Goal: Obtain resource: Download file/media

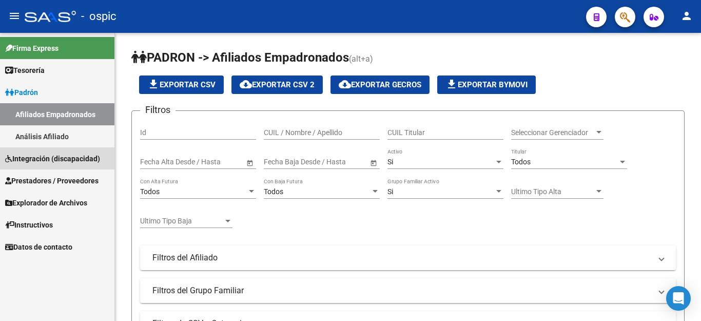
click at [52, 158] on span "Integración (discapacidad)" at bounding box center [52, 158] width 95 height 11
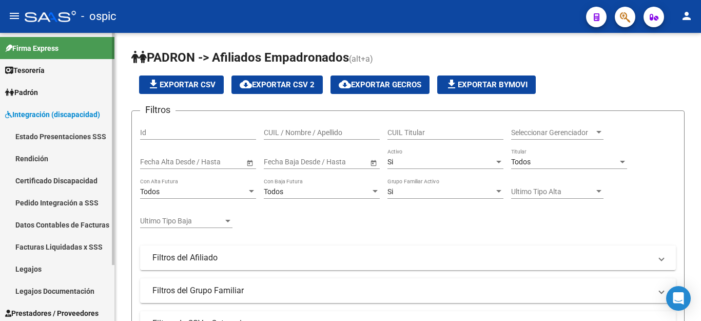
click at [76, 243] on link "Facturas Liquidadas x SSS" at bounding box center [57, 247] width 114 height 22
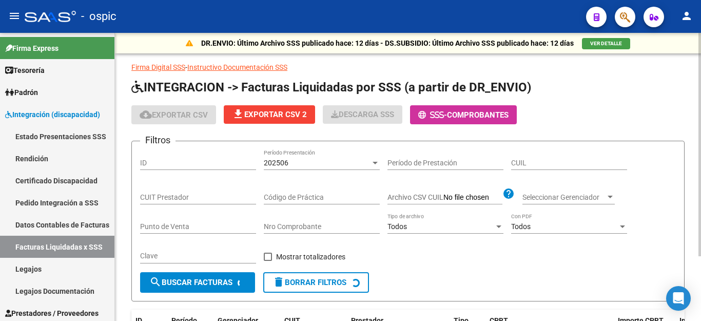
click at [535, 162] on input "CUIL" at bounding box center [569, 163] width 116 height 9
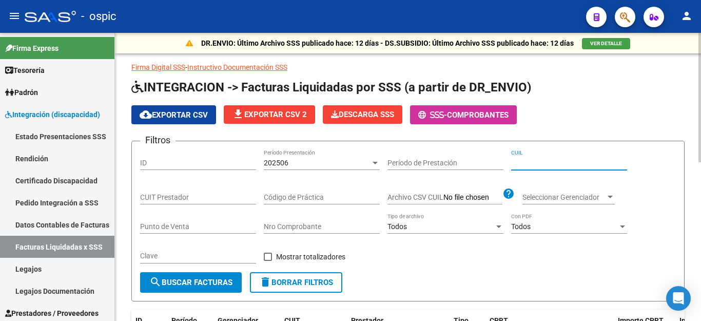
click at [287, 159] on span "202506" at bounding box center [276, 163] width 25 height 8
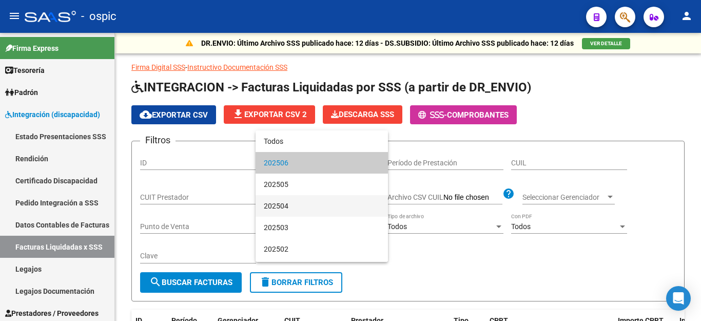
click at [297, 209] on span "202504" at bounding box center [322, 206] width 116 height 22
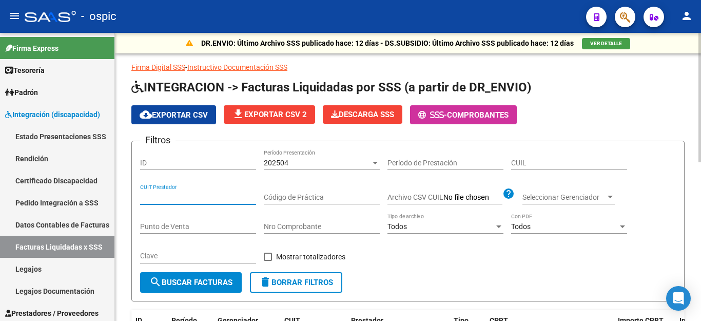
click at [213, 198] on input "CUIT Prestador" at bounding box center [198, 197] width 116 height 9
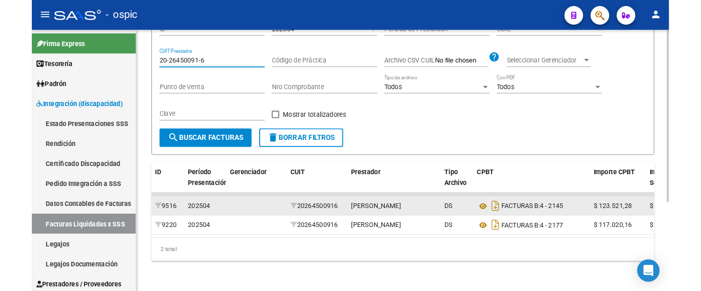
scroll to position [148, 0]
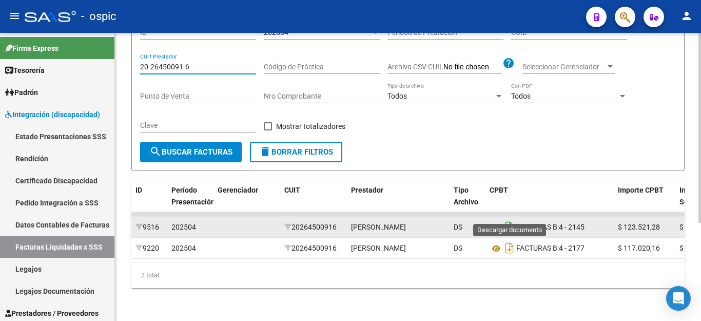
click at [510, 219] on icon "Descargar documento" at bounding box center [509, 227] width 13 height 16
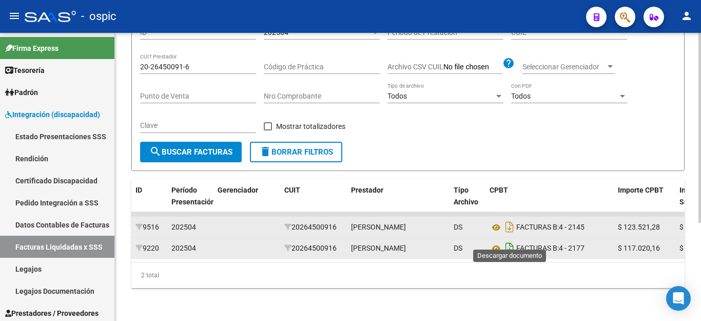
click at [511, 240] on icon "Descargar documento" at bounding box center [509, 248] width 13 height 16
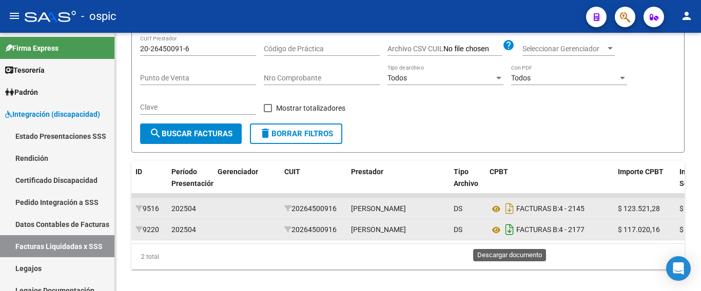
click at [508, 238] on icon "Descargar documento" at bounding box center [509, 230] width 13 height 16
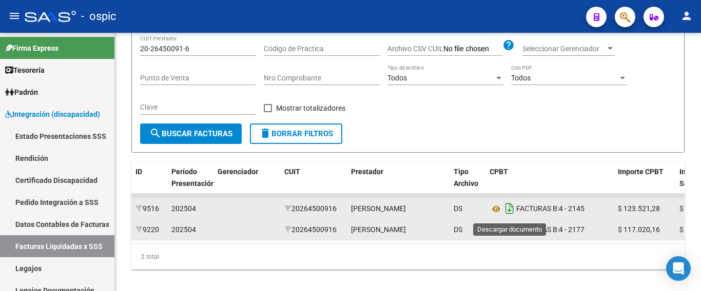
click at [507, 213] on icon "Descargar documento" at bounding box center [509, 209] width 13 height 16
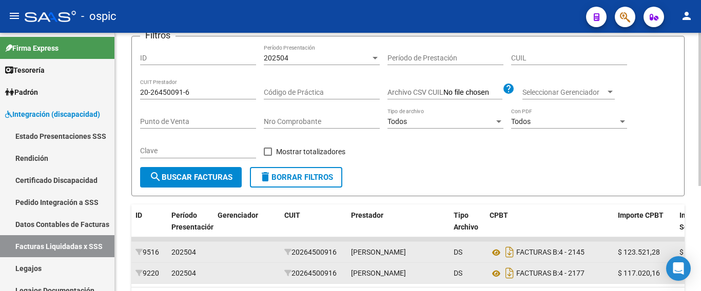
scroll to position [46, 0]
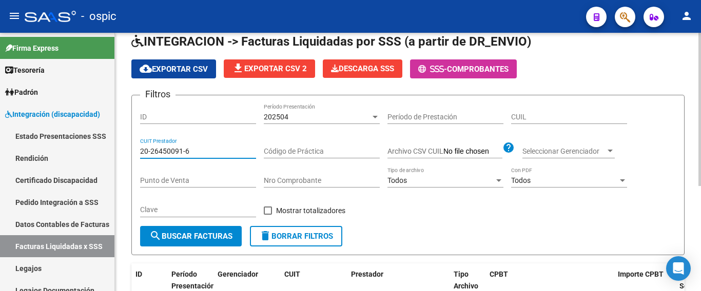
click at [182, 151] on input "20-26450091-6" at bounding box center [198, 151] width 116 height 9
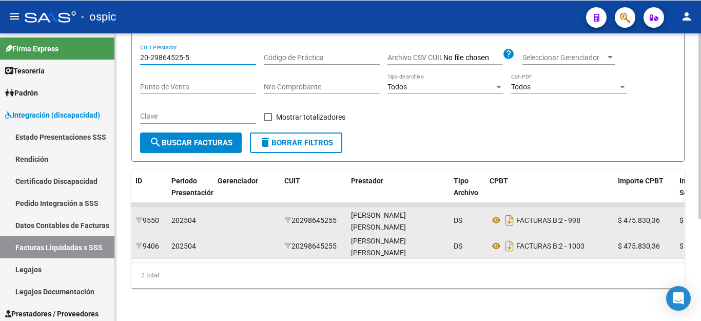
scroll to position [148, 0]
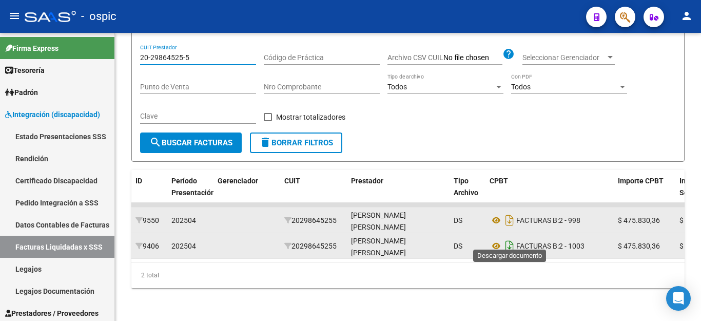
click at [505, 239] on icon "Descargar documento" at bounding box center [509, 246] width 13 height 16
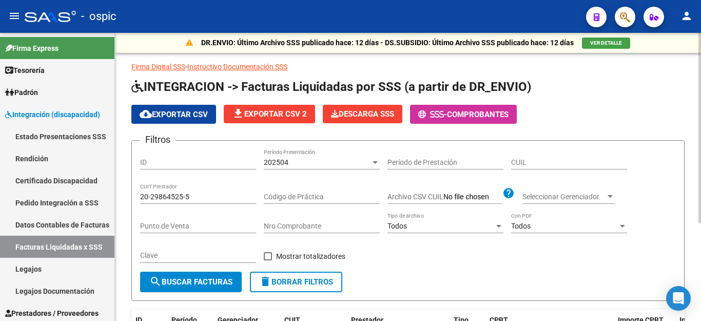
scroll to position [0, 0]
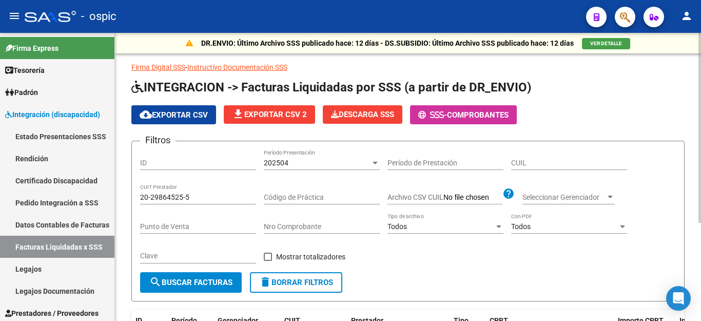
click at [203, 199] on input "20-29864525-5" at bounding box center [198, 197] width 116 height 9
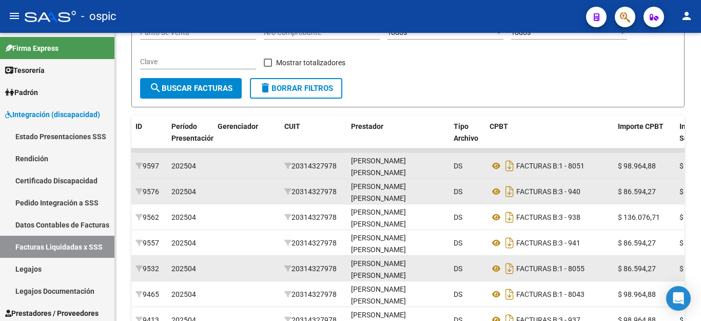
scroll to position [205, 0]
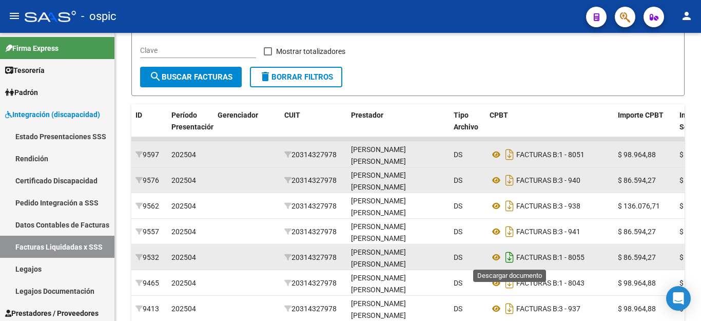
click at [513, 260] on icon "Descargar documento" at bounding box center [509, 257] width 13 height 16
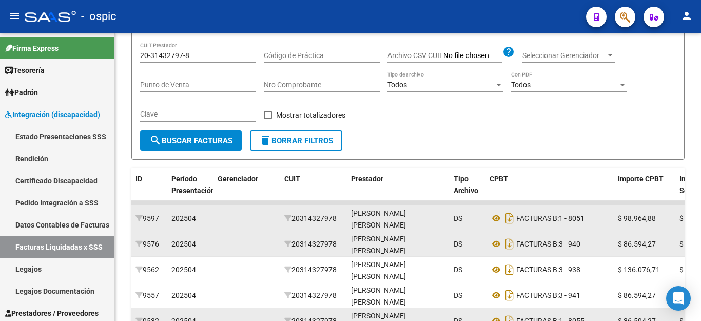
scroll to position [0, 0]
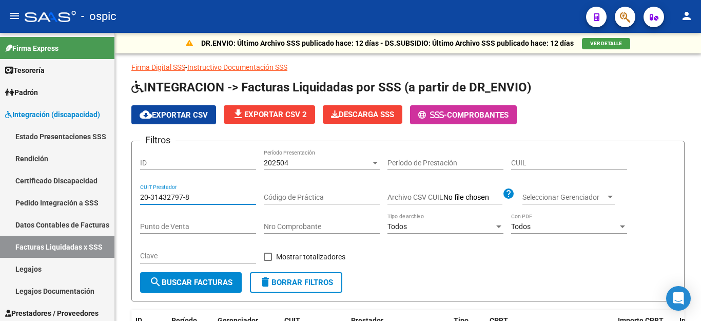
click at [222, 193] on input "20-31432797-8" at bounding box center [198, 197] width 116 height 9
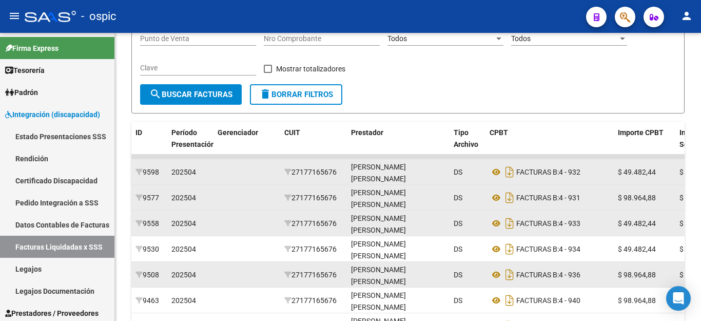
scroll to position [205, 0]
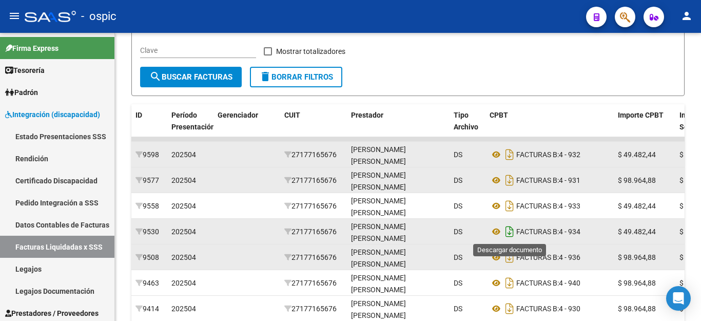
click at [510, 233] on icon "Descargar documento" at bounding box center [509, 231] width 13 height 16
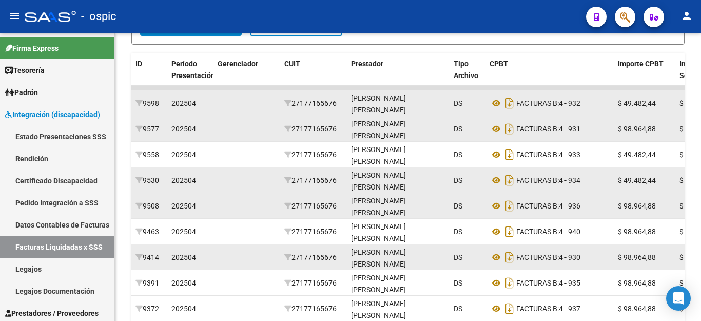
scroll to position [354, 0]
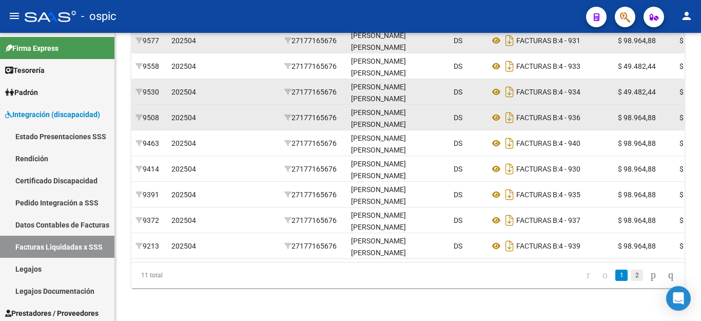
click at [631, 276] on link "2" at bounding box center [637, 274] width 12 height 11
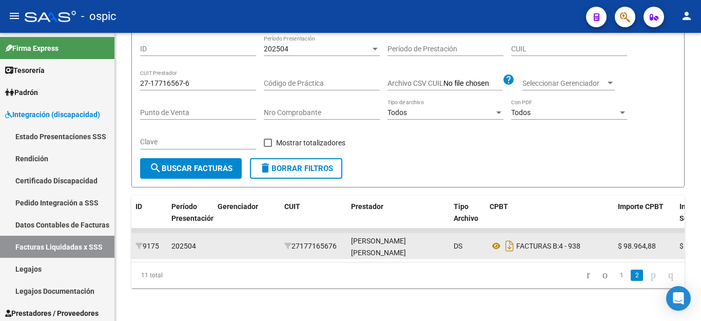
scroll to position [123, 0]
click at [512, 240] on icon "Descargar documento" at bounding box center [509, 246] width 13 height 16
click at [601, 277] on icon "go to previous page" at bounding box center [605, 274] width 8 height 12
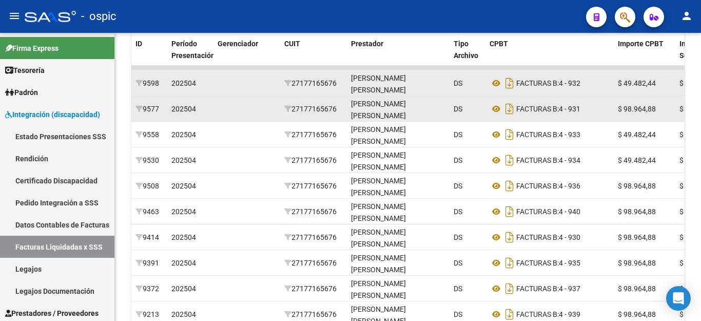
scroll to position [354, 0]
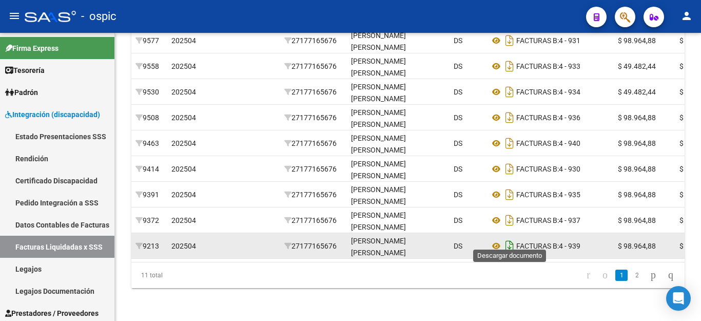
click at [514, 238] on icon "Descargar documento" at bounding box center [509, 246] width 13 height 16
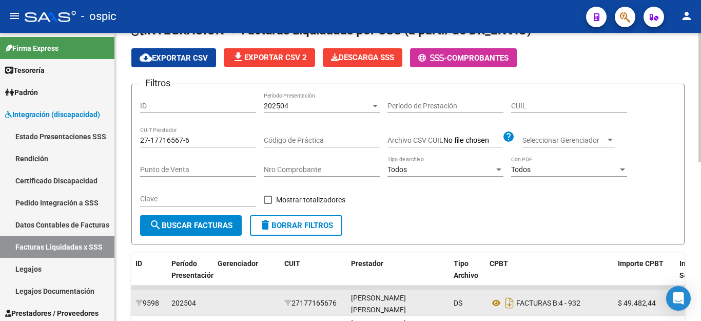
scroll to position [46, 0]
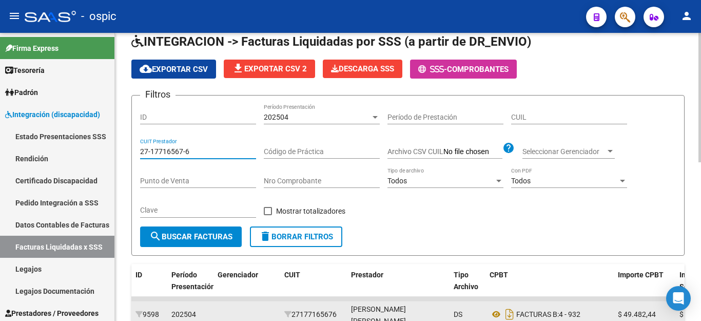
click at [218, 152] on input "27-17716567-6" at bounding box center [198, 151] width 116 height 9
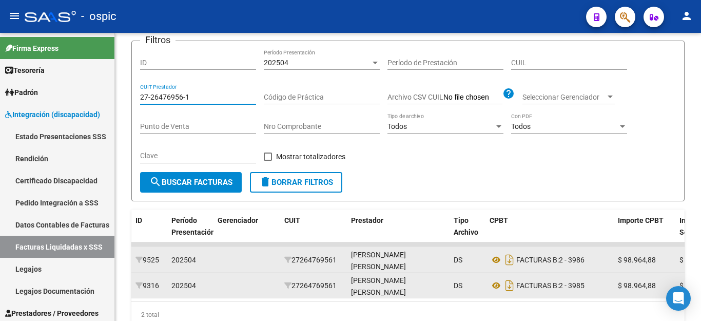
scroll to position [148, 0]
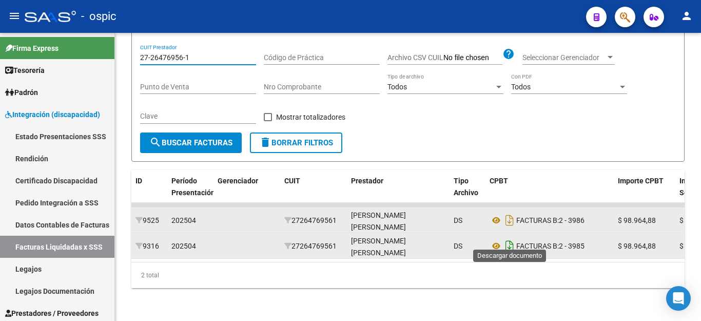
click at [508, 239] on icon "Descargar documento" at bounding box center [509, 246] width 13 height 16
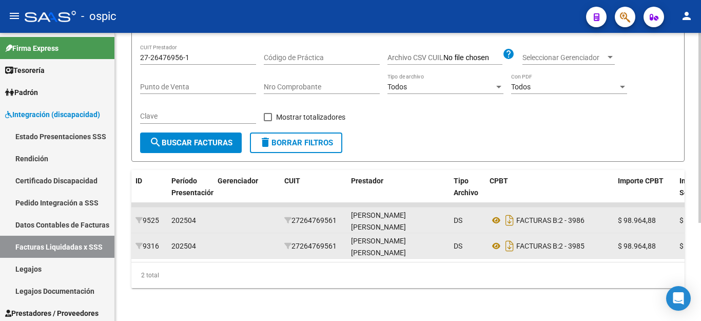
click at [184, 54] on div "27-26476956-1 CUIT Prestador" at bounding box center [198, 54] width 116 height 21
click at [184, 53] on input "27-26476956-1" at bounding box center [198, 57] width 116 height 9
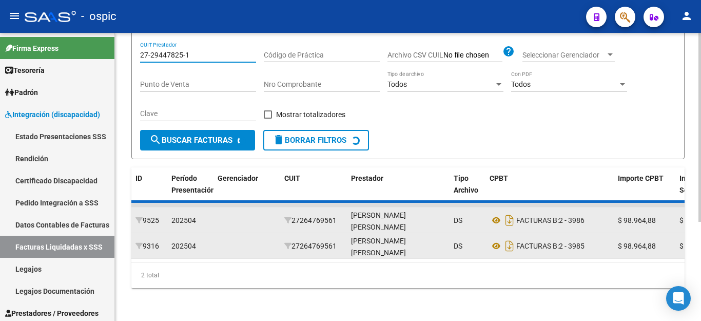
scroll to position [123, 0]
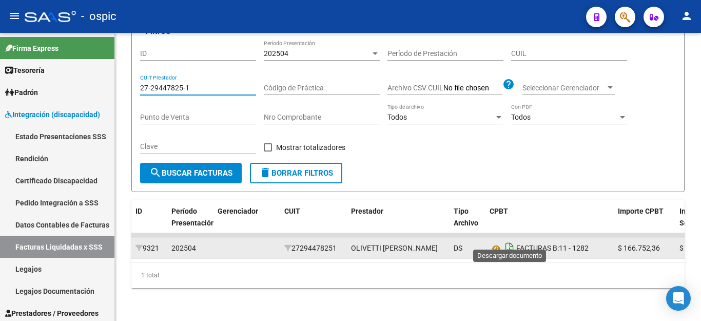
click at [510, 240] on icon "Descargar documento" at bounding box center [509, 248] width 13 height 16
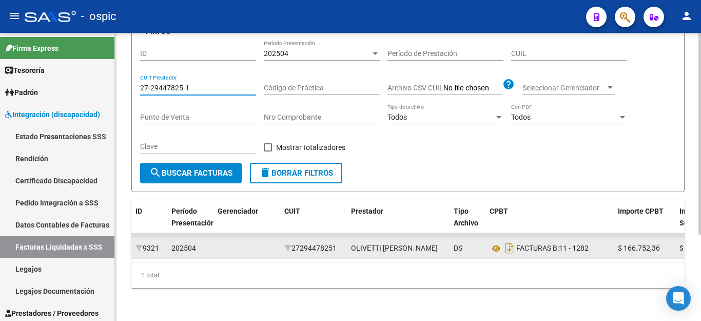
click at [162, 84] on input "27-29447825-1" at bounding box center [198, 88] width 116 height 9
click at [161, 84] on input "27-29447825-1" at bounding box center [198, 88] width 116 height 9
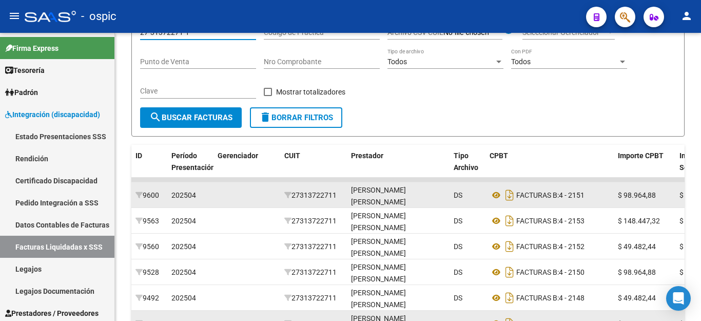
scroll to position [225, 0]
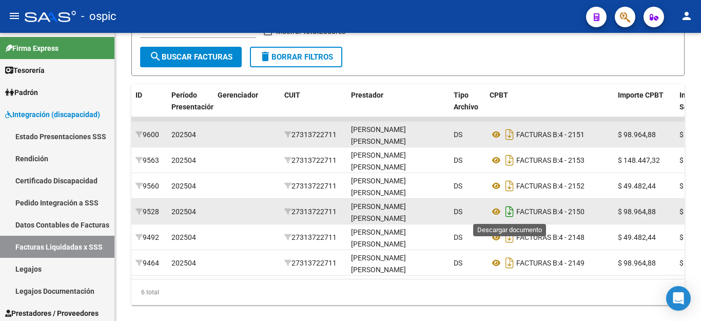
click at [510, 215] on icon "Descargar documento" at bounding box center [509, 211] width 13 height 16
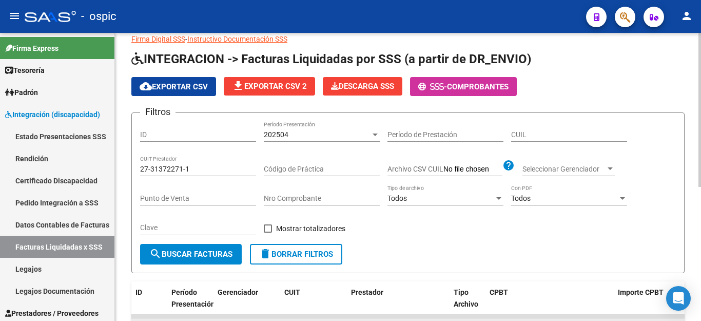
scroll to position [20, 0]
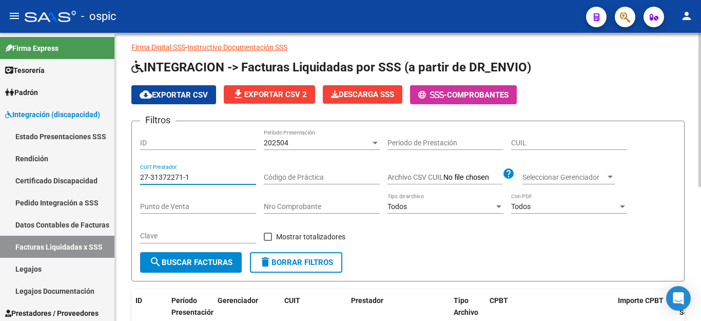
click at [220, 176] on input "27-31372271-1" at bounding box center [198, 177] width 116 height 9
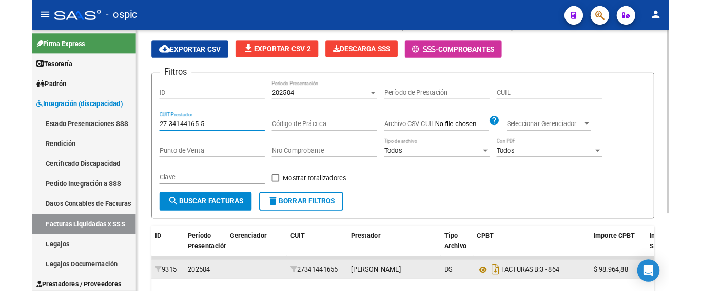
scroll to position [123, 0]
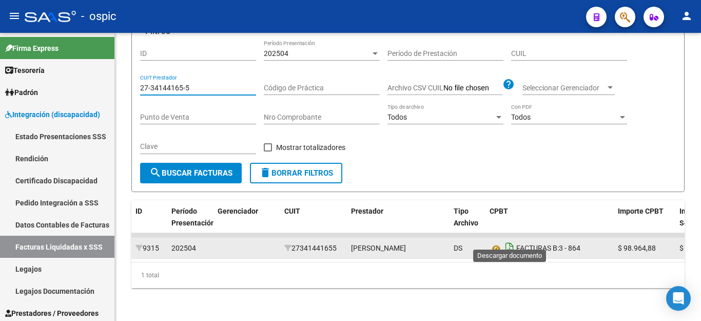
click at [514, 240] on icon "Descargar documento" at bounding box center [509, 248] width 13 height 16
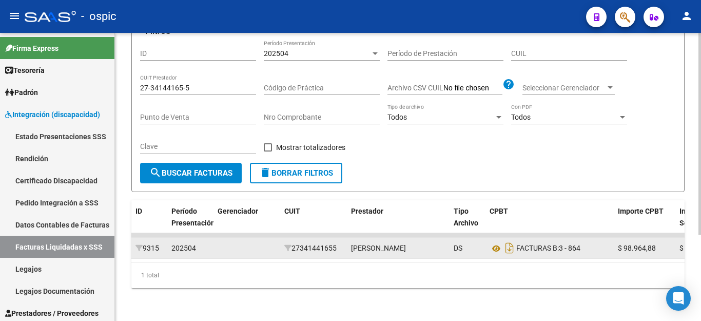
click at [193, 84] on input "27-34144165-5" at bounding box center [198, 88] width 116 height 9
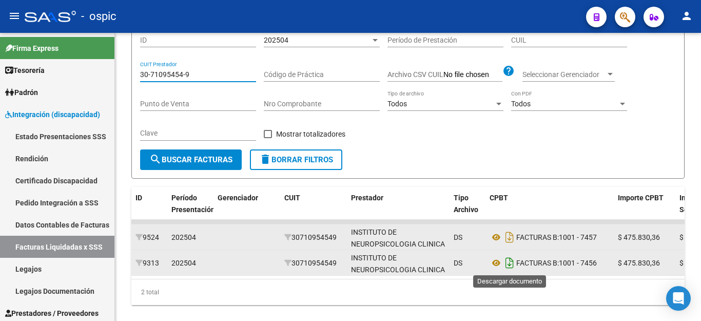
click at [511, 266] on icon "Descargar documento" at bounding box center [509, 263] width 13 height 16
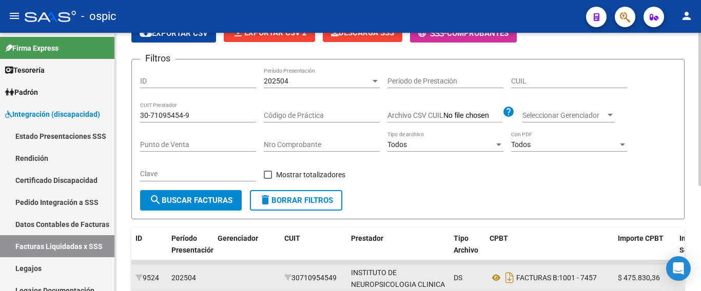
scroll to position [20, 0]
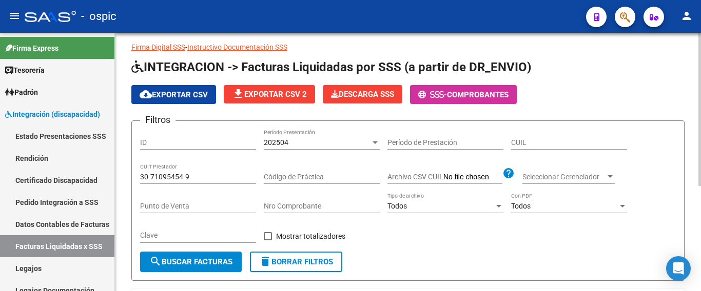
click at [190, 178] on input "30-71095454-9" at bounding box center [198, 177] width 116 height 9
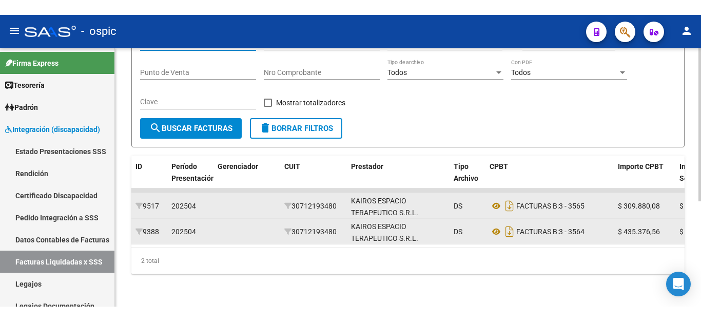
scroll to position [148, 0]
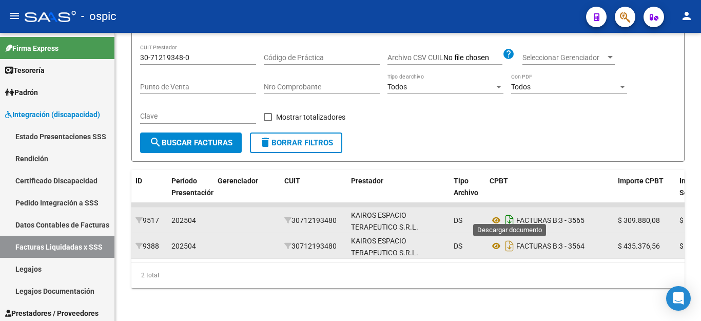
click at [512, 214] on icon "Descargar documento" at bounding box center [509, 220] width 13 height 16
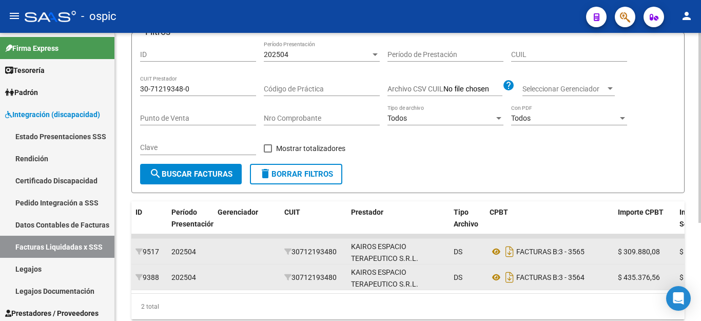
scroll to position [97, 0]
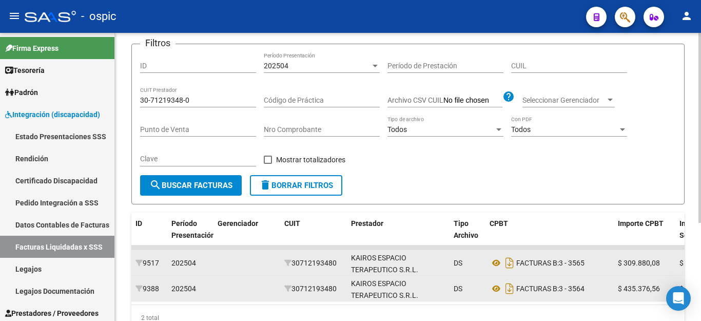
click at [235, 102] on input "30-71219348-0" at bounding box center [198, 100] width 116 height 9
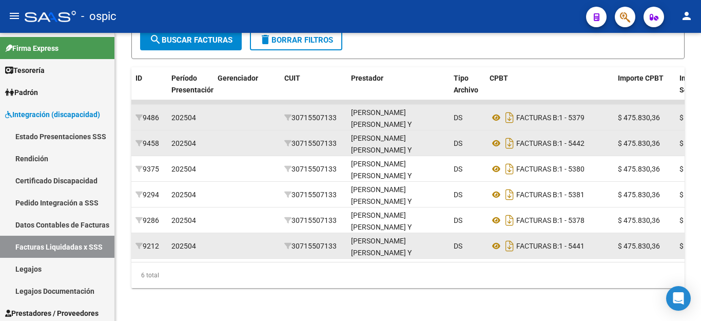
scroll to position [251, 0]
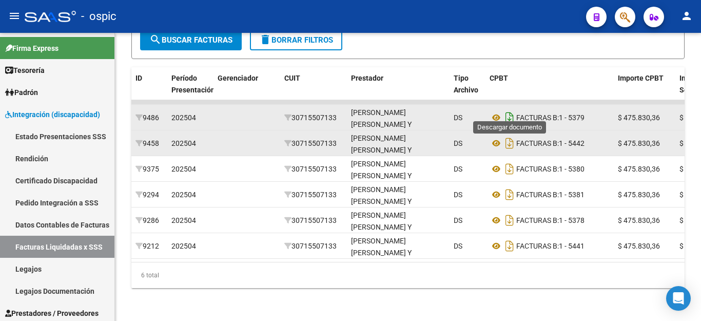
click at [506, 114] on icon "Descargar documento" at bounding box center [509, 117] width 13 height 16
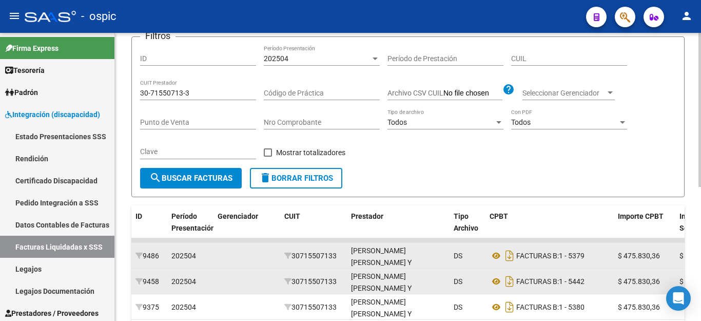
scroll to position [46, 0]
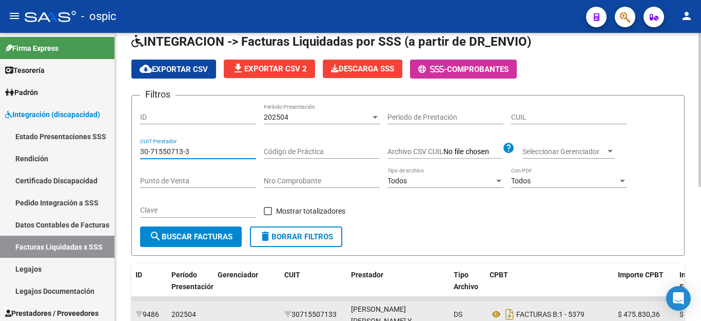
click at [182, 150] on input "30-71550713-3" at bounding box center [198, 151] width 116 height 9
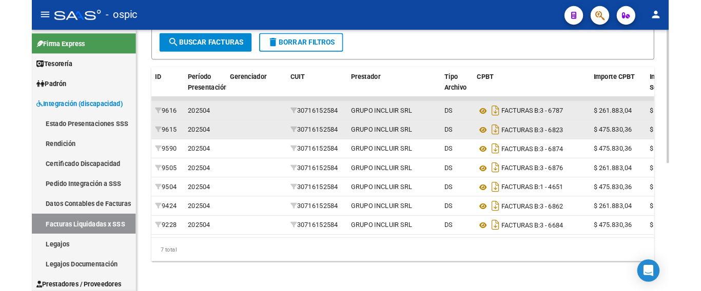
scroll to position [277, 0]
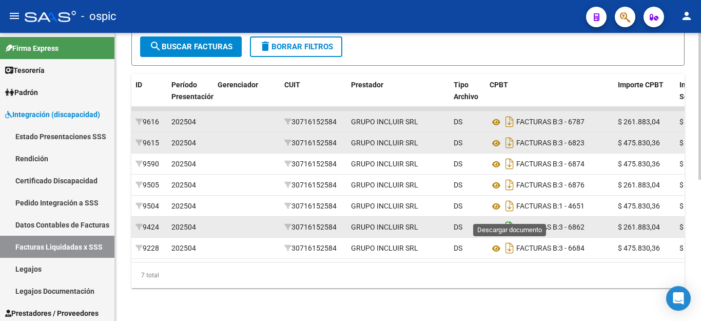
click at [510, 219] on icon "Descargar documento" at bounding box center [509, 227] width 13 height 16
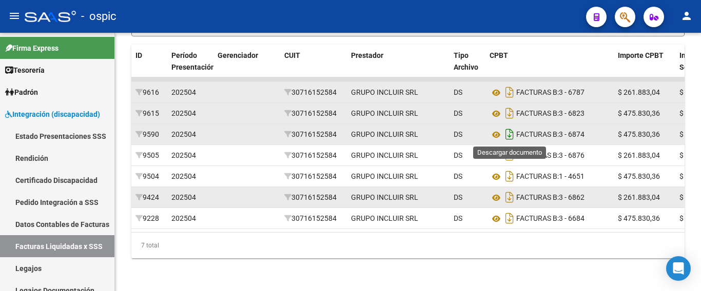
click at [512, 138] on icon "Descargar documento" at bounding box center [509, 134] width 13 height 16
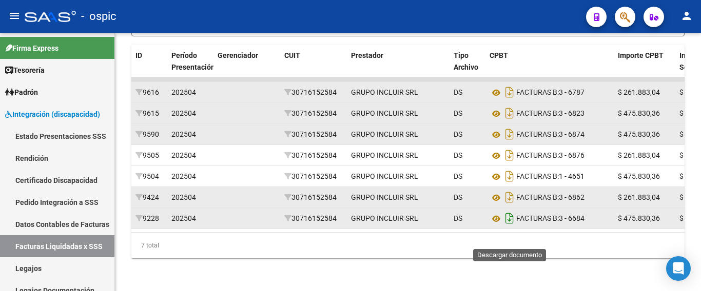
click at [511, 227] on icon "Descargar documento" at bounding box center [509, 218] width 13 height 16
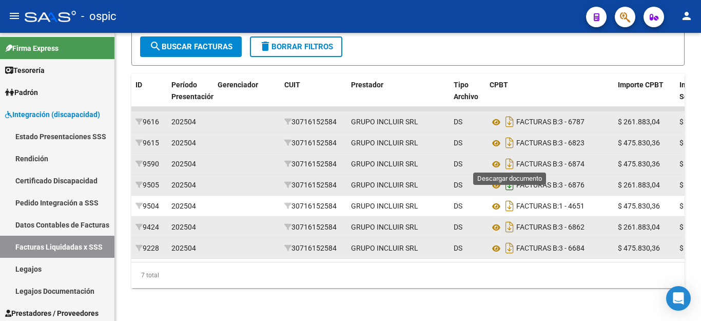
click at [514, 177] on icon "Descargar documento" at bounding box center [509, 185] width 13 height 16
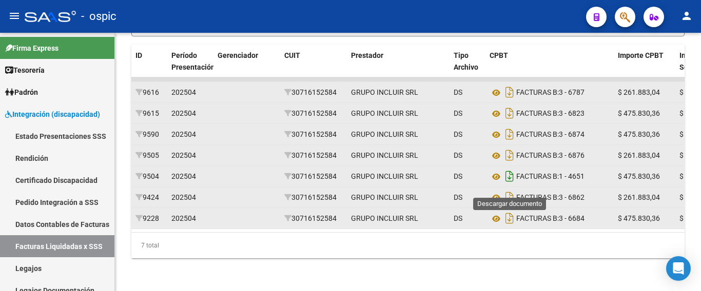
click at [512, 185] on icon "Descargar documento" at bounding box center [509, 176] width 13 height 16
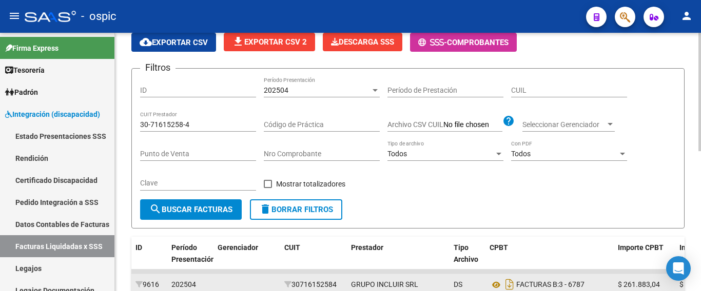
scroll to position [71, 0]
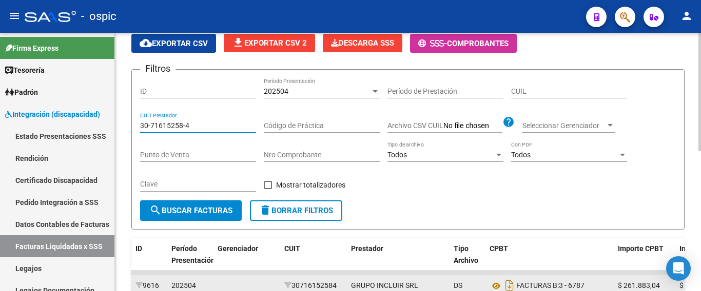
click at [200, 123] on input "30-71615258-4" at bounding box center [198, 126] width 116 height 9
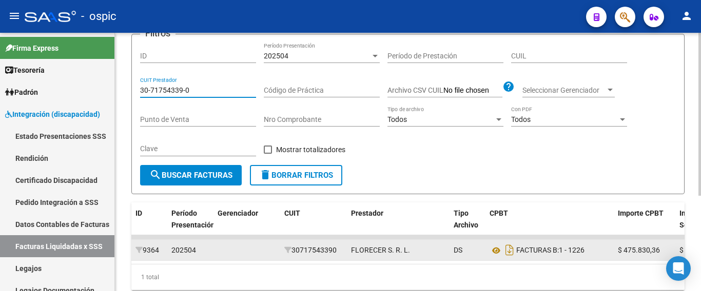
scroll to position [152, 0]
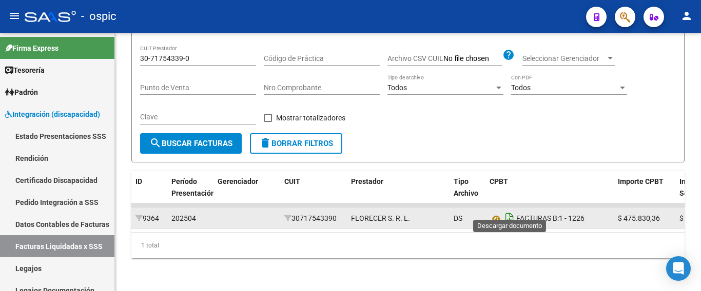
click at [509, 212] on icon "Descargar documento" at bounding box center [509, 218] width 13 height 16
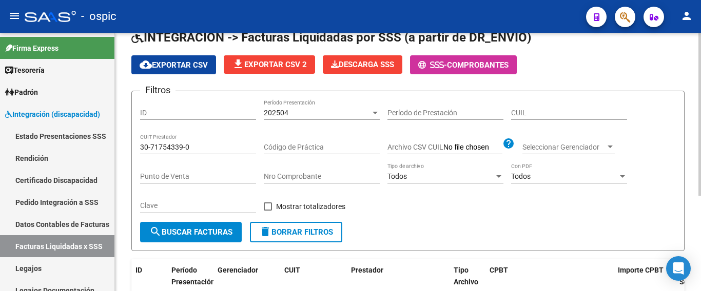
scroll to position [49, 0]
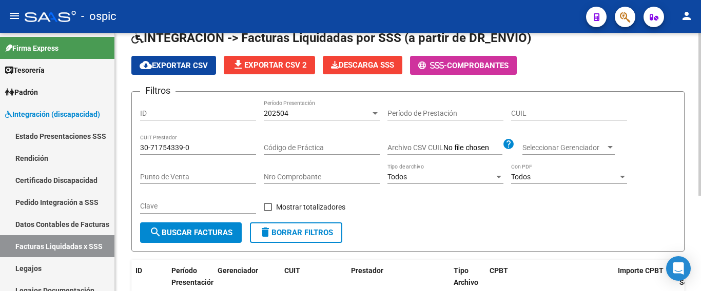
click at [238, 151] on input "30-71754339-0" at bounding box center [198, 148] width 116 height 9
click at [238, 150] on input "30-71754339-0" at bounding box center [198, 148] width 116 height 9
click at [240, 150] on input "30-71754339-0" at bounding box center [198, 148] width 116 height 9
click at [241, 149] on input "30-71754339-0" at bounding box center [198, 148] width 116 height 9
click at [236, 147] on input "30-71754339-0" at bounding box center [198, 148] width 116 height 9
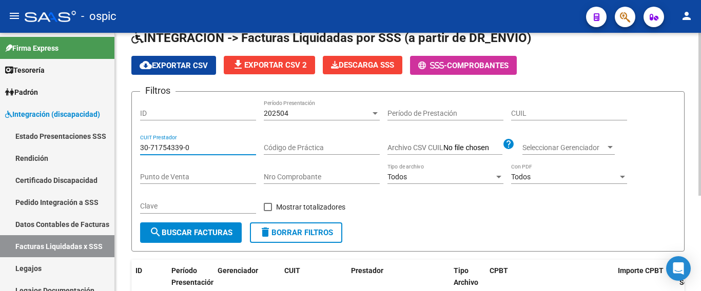
click at [236, 147] on input "30-71754339-0" at bounding box center [198, 148] width 116 height 9
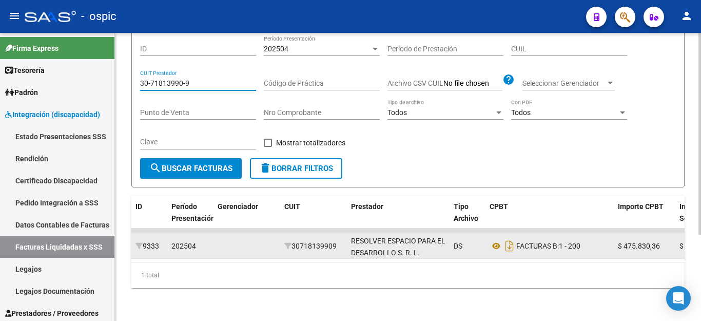
scroll to position [123, 0]
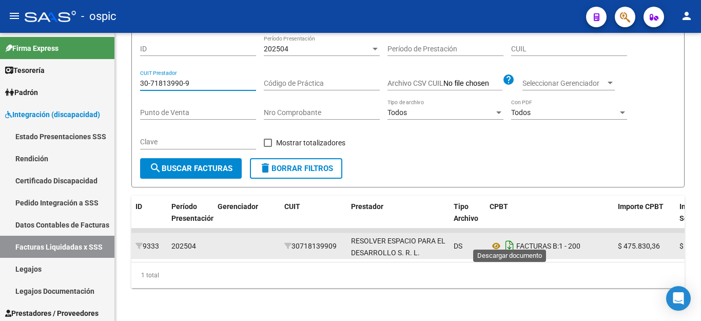
click at [509, 243] on icon "Descargar documento" at bounding box center [509, 246] width 13 height 16
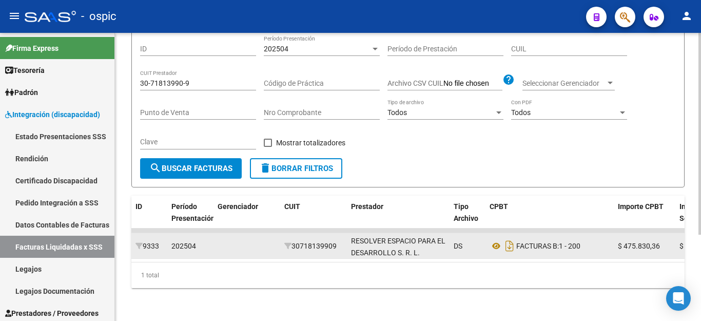
scroll to position [71, 0]
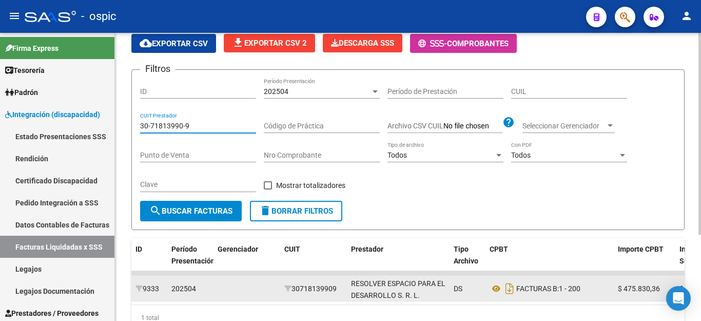
click at [206, 127] on input "30-71813990-9" at bounding box center [198, 126] width 116 height 9
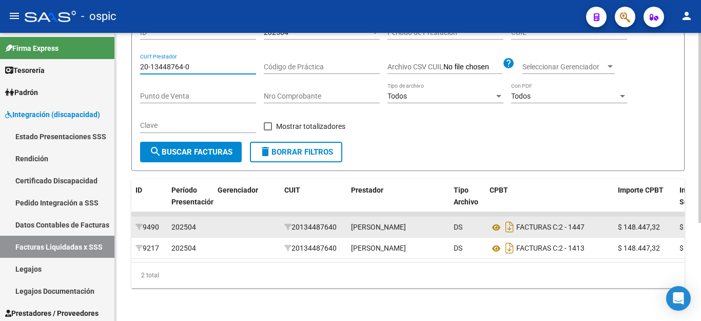
scroll to position [148, 0]
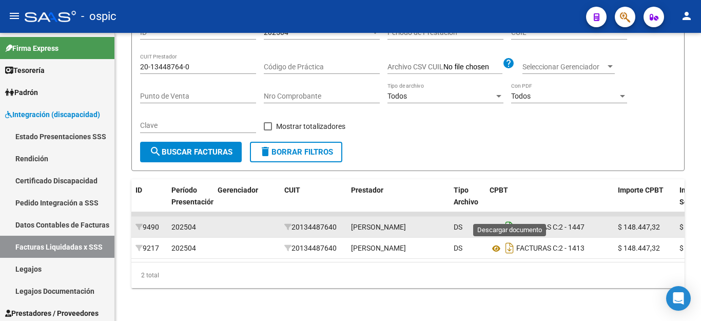
click at [510, 219] on icon "Descargar documento" at bounding box center [509, 227] width 13 height 16
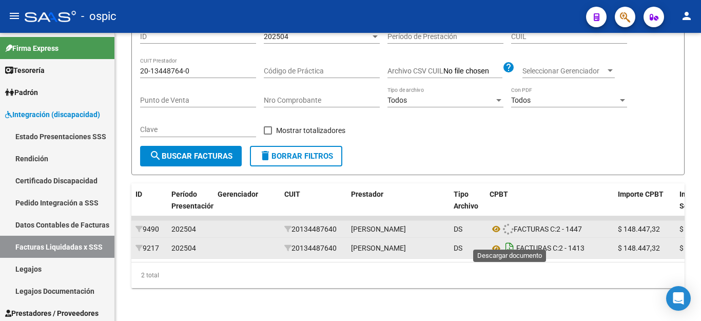
click at [508, 240] on icon "Descargar documento" at bounding box center [509, 248] width 13 height 16
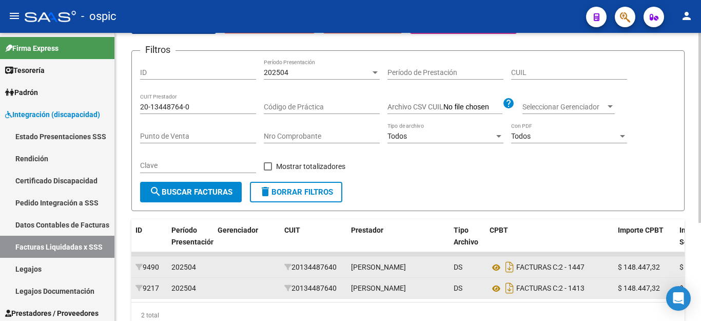
scroll to position [0, 0]
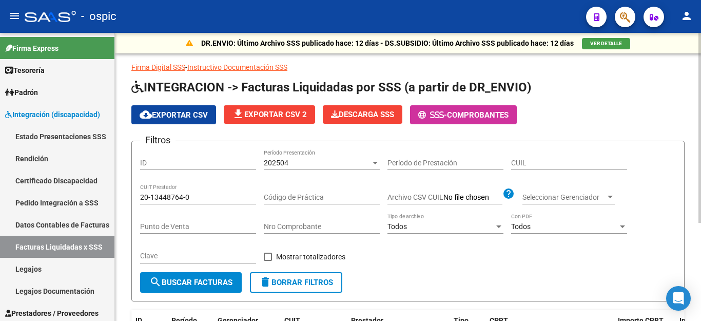
click at [233, 199] on input "20-13448764-0" at bounding box center [198, 197] width 116 height 9
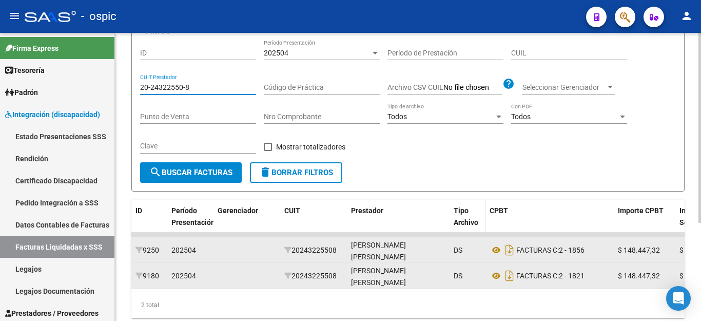
scroll to position [148, 0]
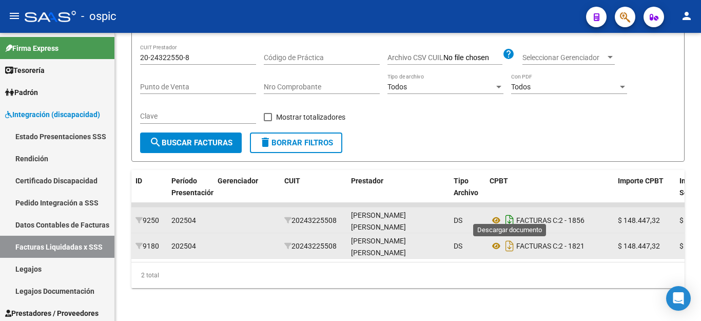
click at [509, 212] on icon "Descargar documento" at bounding box center [509, 220] width 13 height 16
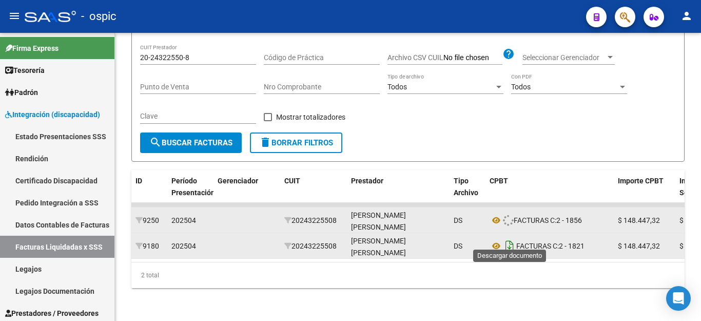
click at [512, 238] on icon "Descargar documento" at bounding box center [509, 246] width 13 height 16
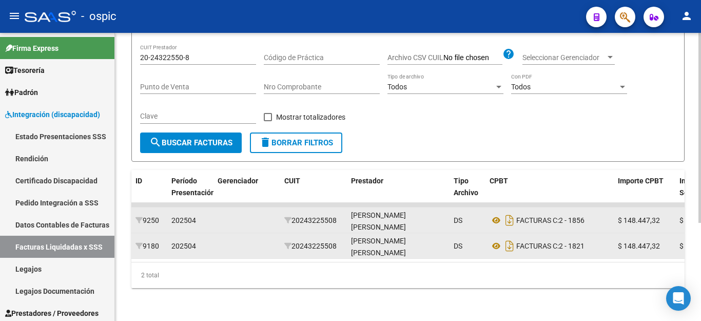
click at [190, 53] on input "20-24322550-8" at bounding box center [198, 57] width 116 height 9
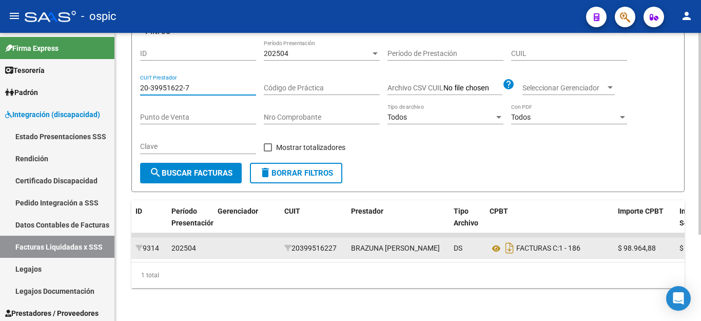
scroll to position [123, 0]
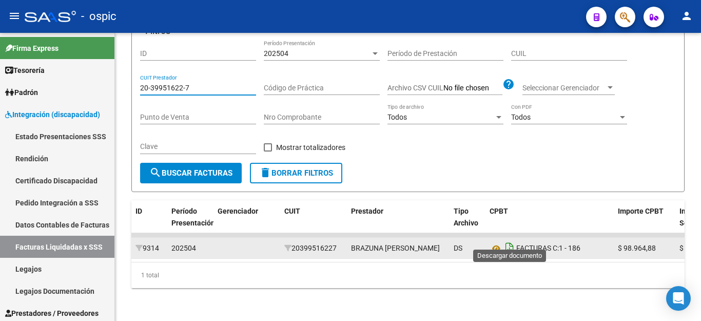
click at [509, 240] on icon "Descargar documento" at bounding box center [509, 248] width 13 height 16
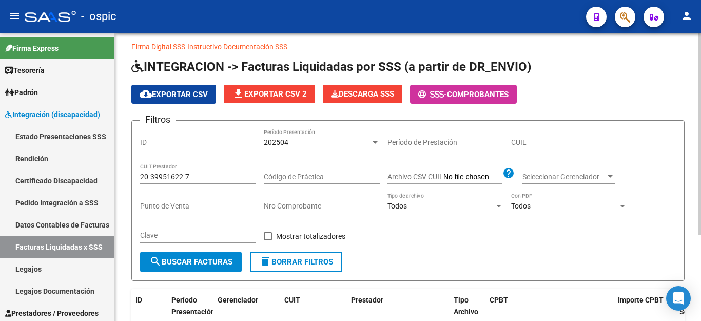
scroll to position [20, 0]
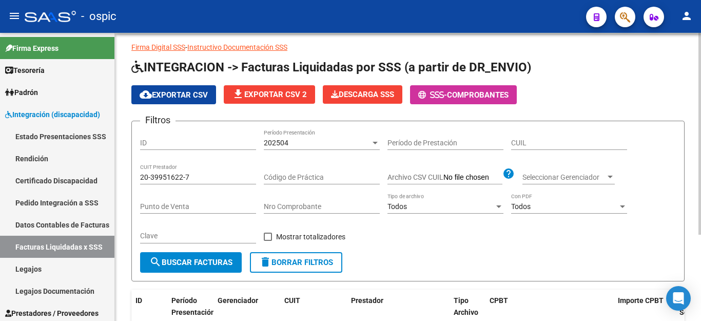
click at [142, 179] on input "20-39951622-7" at bounding box center [198, 177] width 116 height 9
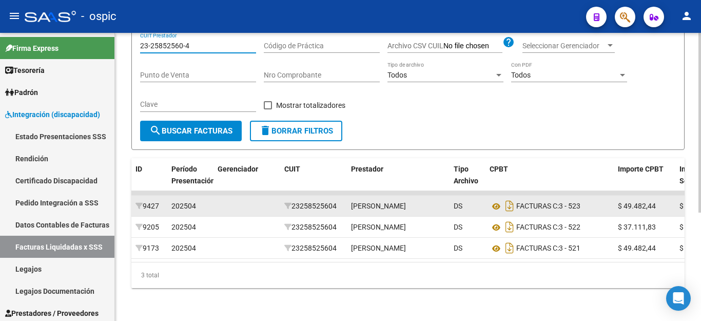
scroll to position [174, 0]
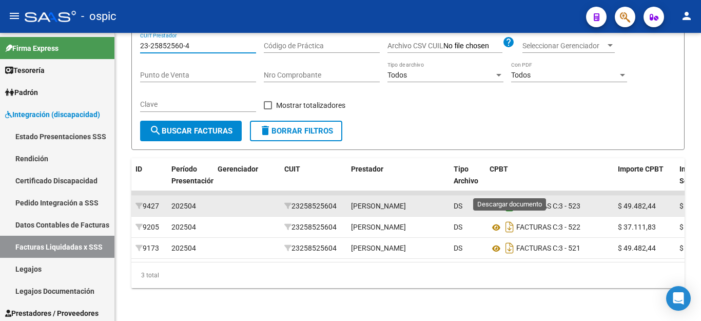
click at [512, 198] on icon "Descargar documento" at bounding box center [509, 206] width 13 height 16
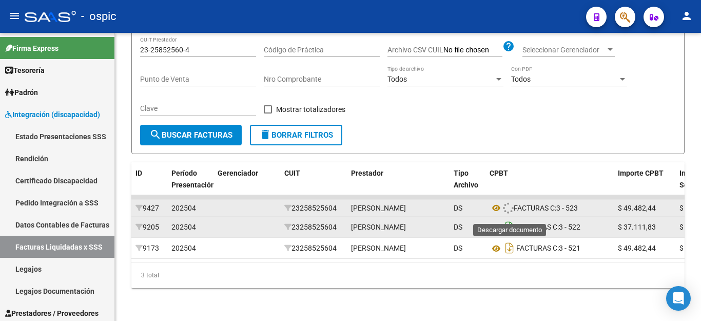
click at [513, 219] on icon "Descargar documento" at bounding box center [509, 227] width 13 height 16
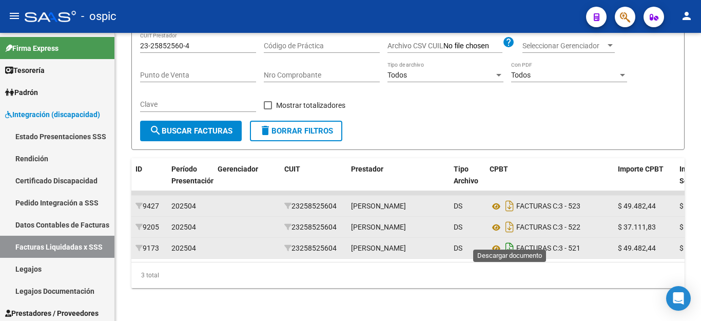
click at [513, 240] on icon "Descargar documento" at bounding box center [509, 248] width 13 height 16
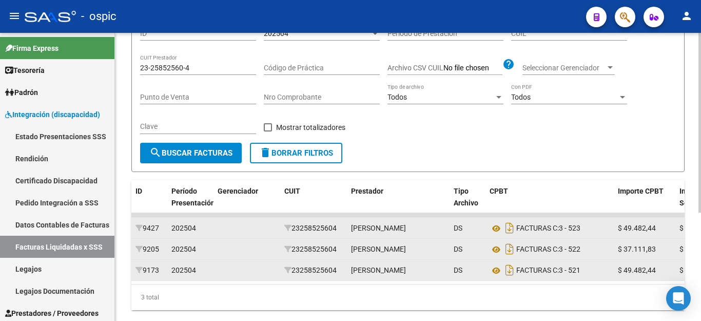
scroll to position [71, 0]
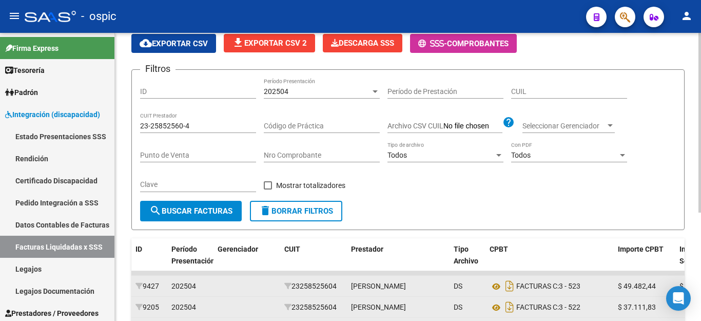
click at [206, 120] on div "23-25852560-4 CUIT Prestador" at bounding box center [198, 122] width 116 height 21
click at [206, 123] on input "23-25852560-4" at bounding box center [198, 126] width 116 height 9
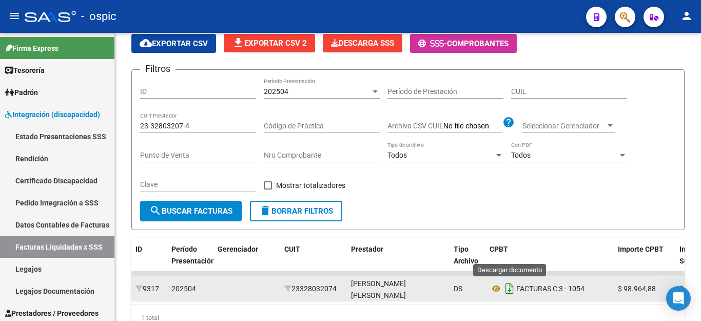
click at [508, 287] on icon "Descargar documento" at bounding box center [509, 288] width 13 height 16
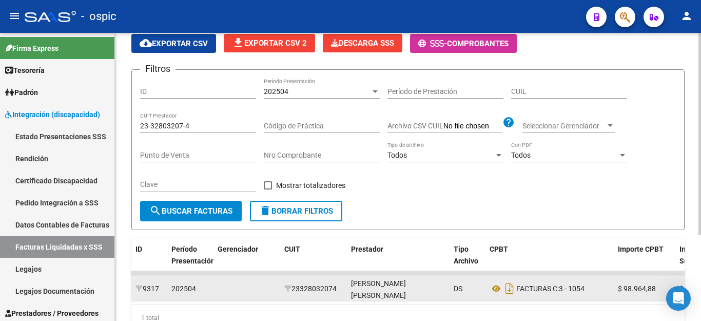
click at [202, 128] on input "23-32803207-4" at bounding box center [198, 126] width 116 height 9
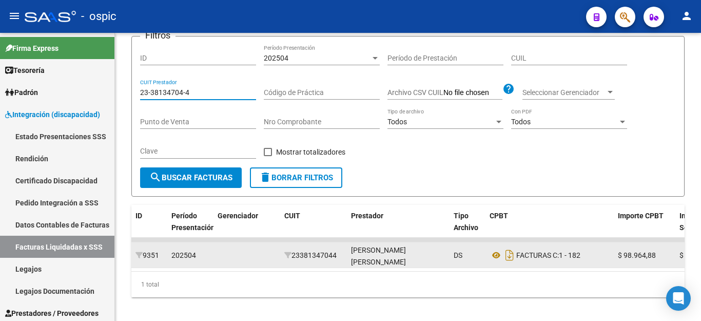
scroll to position [123, 0]
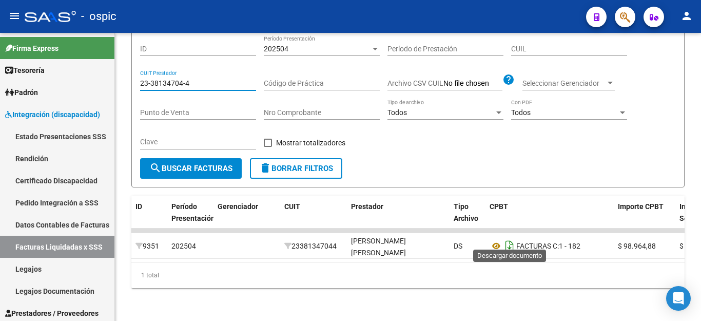
click at [511, 241] on icon "Descargar documento" at bounding box center [509, 246] width 13 height 16
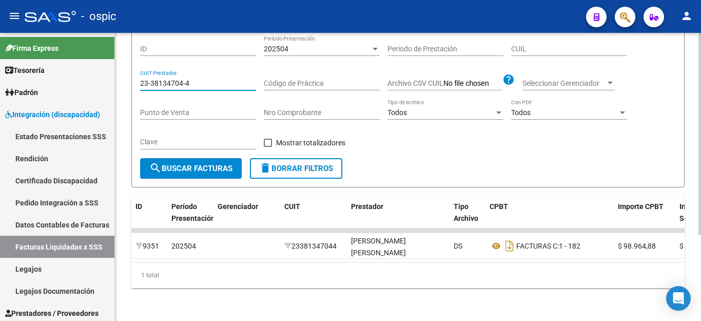
click at [184, 79] on input "23-38134704-4" at bounding box center [198, 83] width 116 height 9
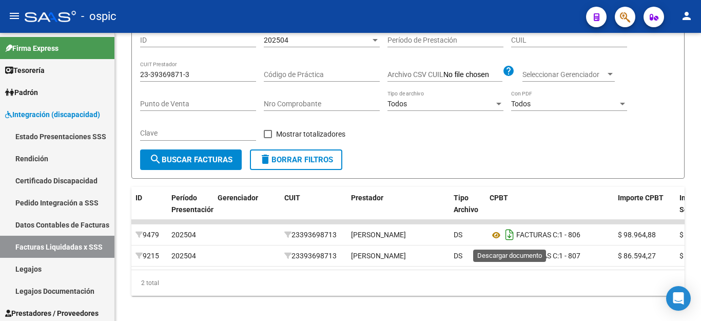
click at [510, 237] on icon "Descargar documento" at bounding box center [509, 234] width 13 height 16
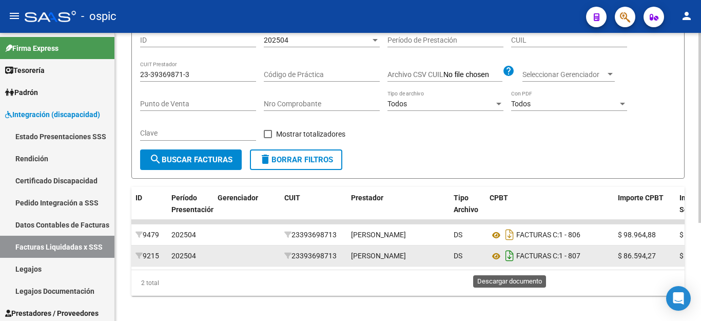
click at [509, 264] on icon "Descargar documento" at bounding box center [509, 255] width 13 height 16
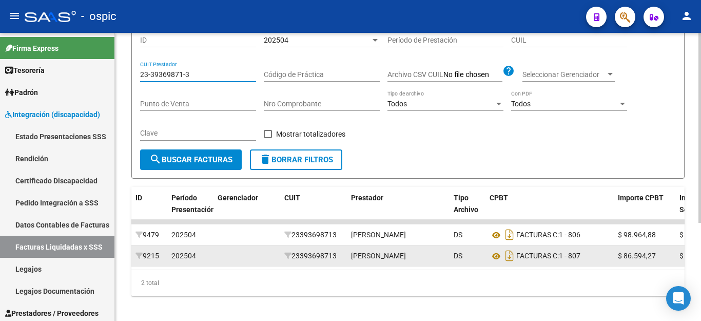
click at [192, 75] on input "23-39369871-3" at bounding box center [198, 74] width 116 height 9
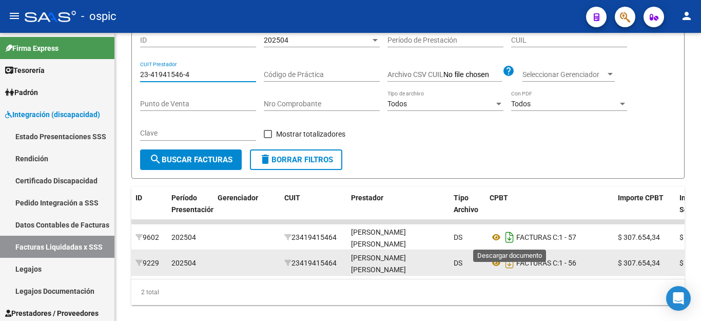
click at [510, 241] on icon "Descargar documento" at bounding box center [509, 237] width 13 height 16
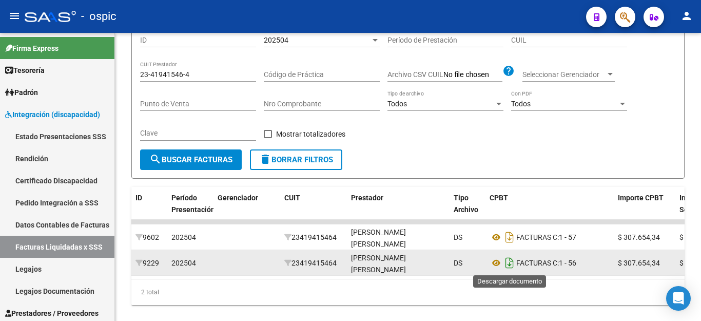
click at [507, 262] on icon "Descargar documento" at bounding box center [509, 263] width 13 height 16
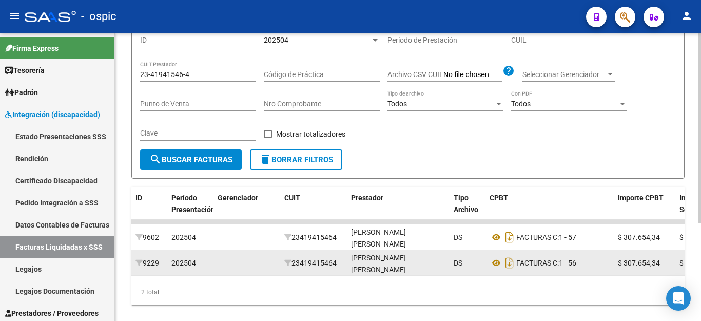
click at [210, 71] on input "23-41941546-4" at bounding box center [198, 74] width 116 height 9
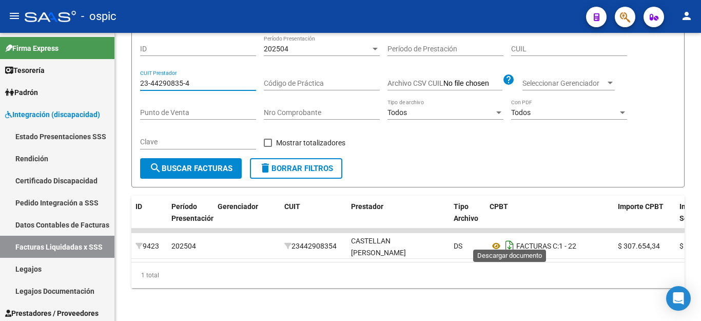
click at [512, 238] on icon "Descargar documento" at bounding box center [509, 246] width 13 height 16
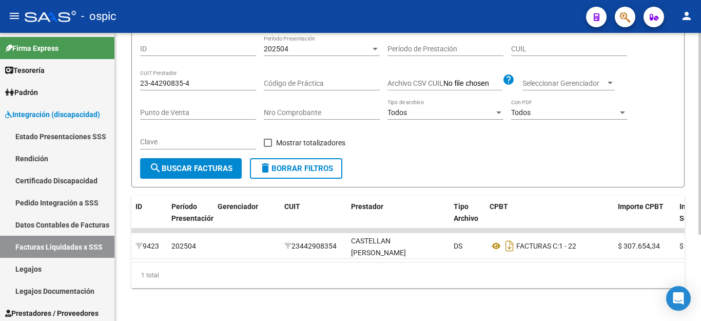
click at [209, 79] on input "23-44290835-4" at bounding box center [198, 83] width 116 height 9
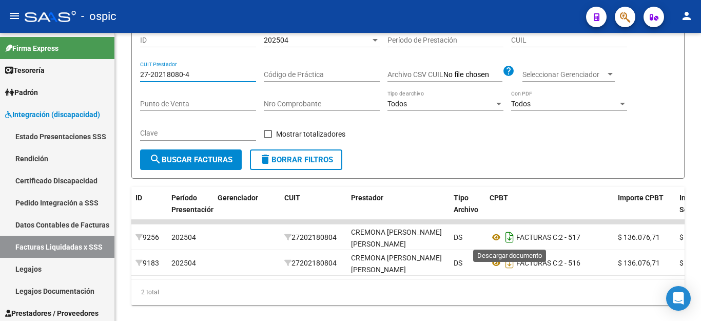
click at [509, 238] on icon "Descargar documento" at bounding box center [509, 237] width 13 height 16
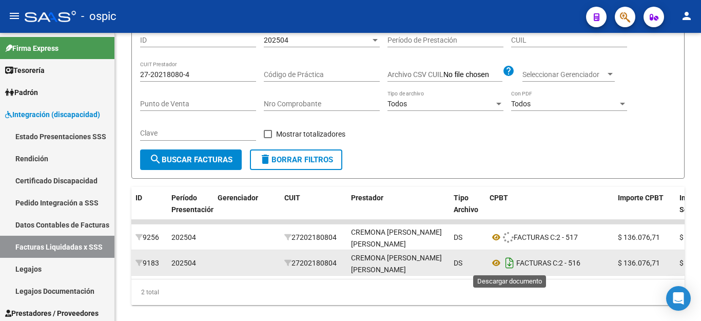
click at [510, 263] on icon "Descargar documento" at bounding box center [509, 263] width 13 height 16
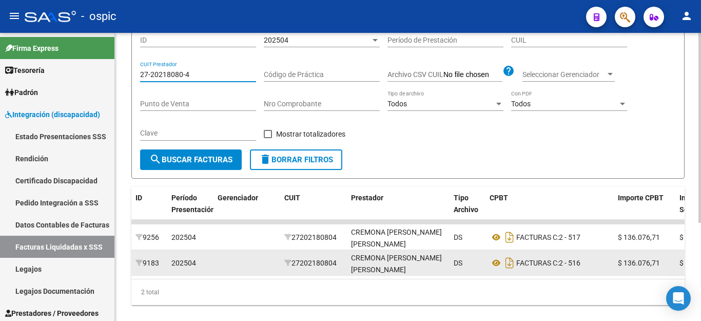
click at [189, 75] on input "27-20218080-4" at bounding box center [198, 74] width 116 height 9
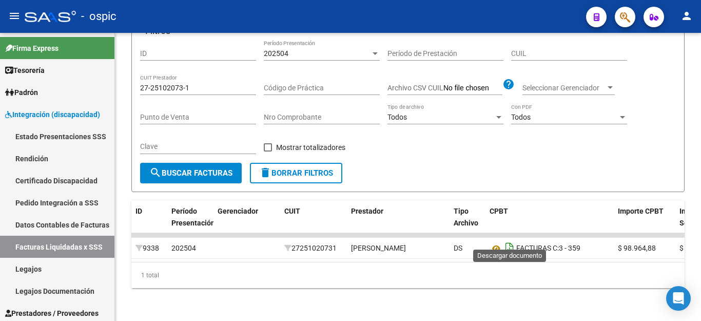
click at [512, 240] on icon "Descargar documento" at bounding box center [509, 248] width 13 height 16
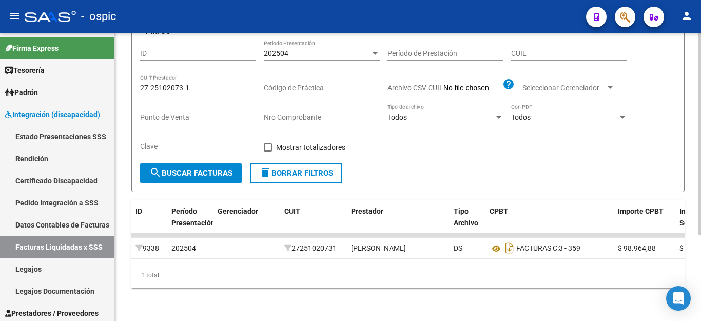
scroll to position [20, 0]
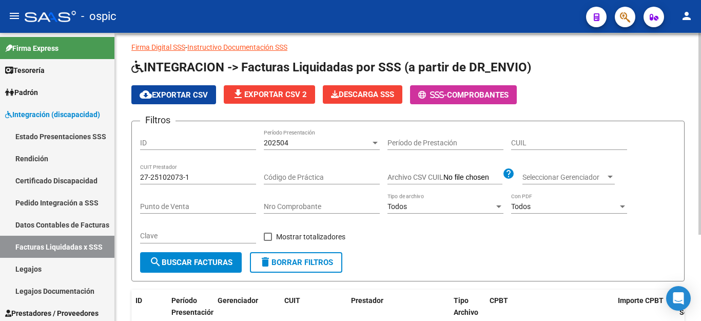
click at [206, 178] on input "27-25102073-1" at bounding box center [198, 177] width 116 height 9
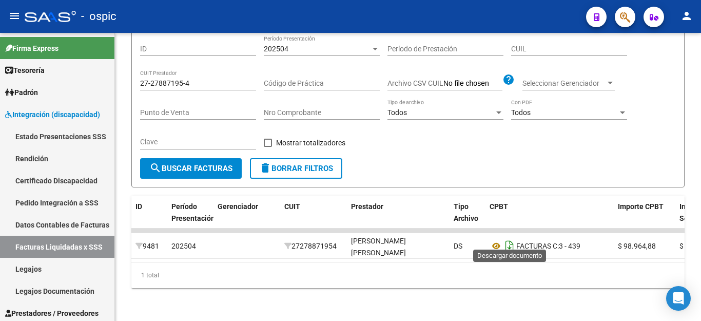
click at [505, 243] on icon "Descargar documento" at bounding box center [509, 246] width 13 height 16
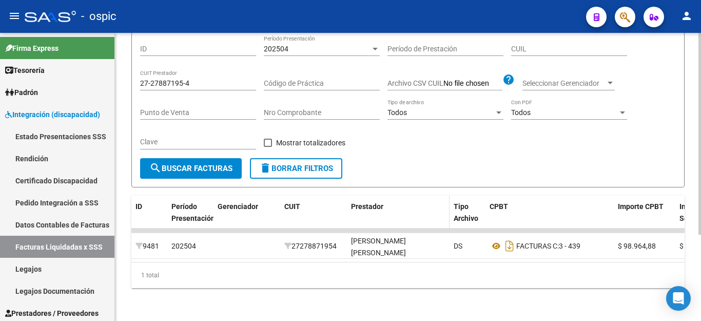
scroll to position [71, 0]
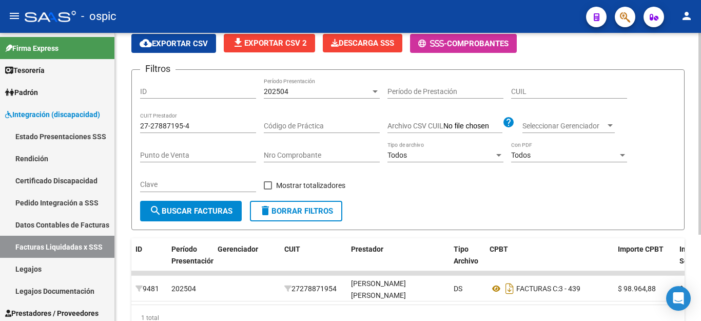
click at [188, 126] on input "27-27887195-4" at bounding box center [198, 126] width 116 height 9
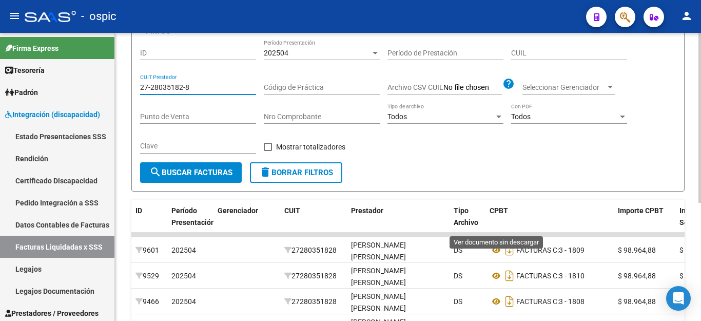
scroll to position [174, 0]
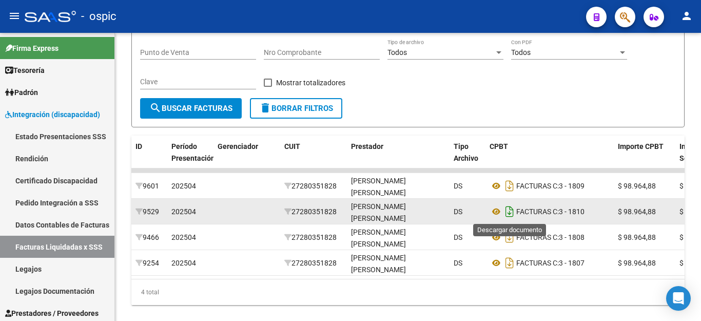
click at [511, 212] on icon "Descargar documento" at bounding box center [509, 211] width 13 height 16
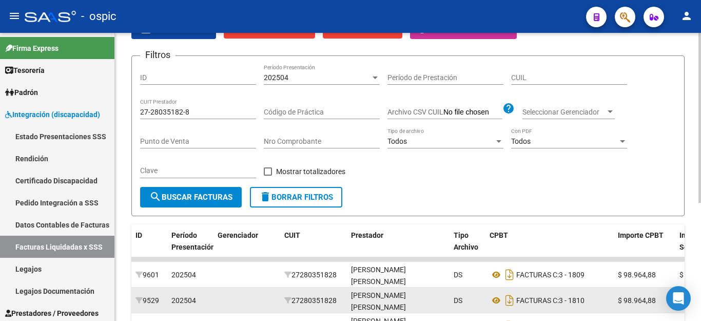
scroll to position [71, 0]
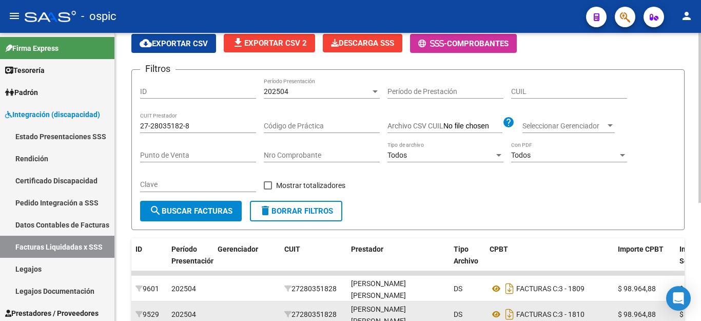
click at [153, 124] on input "27-28035182-8" at bounding box center [198, 126] width 116 height 9
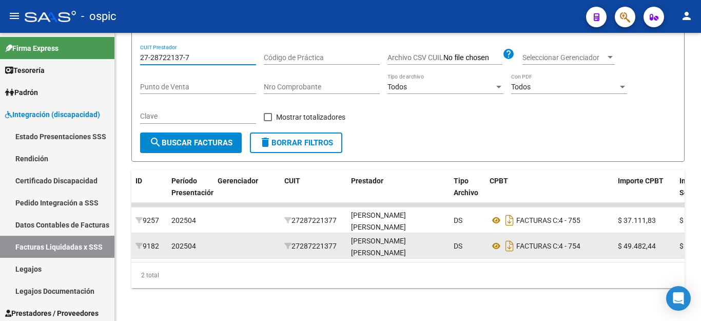
scroll to position [148, 0]
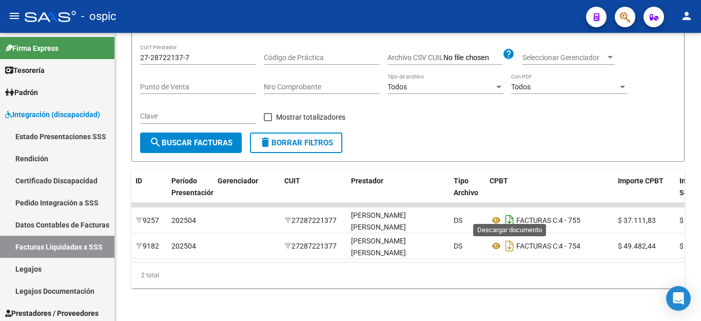
click at [506, 215] on icon "Descargar documento" at bounding box center [509, 220] width 13 height 16
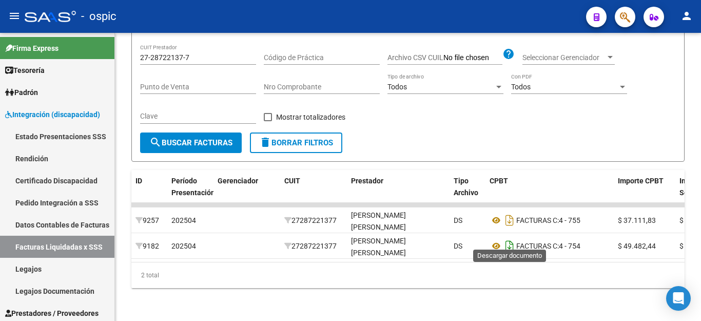
click at [509, 238] on icon "Descargar documento" at bounding box center [509, 246] width 13 height 16
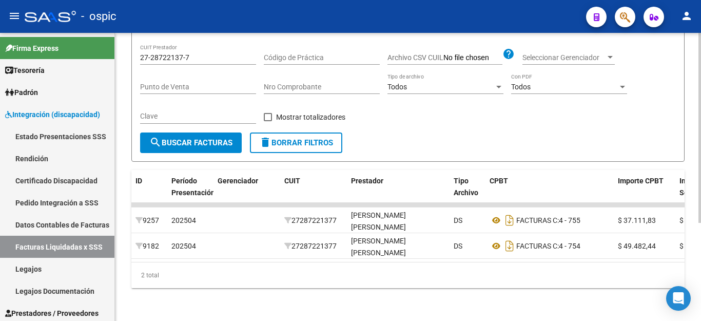
click at [204, 53] on input "27-28722137-7" at bounding box center [198, 57] width 116 height 9
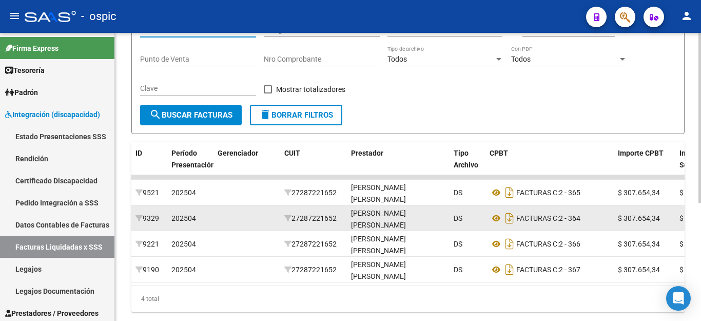
scroll to position [200, 0]
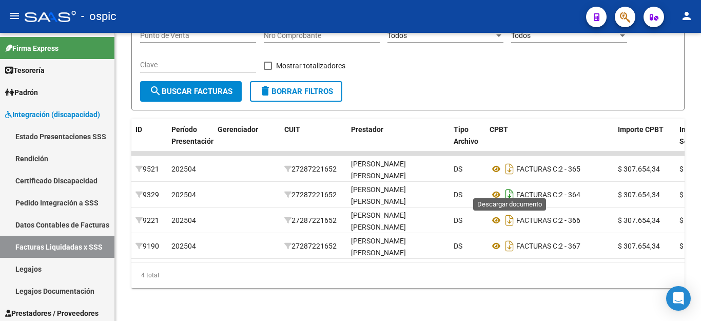
click at [507, 189] on icon "Descargar documento" at bounding box center [509, 194] width 13 height 16
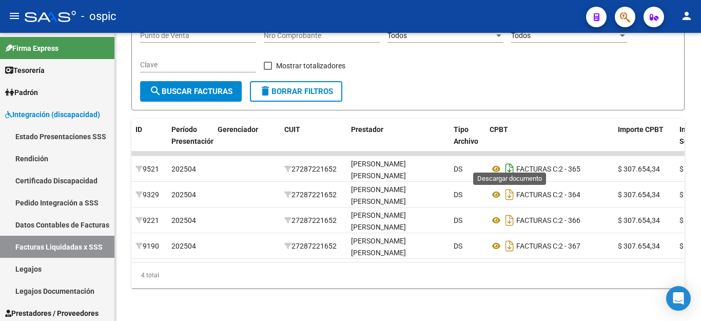
click at [509, 161] on icon "Descargar documento" at bounding box center [509, 169] width 13 height 16
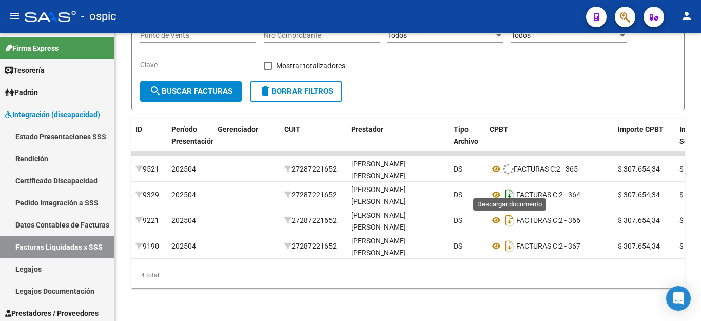
click at [512, 186] on icon "Descargar documento" at bounding box center [509, 194] width 13 height 16
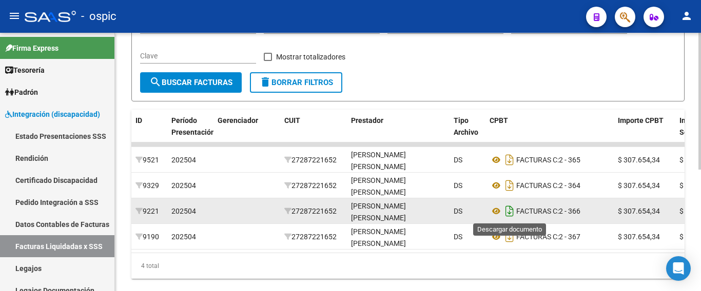
click at [509, 208] on icon "Descargar documento" at bounding box center [509, 211] width 13 height 16
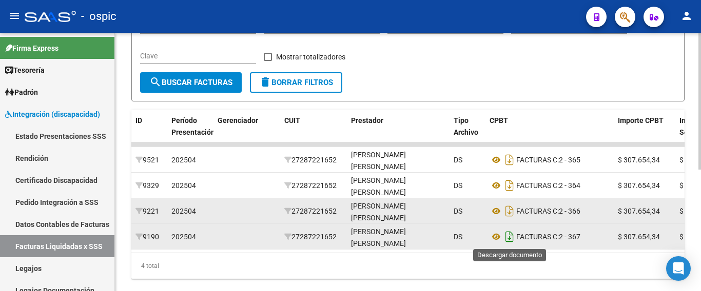
click at [509, 236] on icon "Descargar documento" at bounding box center [509, 237] width 13 height 16
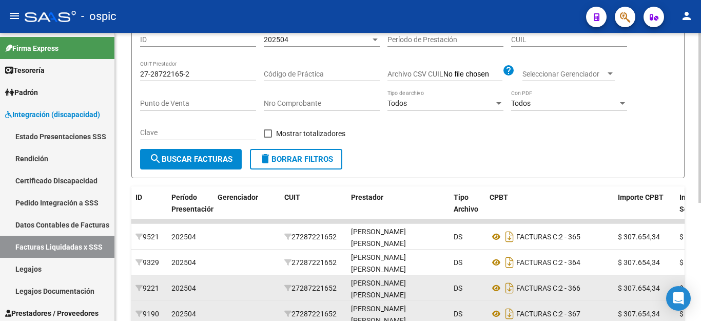
scroll to position [46, 0]
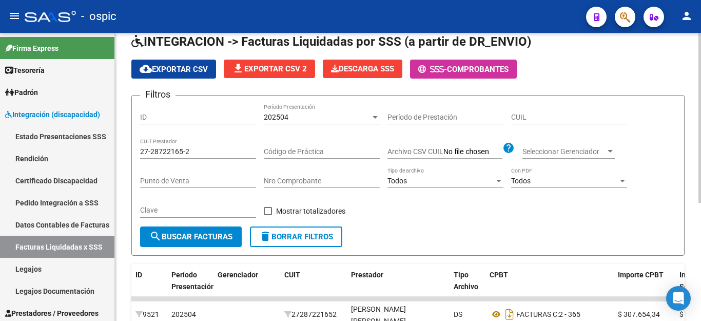
click at [161, 147] on input "27-28722165-2" at bounding box center [198, 151] width 116 height 9
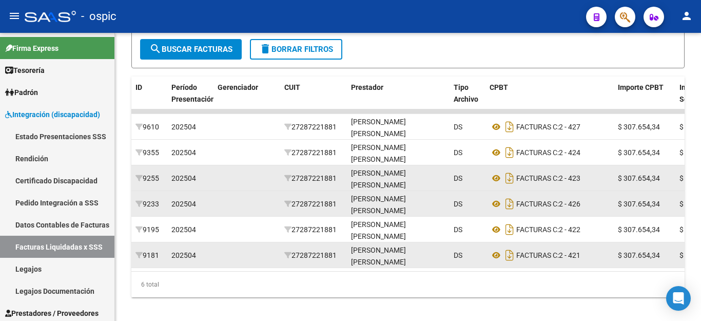
scroll to position [251, 0]
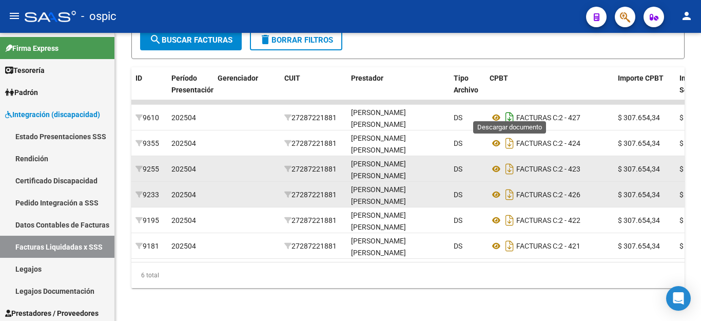
click at [513, 110] on icon "Descargar documento" at bounding box center [509, 117] width 13 height 16
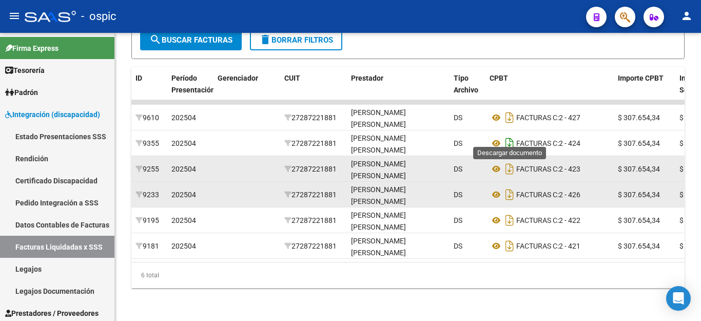
click at [510, 135] on icon "Descargar documento" at bounding box center [509, 143] width 13 height 16
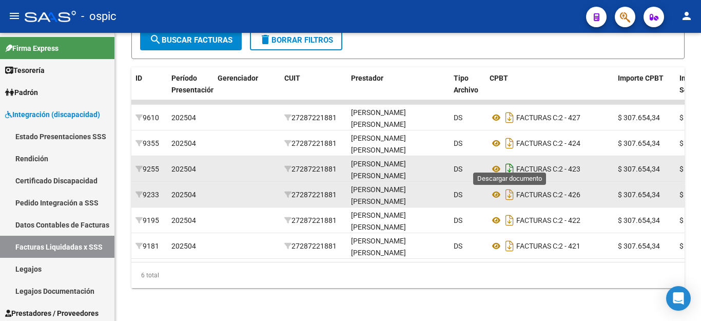
click at [511, 161] on icon "Descargar documento" at bounding box center [509, 169] width 13 height 16
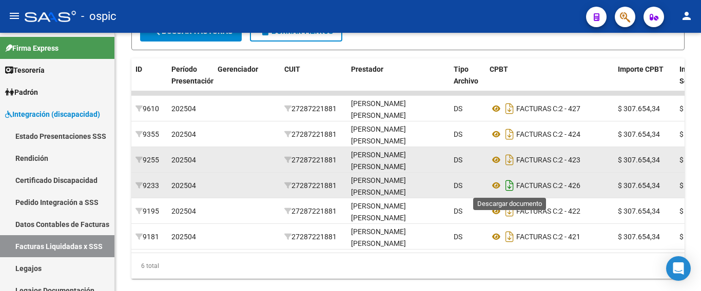
click at [512, 185] on icon "Descargar documento" at bounding box center [509, 186] width 13 height 16
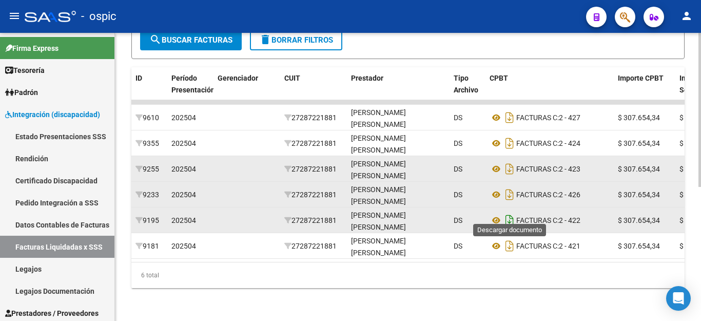
click at [510, 217] on icon "Descargar documento" at bounding box center [509, 220] width 13 height 16
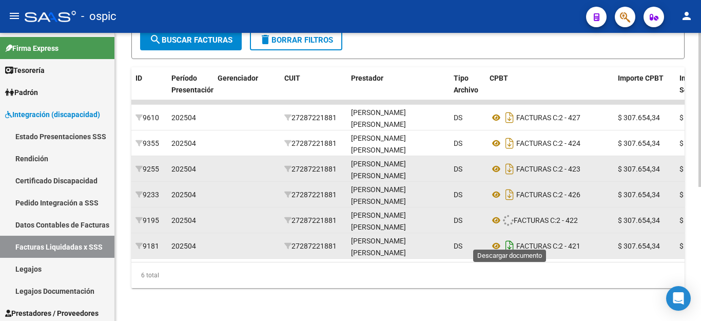
click at [509, 238] on icon "Descargar documento" at bounding box center [509, 246] width 13 height 16
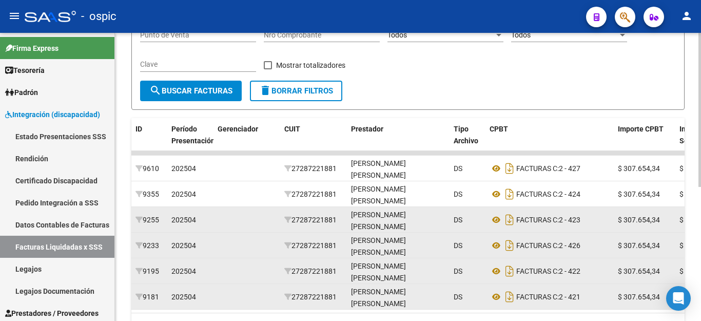
scroll to position [97, 0]
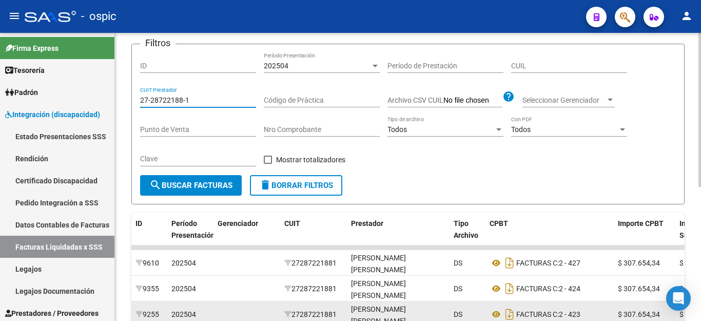
click at [171, 98] on input "27-28722188-1" at bounding box center [198, 100] width 116 height 9
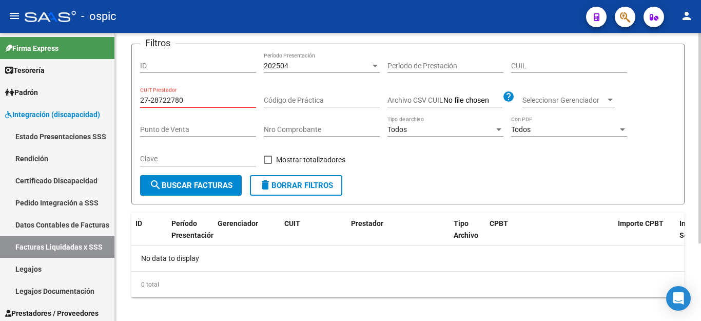
click at [180, 102] on input "27-28722780" at bounding box center [198, 100] width 116 height 9
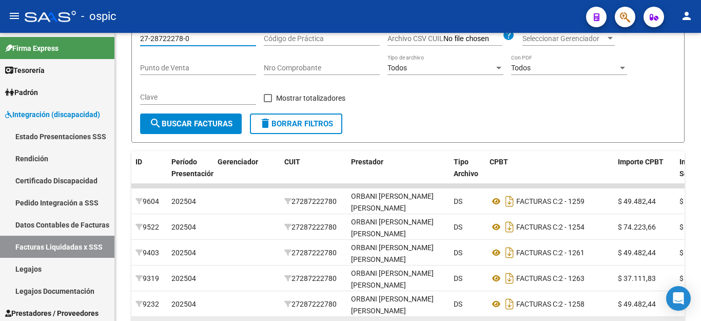
scroll to position [302, 0]
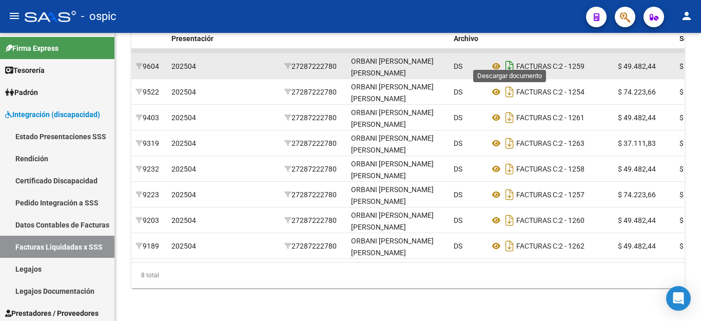
click at [510, 62] on icon "Descargar documento" at bounding box center [509, 66] width 13 height 16
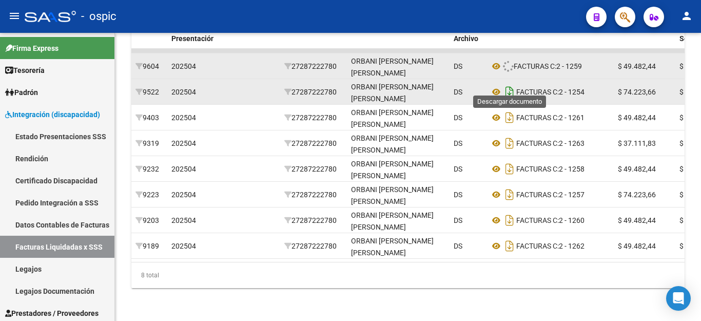
click at [508, 84] on icon "Descargar documento" at bounding box center [509, 92] width 13 height 16
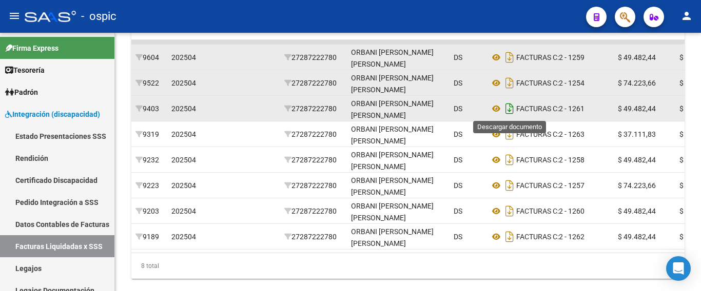
click at [508, 108] on icon "Descargar documento" at bounding box center [509, 109] width 13 height 16
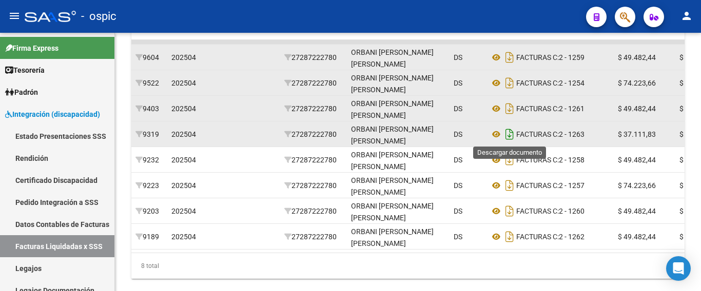
click at [507, 132] on icon "Descargar documento" at bounding box center [509, 134] width 13 height 16
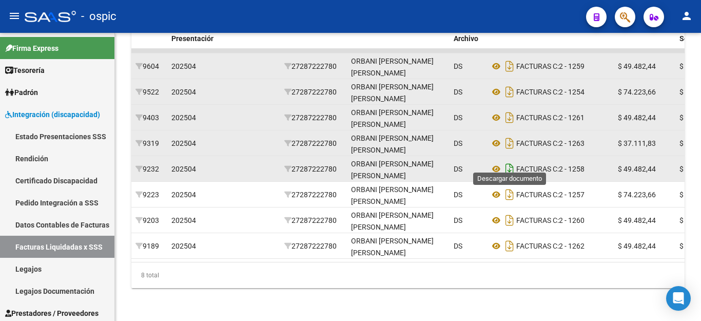
click at [507, 162] on icon "Descargar documento" at bounding box center [509, 169] width 13 height 16
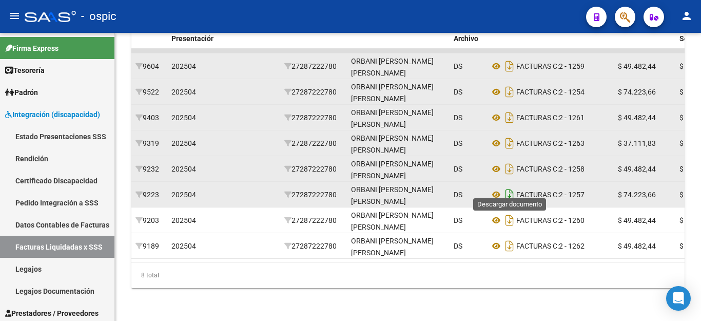
click at [505, 188] on icon "Descargar documento" at bounding box center [509, 194] width 13 height 16
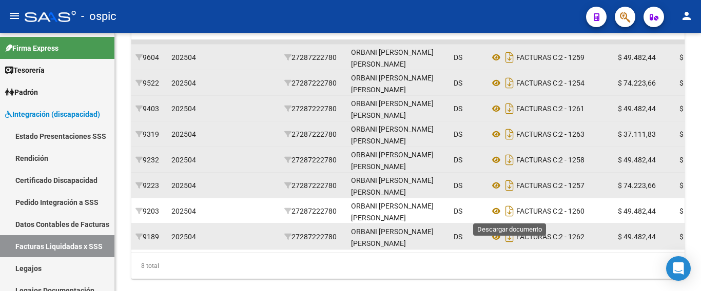
drag, startPoint x: 509, startPoint y: 215, endPoint x: 510, endPoint y: 226, distance: 11.3
click at [509, 215] on icon "Descargar documento" at bounding box center [509, 211] width 13 height 16
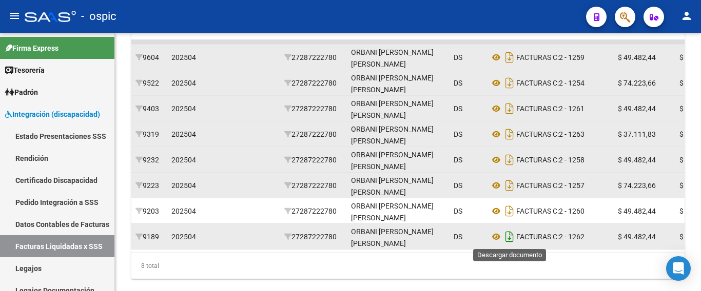
click at [510, 236] on icon "Descargar documento" at bounding box center [509, 237] width 13 height 16
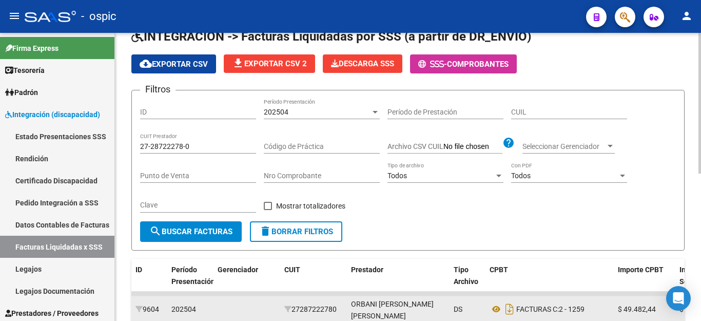
scroll to position [0, 0]
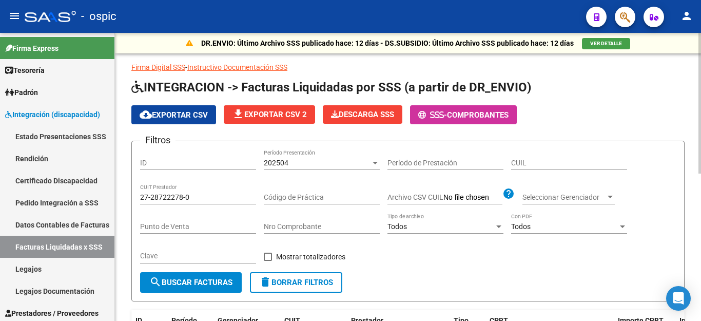
click at [155, 194] on input "27-28722278-0" at bounding box center [198, 197] width 116 height 9
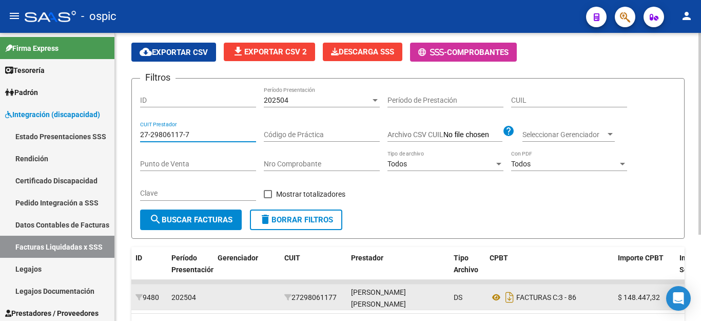
scroll to position [123, 0]
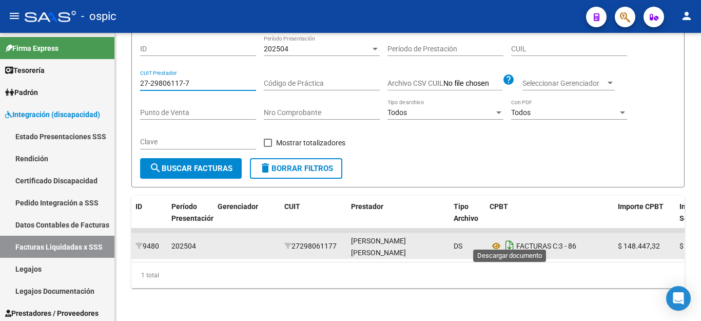
click at [512, 243] on icon "Descargar documento" at bounding box center [509, 246] width 13 height 16
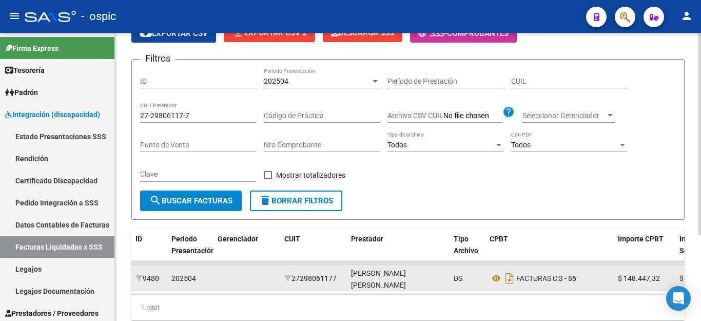
scroll to position [20, 0]
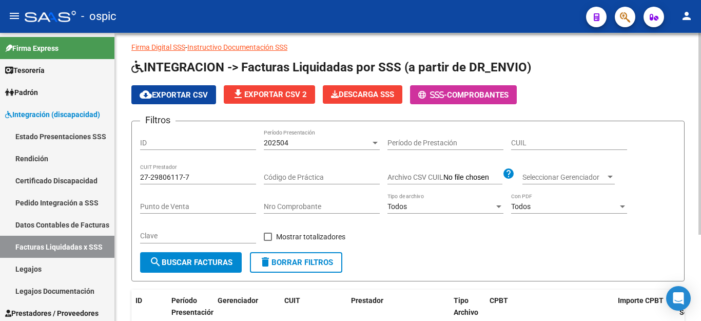
click at [159, 178] on input "27-29806117-7" at bounding box center [198, 177] width 116 height 9
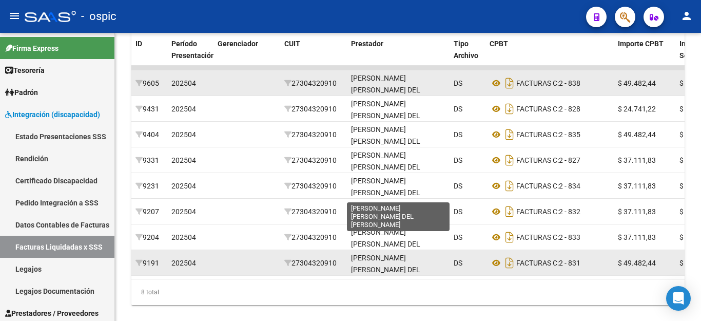
scroll to position [2, 0]
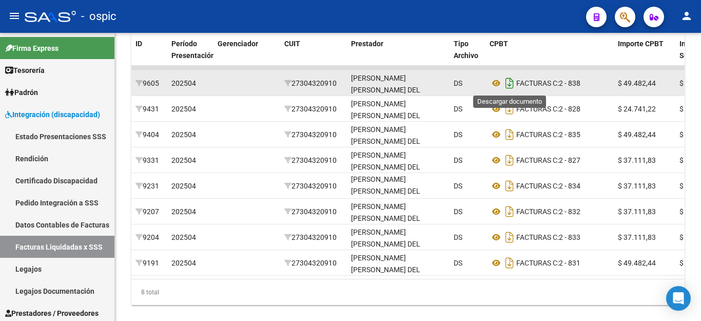
click at [508, 84] on icon "Descargar documento" at bounding box center [509, 83] width 13 height 16
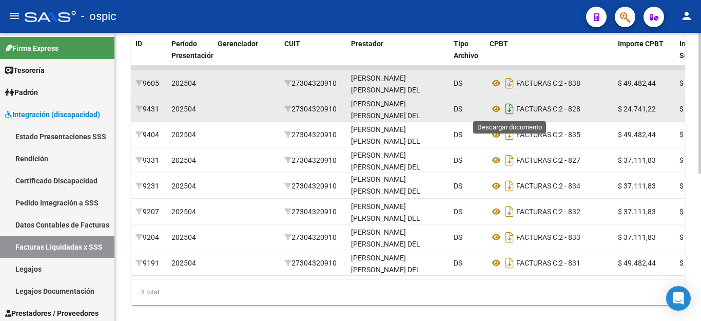
click at [508, 105] on icon "Descargar documento" at bounding box center [509, 109] width 13 height 16
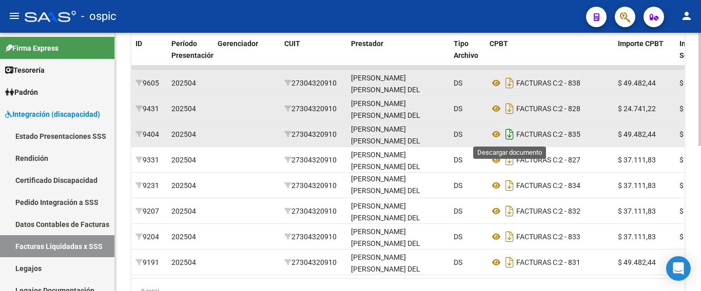
click at [510, 133] on icon "Descargar documento" at bounding box center [509, 134] width 13 height 16
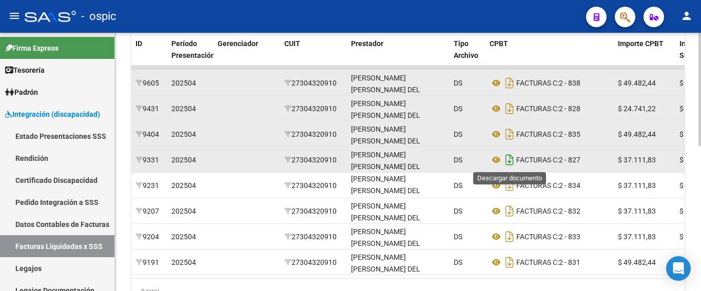
click at [510, 157] on icon "Descargar documento" at bounding box center [509, 160] width 13 height 16
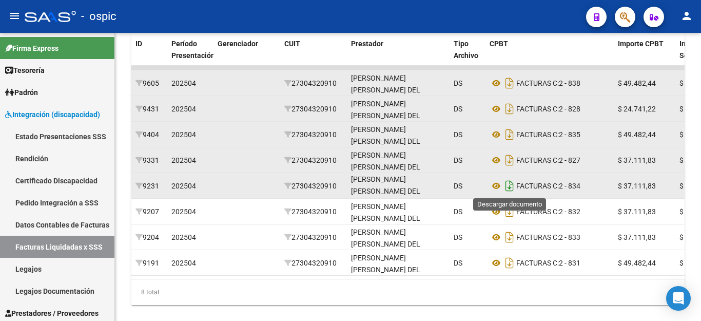
click at [512, 184] on icon "Descargar documento" at bounding box center [509, 186] width 13 height 16
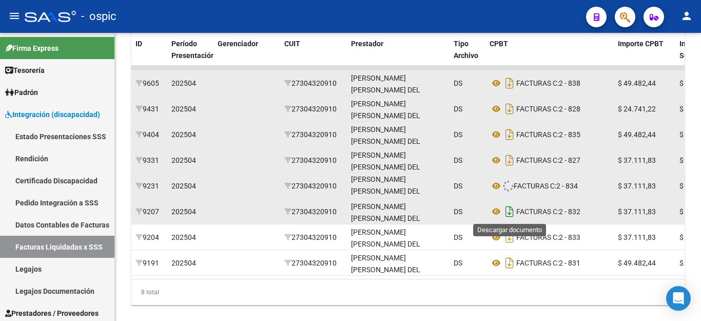
click at [513, 216] on icon "Descargar documento" at bounding box center [509, 211] width 13 height 16
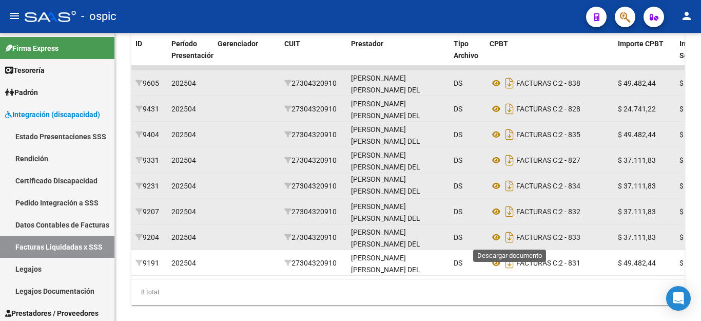
drag, startPoint x: 511, startPoint y: 238, endPoint x: 512, endPoint y: 243, distance: 5.2
click at [511, 239] on icon "Descargar documento" at bounding box center [509, 237] width 13 height 16
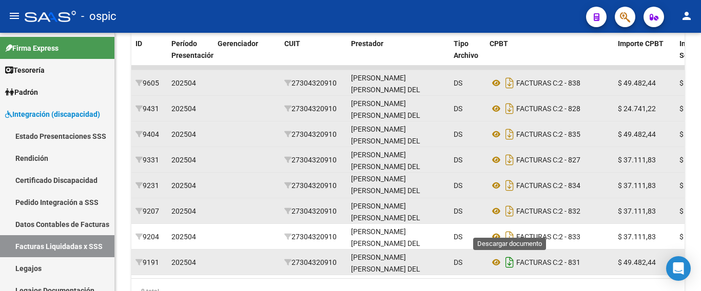
click at [511, 261] on icon "Descargar documento" at bounding box center [509, 263] width 13 height 16
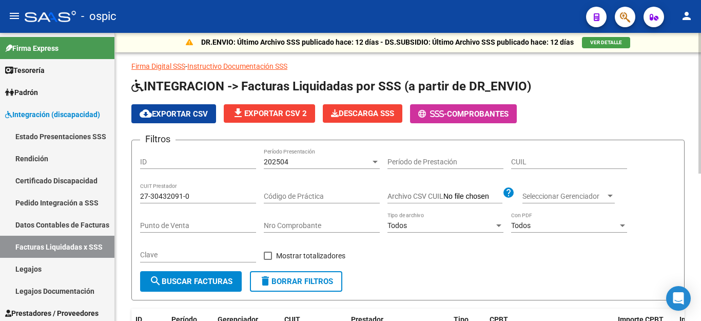
scroll to position [0, 0]
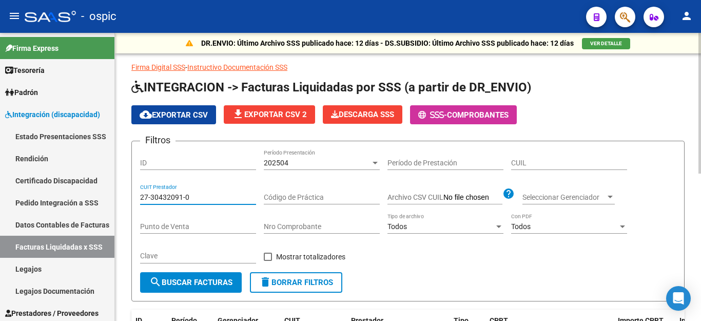
click at [192, 199] on input "27-30432091-0" at bounding box center [198, 197] width 116 height 9
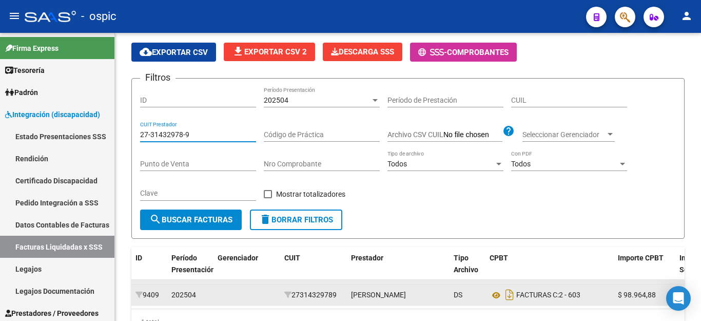
scroll to position [123, 0]
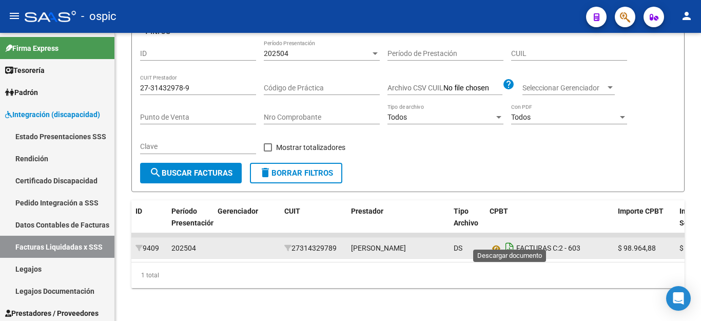
click at [512, 240] on icon "Descargar documento" at bounding box center [509, 248] width 13 height 16
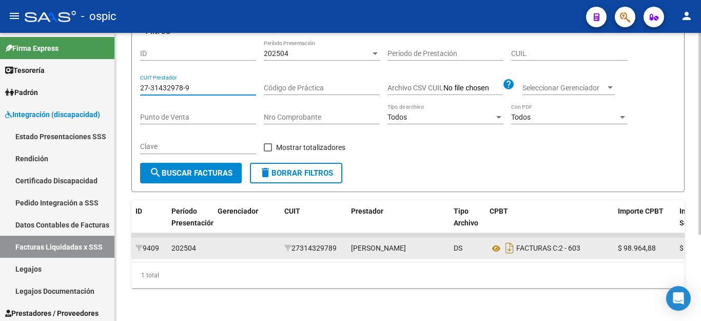
click at [222, 84] on input "27-31432978-9" at bounding box center [198, 88] width 116 height 9
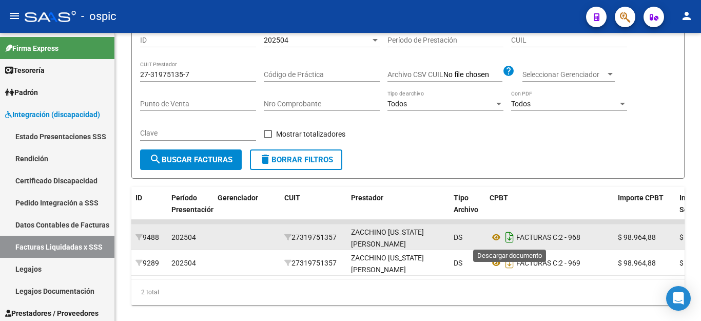
click at [506, 240] on icon "Descargar documento" at bounding box center [509, 237] width 13 height 16
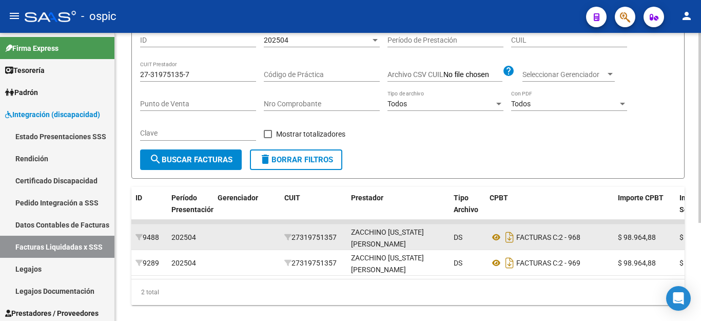
click at [202, 81] on div "27-31975135-7 CUIT Prestador" at bounding box center [198, 71] width 116 height 21
click at [204, 75] on input "27-31975135-7" at bounding box center [198, 74] width 116 height 9
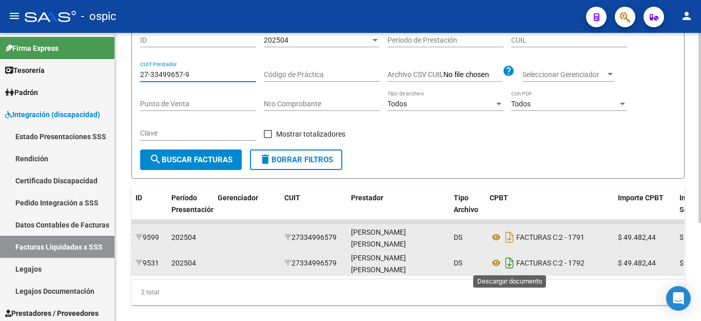
click at [507, 263] on icon "Descargar documento" at bounding box center [509, 263] width 13 height 16
click at [211, 76] on input "27-33499657-9" at bounding box center [198, 74] width 116 height 9
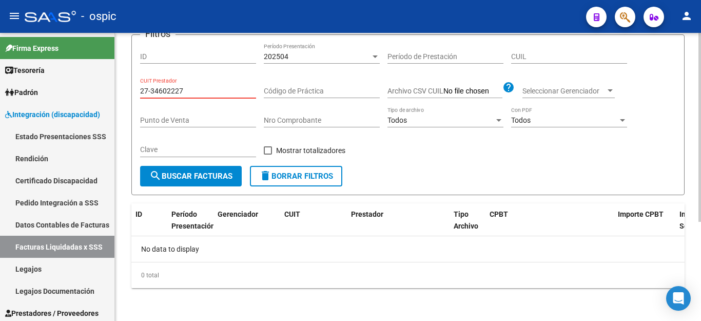
scroll to position [106, 0]
click at [208, 91] on input "27-34602227" at bounding box center [198, 91] width 116 height 9
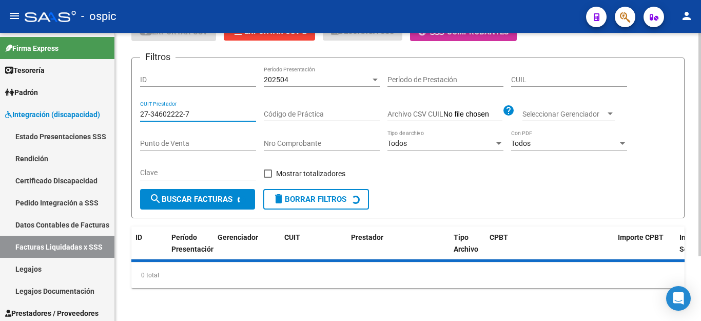
scroll to position [123, 0]
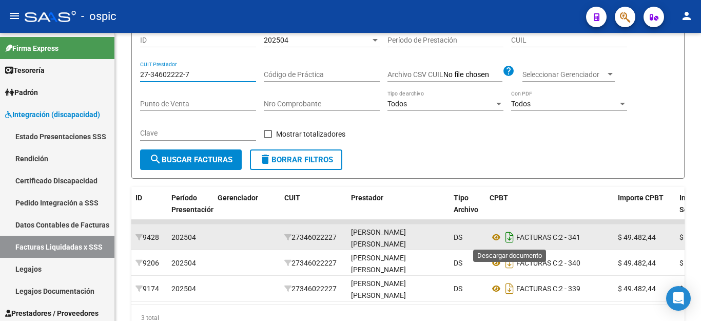
click at [513, 240] on icon "Descargar documento" at bounding box center [509, 237] width 13 height 16
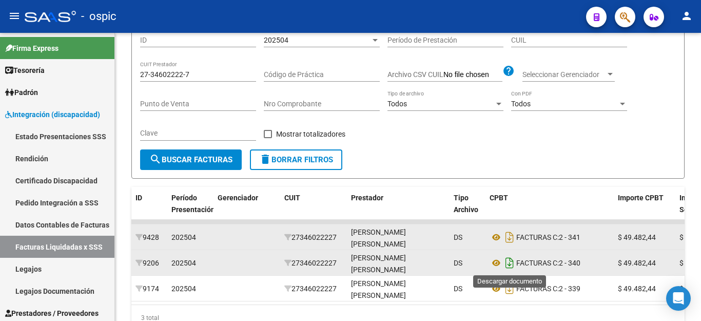
click at [512, 260] on icon "Descargar documento" at bounding box center [509, 263] width 13 height 16
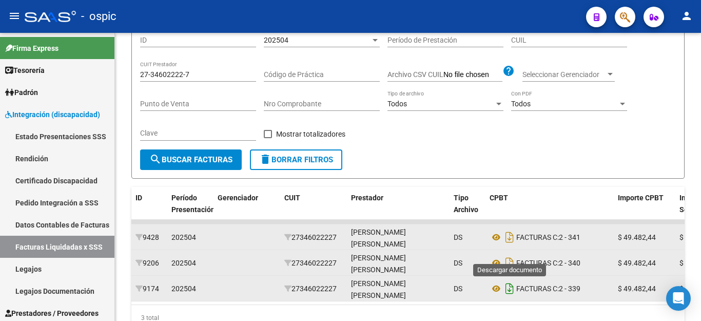
click at [510, 287] on icon "Descargar documento" at bounding box center [509, 288] width 13 height 16
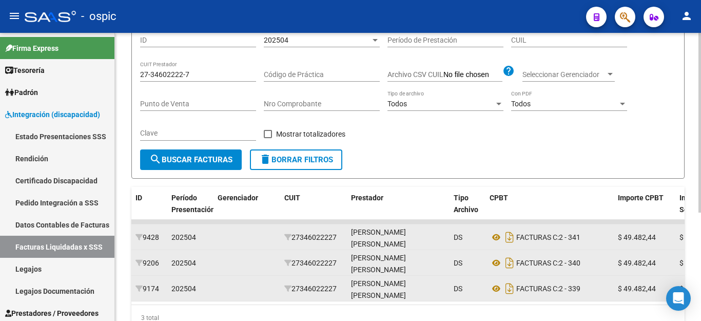
click at [204, 72] on input "27-34602222-7" at bounding box center [198, 74] width 116 height 9
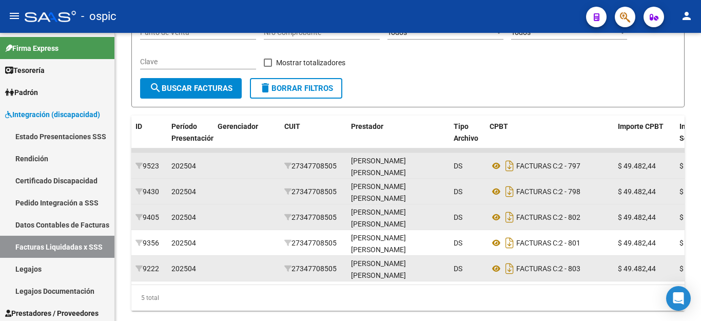
scroll to position [225, 0]
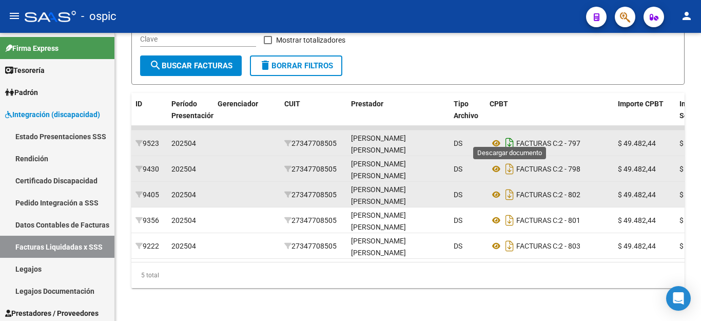
click at [509, 135] on icon "Descargar documento" at bounding box center [509, 143] width 13 height 16
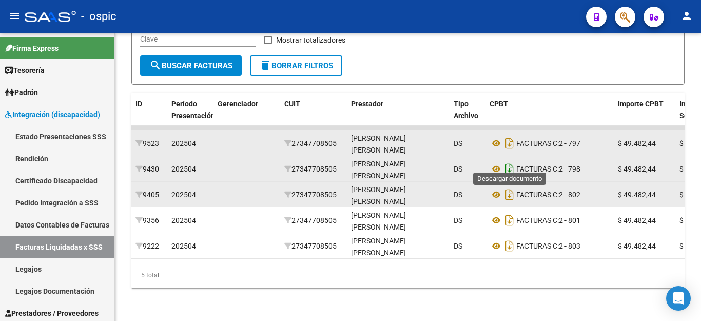
click at [510, 161] on icon "Descargar documento" at bounding box center [509, 169] width 13 height 16
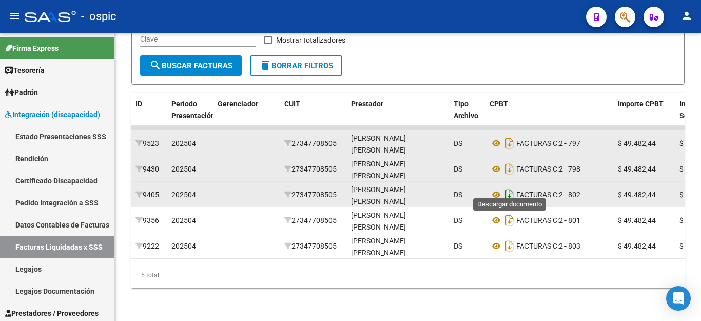
click at [509, 186] on icon "Descargar documento" at bounding box center [509, 194] width 13 height 16
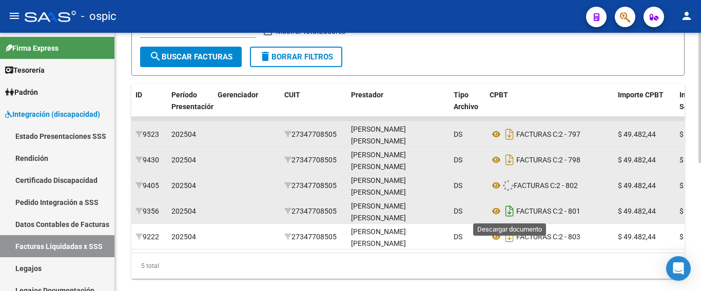
click at [505, 209] on icon "Descargar documento" at bounding box center [509, 211] width 13 height 16
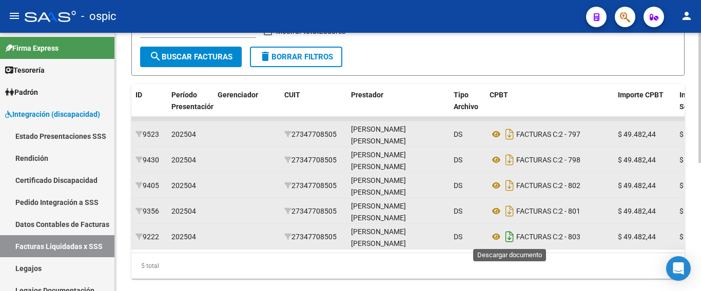
click at [510, 235] on icon "Descargar documento" at bounding box center [509, 237] width 13 height 16
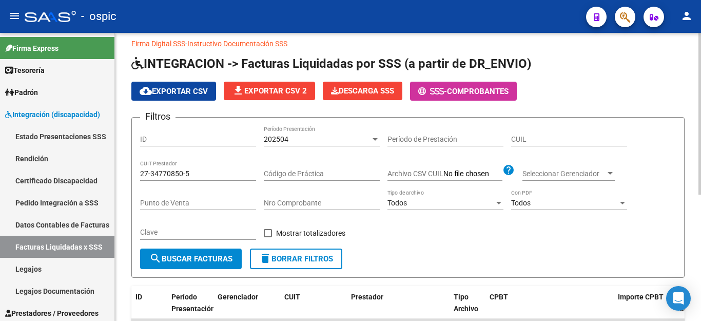
scroll to position [20, 0]
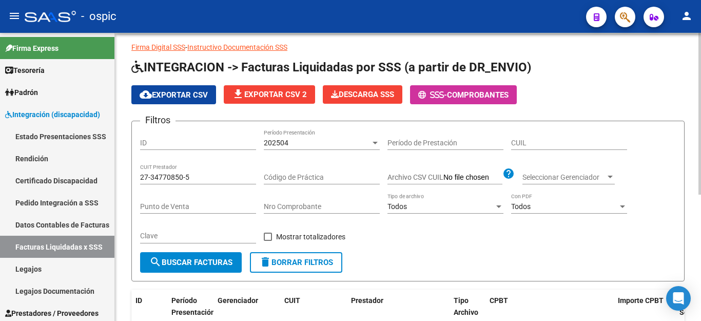
click at [209, 179] on input "27-34770850-5" at bounding box center [198, 177] width 116 height 9
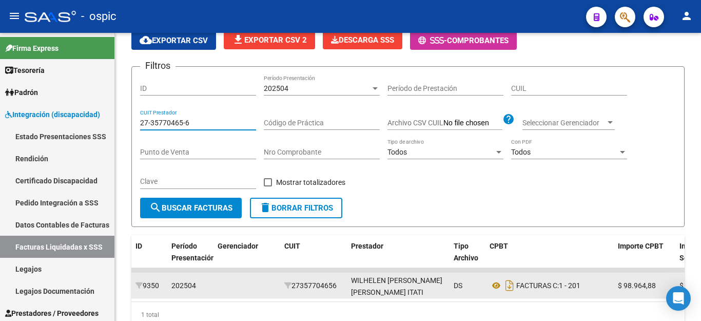
scroll to position [123, 0]
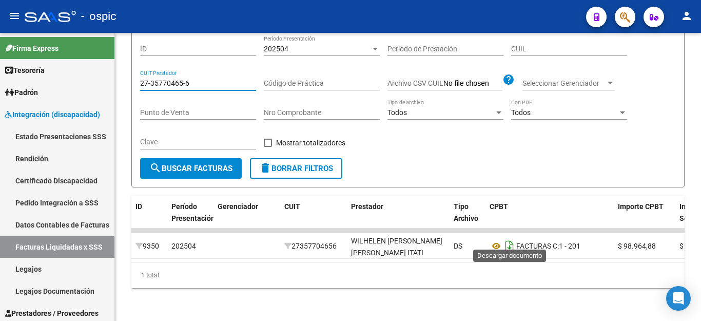
click at [508, 239] on icon "Descargar documento" at bounding box center [509, 246] width 13 height 16
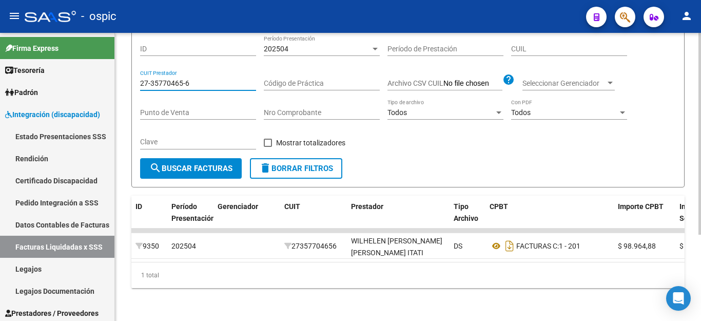
click at [191, 79] on input "27-35770465-6" at bounding box center [198, 83] width 116 height 9
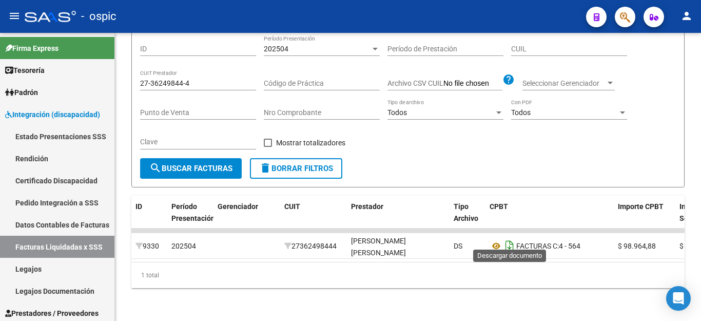
click at [513, 241] on icon "Descargar documento" at bounding box center [509, 246] width 13 height 16
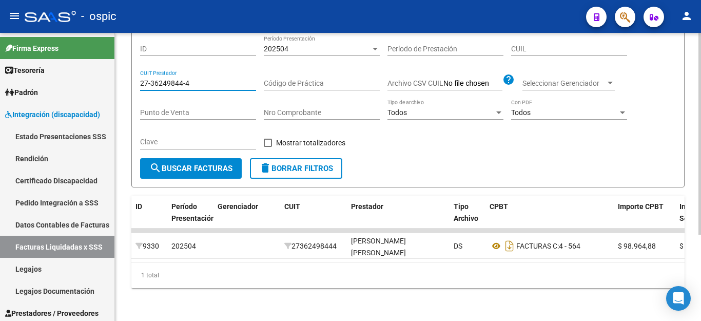
click at [218, 79] on input "27-36249844-4" at bounding box center [198, 83] width 116 height 9
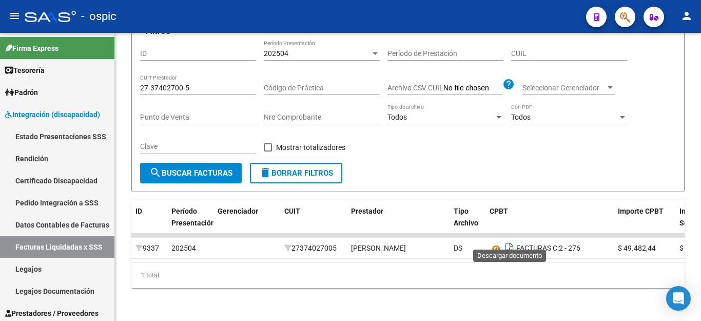
click at [507, 240] on icon "Descargar documento" at bounding box center [509, 248] width 13 height 16
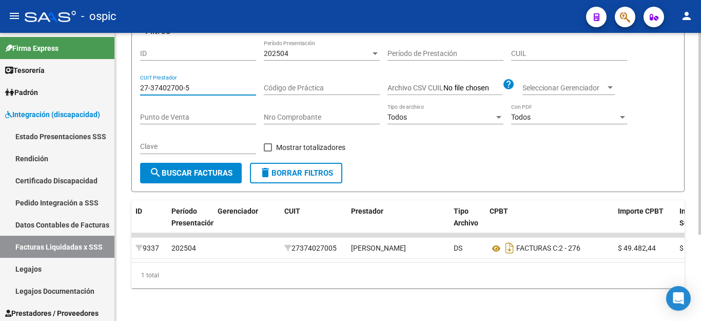
click at [198, 84] on input "27-37402700-5" at bounding box center [198, 88] width 116 height 9
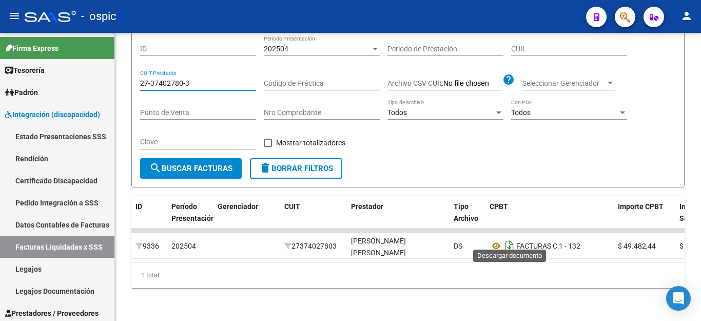
click at [512, 239] on icon "Descargar documento" at bounding box center [509, 246] width 13 height 16
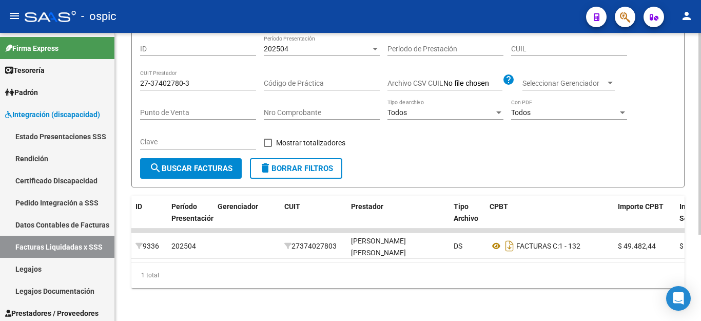
click at [216, 80] on div "27-37402780-3 CUIT Prestador" at bounding box center [198, 80] width 116 height 21
click at [216, 79] on input "27-37402780-3" at bounding box center [198, 83] width 116 height 9
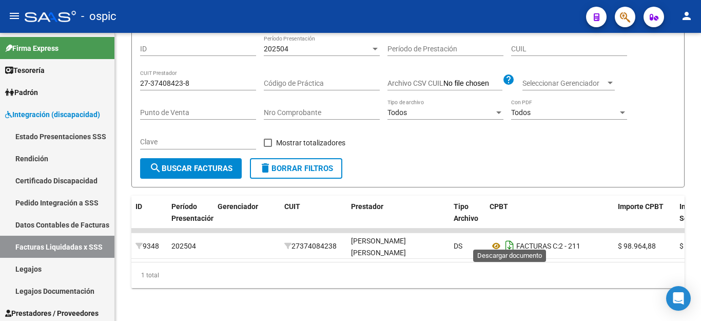
click at [508, 241] on icon "Descargar documento" at bounding box center [509, 246] width 13 height 16
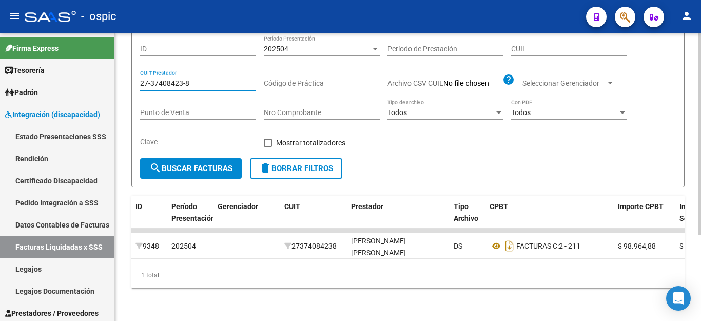
click at [198, 79] on input "27-37408423-8" at bounding box center [198, 83] width 116 height 9
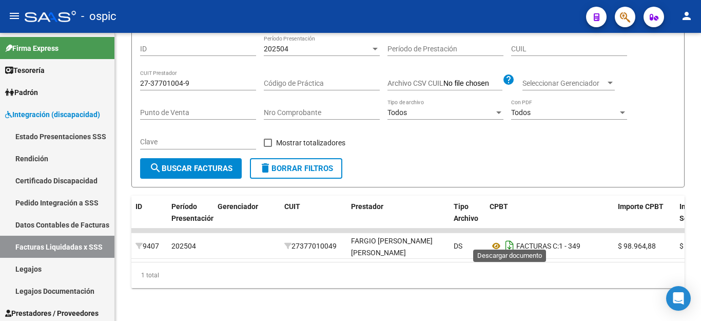
click at [513, 239] on icon "Descargar documento" at bounding box center [509, 246] width 13 height 16
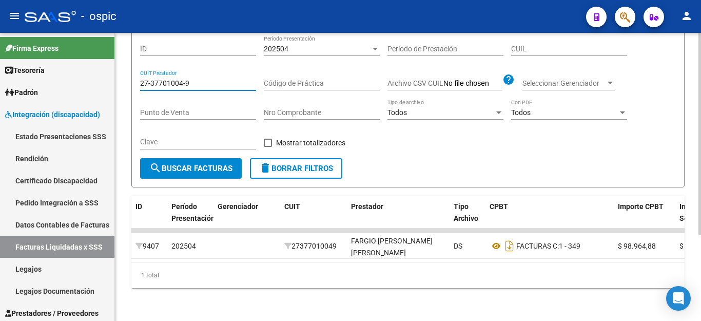
click at [217, 79] on input "27-37701004-9" at bounding box center [198, 83] width 116 height 9
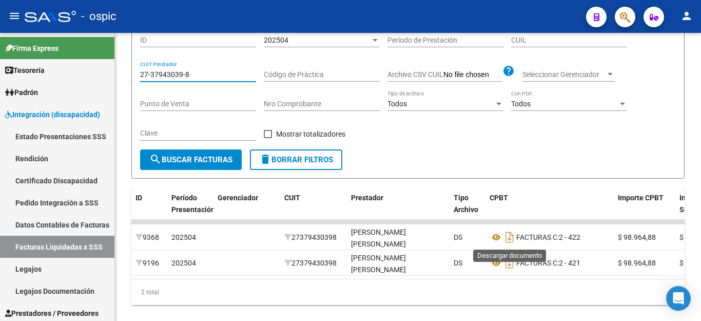
click at [512, 242] on icon "Descargar documento" at bounding box center [509, 237] width 13 height 16
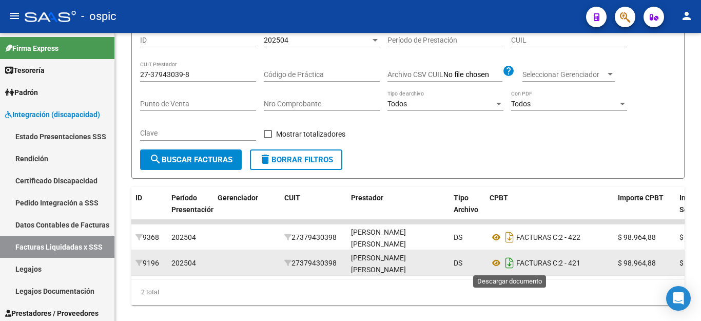
click at [512, 264] on icon "Descargar documento" at bounding box center [509, 263] width 13 height 16
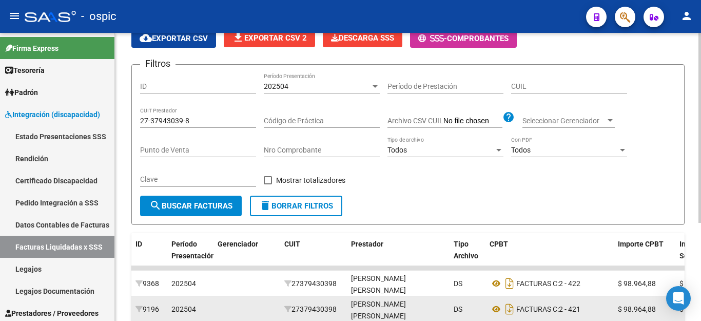
scroll to position [20, 0]
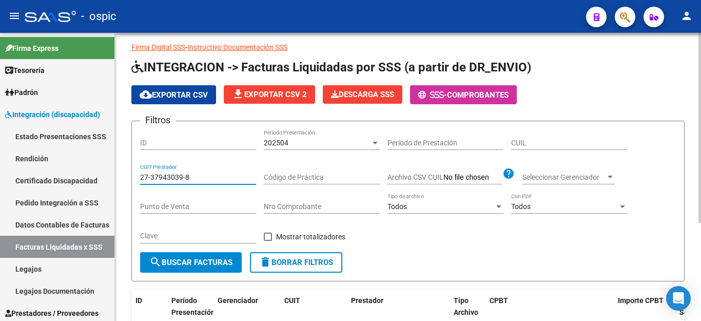
click at [206, 174] on input "27-37943039-8" at bounding box center [198, 177] width 116 height 9
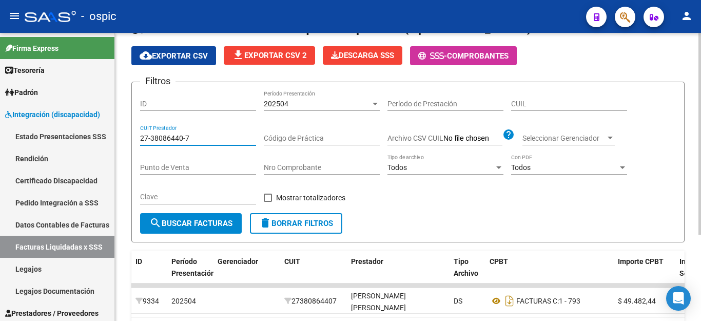
scroll to position [123, 0]
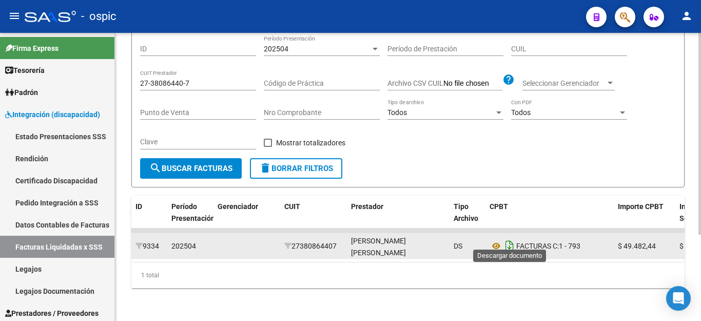
click at [508, 240] on icon "Descargar documento" at bounding box center [509, 246] width 13 height 16
click at [186, 70] on div "27-38086440-7 CUIT Prestador" at bounding box center [198, 80] width 116 height 21
click at [186, 79] on input "27-38086440-7" at bounding box center [198, 83] width 116 height 9
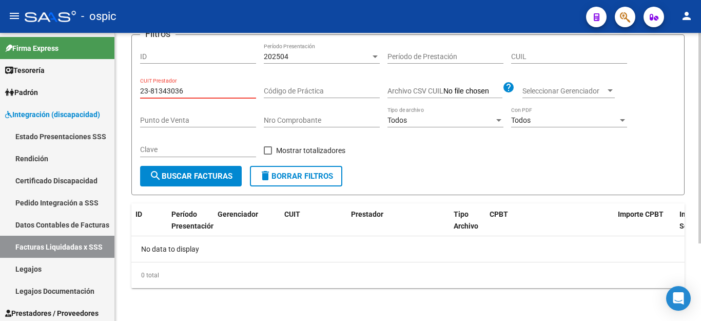
scroll to position [106, 0]
click at [176, 86] on div "23-81343036 CUIT Prestador" at bounding box center [198, 87] width 116 height 21
click at [177, 96] on div "23-81343036 CUIT Prestador" at bounding box center [198, 87] width 116 height 21
click at [178, 88] on input "23-81343036" at bounding box center [198, 91] width 116 height 9
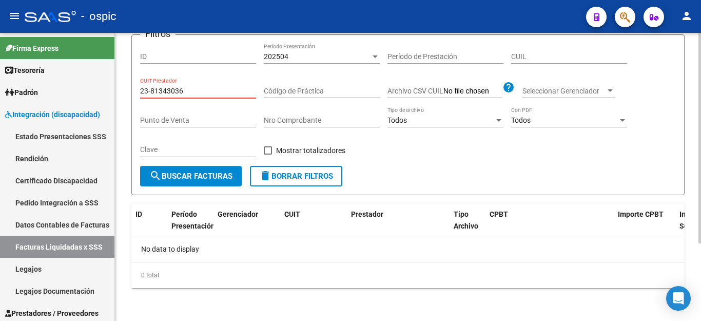
click at [178, 88] on input "23-81343036" at bounding box center [198, 91] width 116 height 9
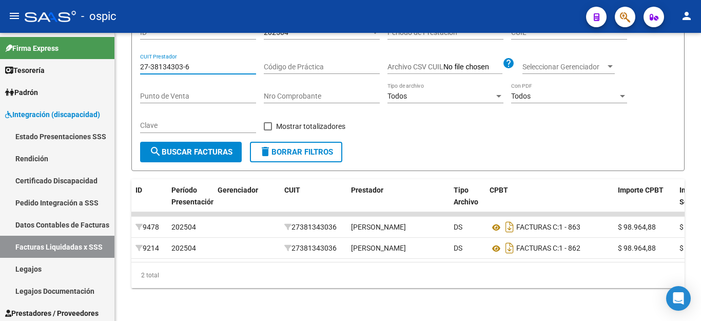
scroll to position [148, 0]
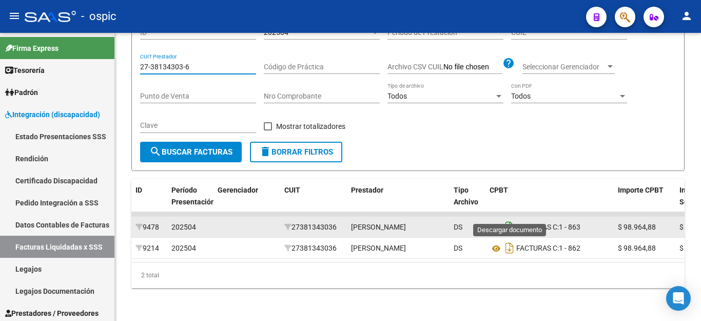
click at [508, 219] on icon "Descargar documento" at bounding box center [509, 227] width 13 height 16
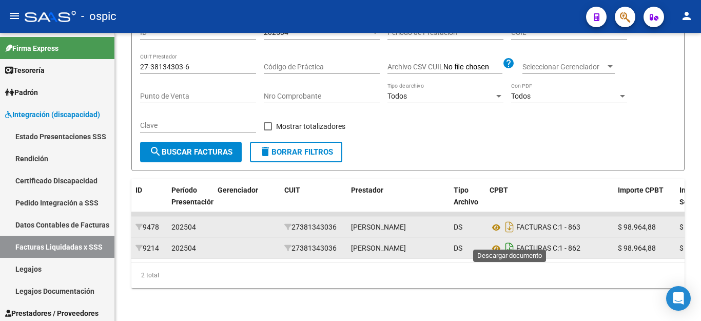
click at [510, 240] on icon "Descargar documento" at bounding box center [509, 248] width 13 height 16
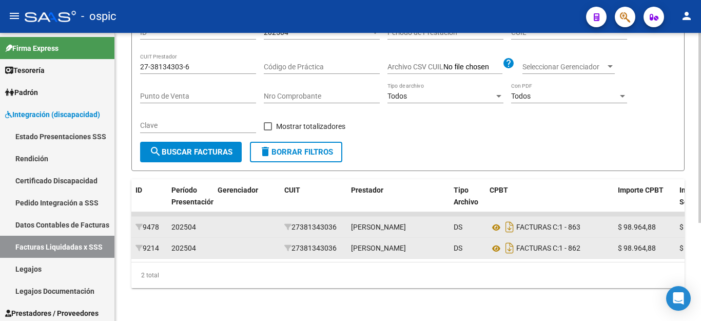
click at [234, 63] on input "27-38134303-6" at bounding box center [198, 67] width 116 height 9
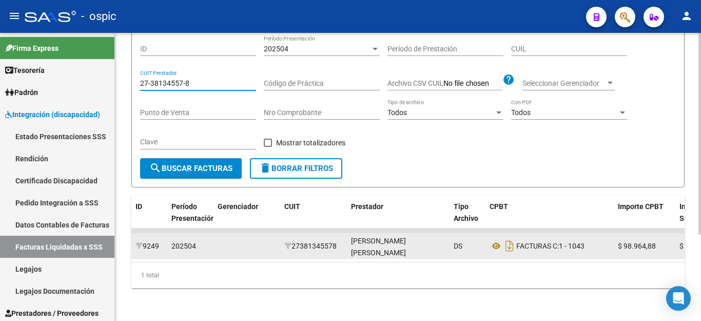
scroll to position [123, 0]
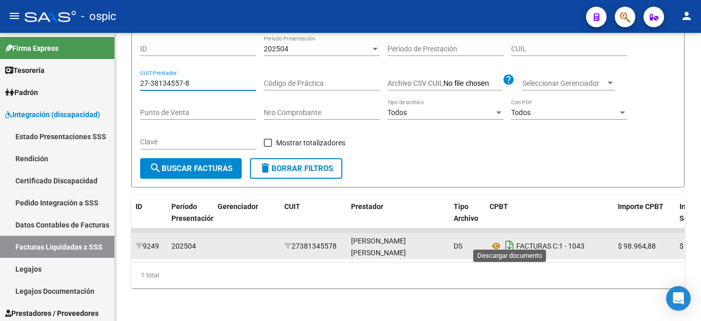
click at [508, 240] on icon "Descargar documento" at bounding box center [509, 246] width 13 height 16
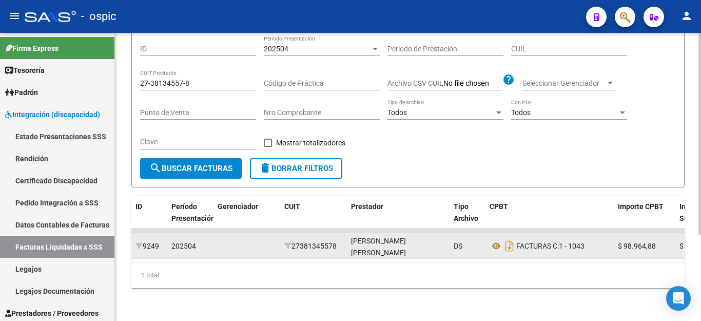
click at [206, 79] on input "27-38134557-8" at bounding box center [198, 83] width 116 height 9
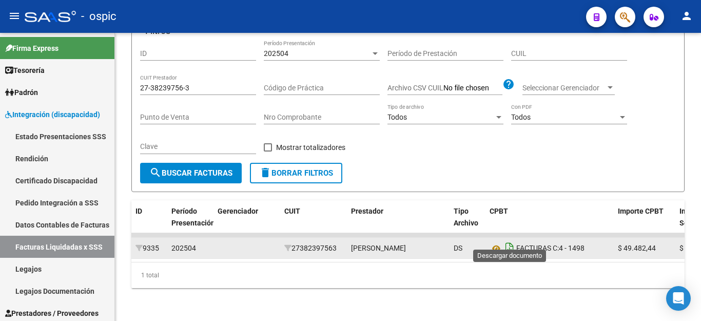
click at [509, 241] on icon "Descargar documento" at bounding box center [509, 248] width 13 height 16
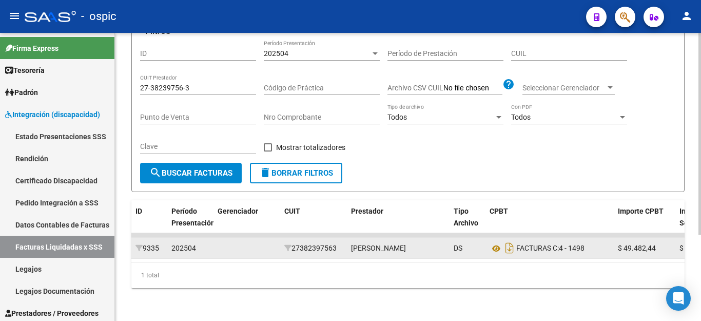
click at [231, 84] on input "27-38239756-3" at bounding box center [198, 88] width 116 height 9
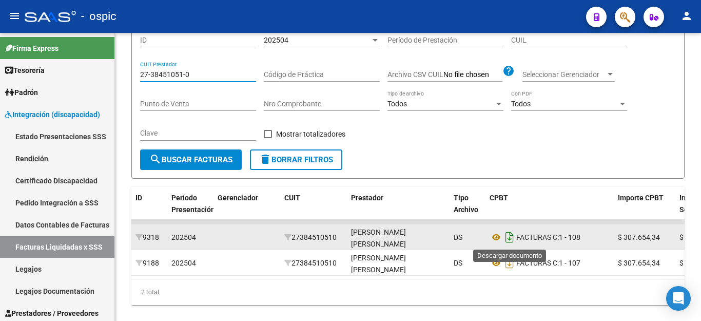
click at [515, 242] on icon "Descargar documento" at bounding box center [509, 237] width 13 height 16
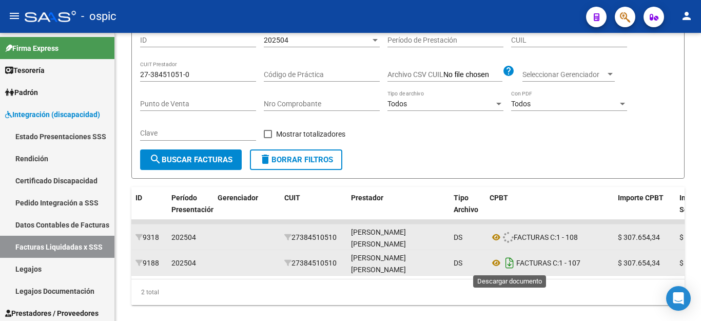
click at [510, 259] on icon "Descargar documento" at bounding box center [509, 263] width 13 height 16
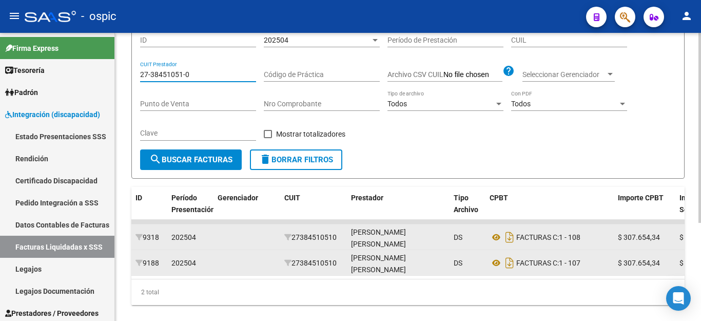
click at [231, 71] on input "27-38451051-0" at bounding box center [198, 74] width 116 height 9
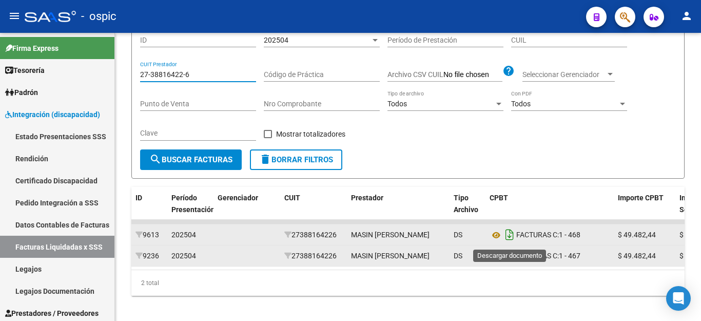
click at [511, 243] on icon "Descargar documento" at bounding box center [509, 234] width 13 height 16
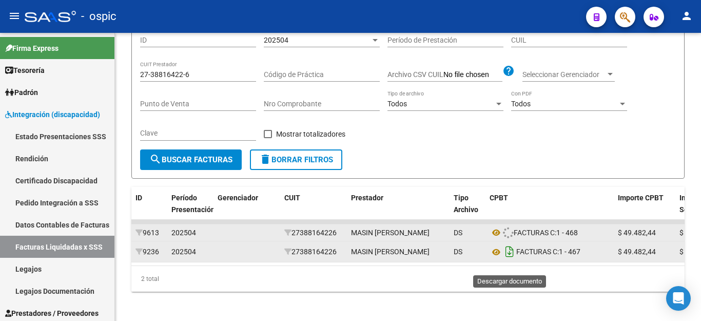
click at [512, 260] on icon "Descargar documento" at bounding box center [509, 251] width 13 height 16
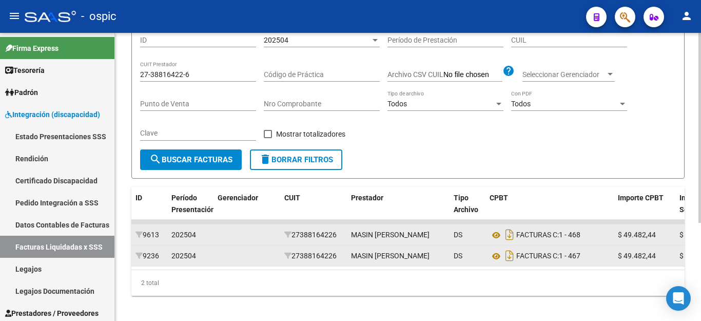
click at [204, 74] on input "27-38816422-6" at bounding box center [198, 74] width 116 height 9
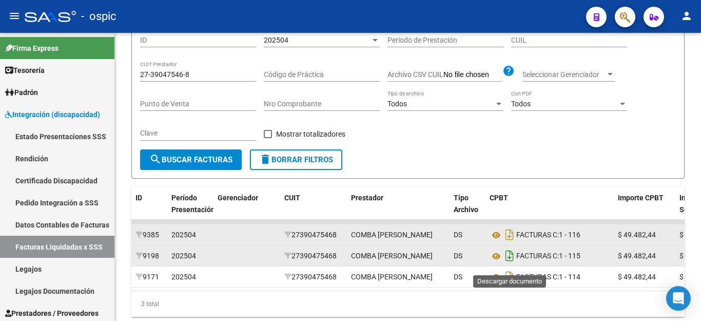
click at [507, 264] on icon "Descargar documento" at bounding box center [509, 255] width 13 height 16
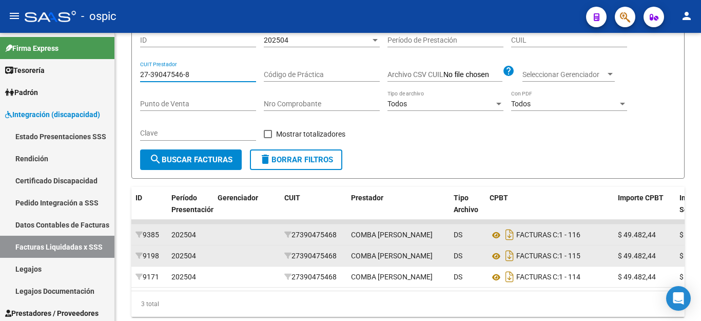
click at [165, 77] on input "27-39047546-8" at bounding box center [198, 74] width 116 height 9
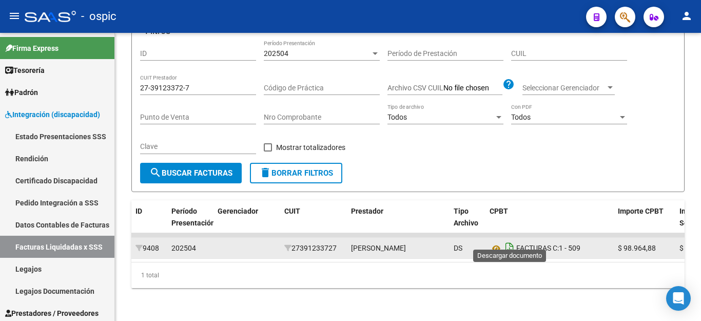
click at [508, 240] on icon "Descargar documento" at bounding box center [509, 248] width 13 height 16
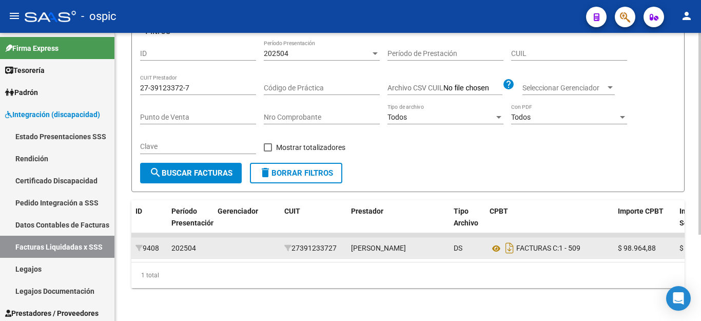
click at [197, 84] on input "27-39123372-7" at bounding box center [198, 88] width 116 height 9
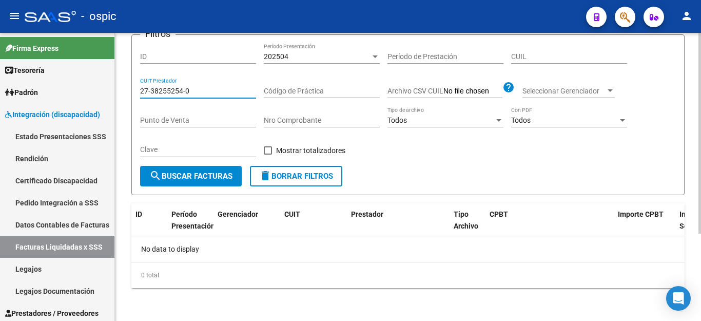
scroll to position [106, 0]
click at [155, 90] on input "27-38255254-0" at bounding box center [198, 91] width 116 height 9
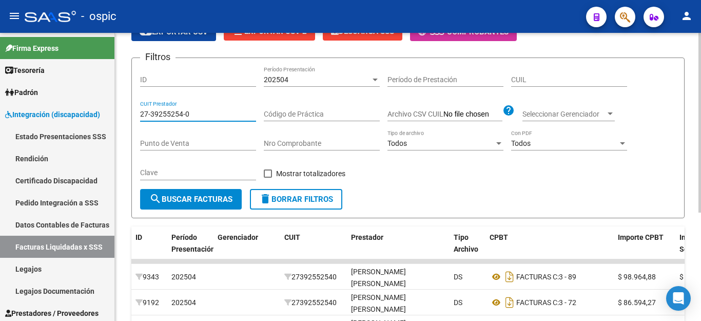
scroll to position [123, 0]
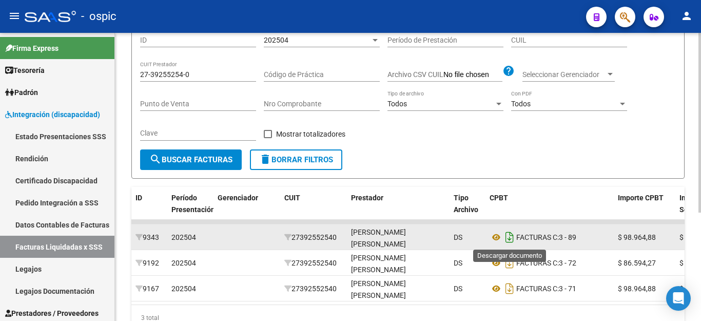
click at [512, 240] on icon "Descargar documento" at bounding box center [509, 237] width 13 height 16
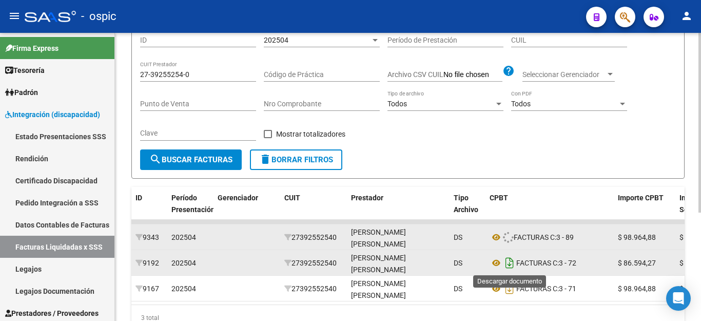
click at [510, 260] on icon "Descargar documento" at bounding box center [509, 263] width 13 height 16
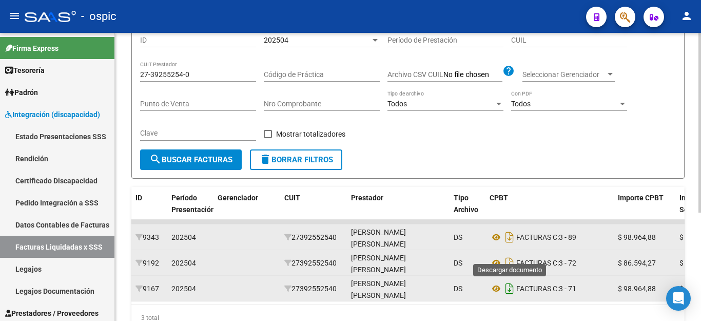
click at [510, 284] on icon "Descargar documento" at bounding box center [509, 288] width 13 height 16
click at [198, 80] on div "27-39255254-0 CUIT Prestador" at bounding box center [198, 71] width 116 height 21
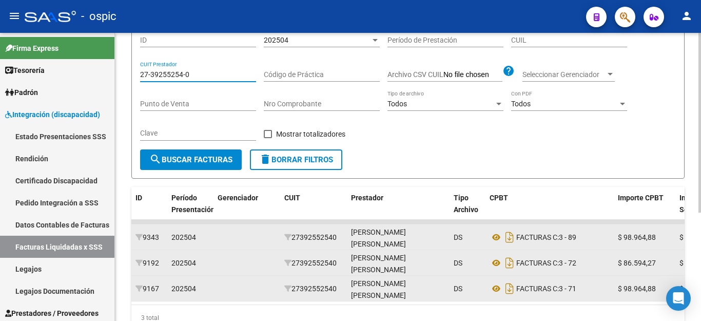
click at [198, 74] on input "27-39255254-0" at bounding box center [198, 74] width 116 height 9
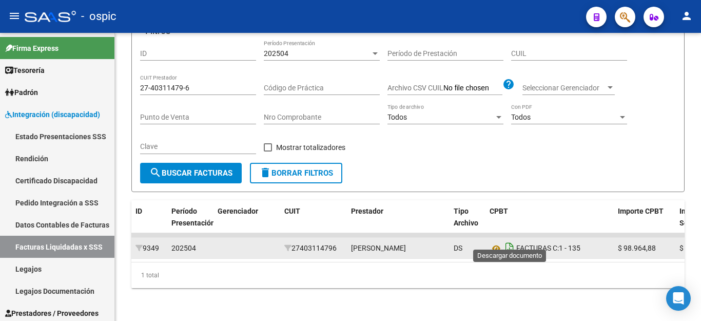
click at [511, 240] on icon "Descargar documento" at bounding box center [509, 248] width 13 height 16
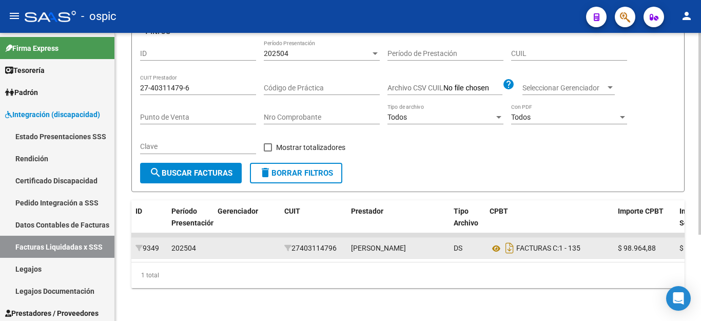
click at [183, 84] on input "27-40311479-6" at bounding box center [198, 88] width 116 height 9
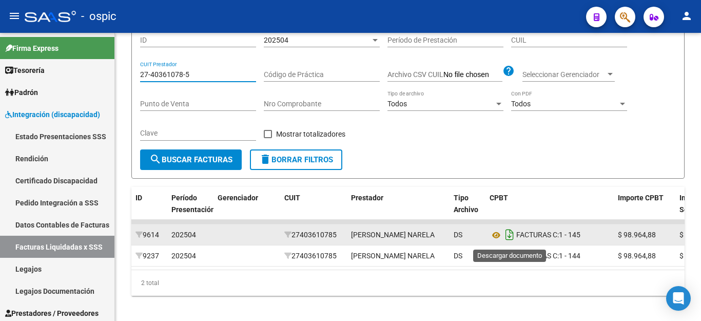
click at [508, 241] on icon "Descargar documento" at bounding box center [509, 234] width 13 height 16
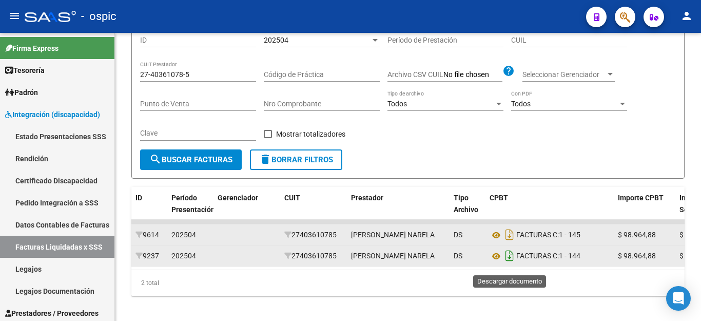
click at [510, 264] on icon "Descargar documento" at bounding box center [509, 255] width 13 height 16
click at [511, 263] on icon "Descargar documento" at bounding box center [509, 255] width 13 height 16
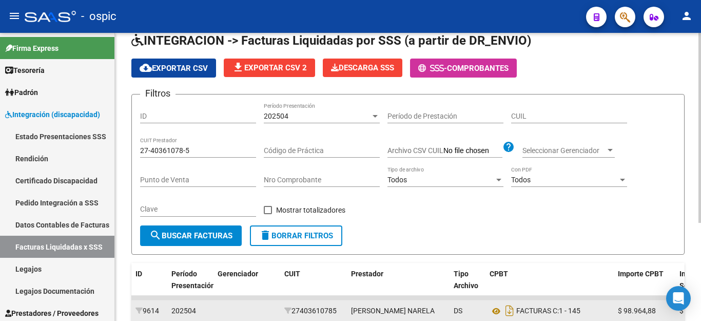
scroll to position [46, 0]
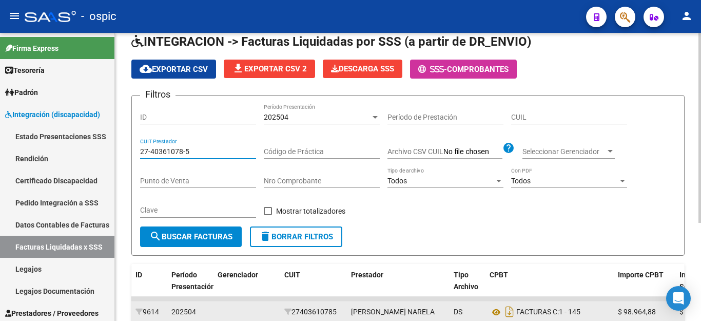
click at [232, 153] on input "27-40361078-5" at bounding box center [198, 151] width 116 height 9
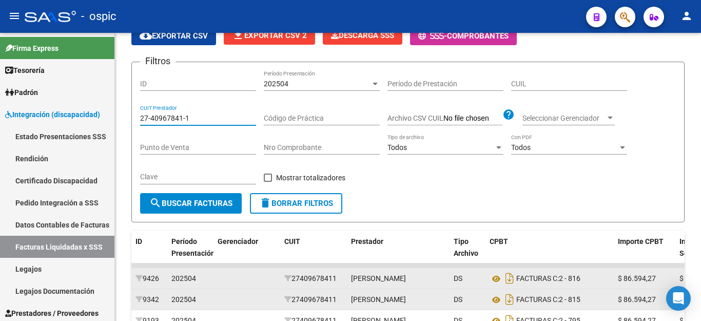
scroll to position [200, 0]
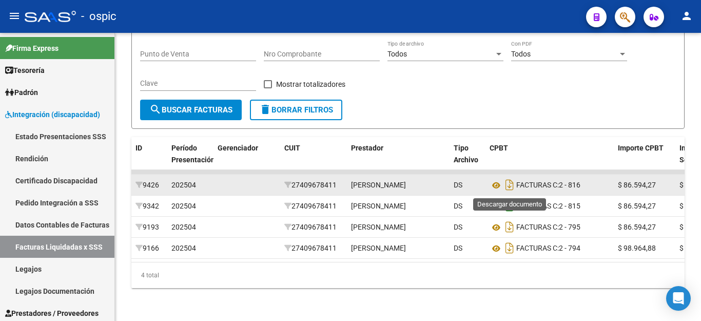
click at [508, 198] on icon "Descargar documento" at bounding box center [509, 206] width 13 height 16
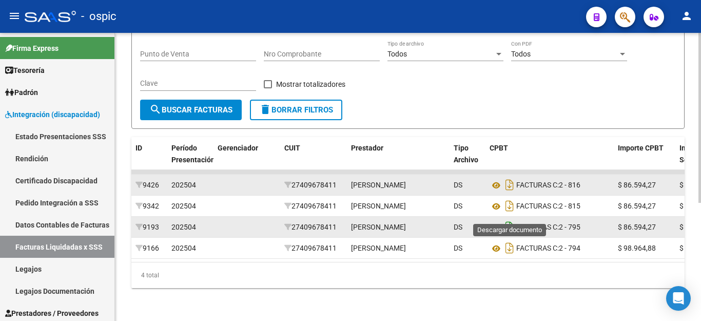
click at [511, 219] on icon "Descargar documento" at bounding box center [509, 227] width 13 height 16
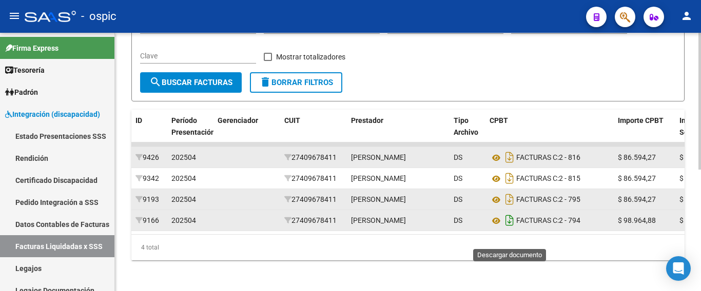
click at [512, 229] on icon "Descargar documento" at bounding box center [509, 220] width 13 height 16
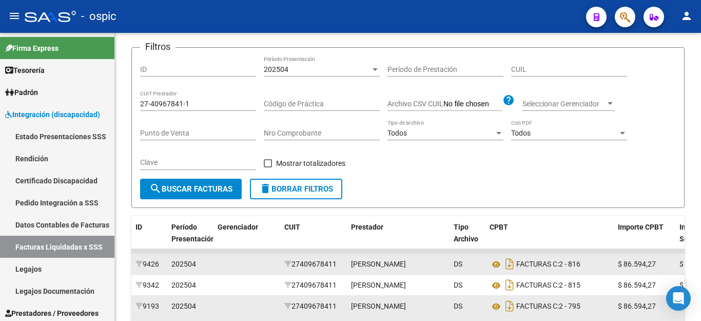
scroll to position [97, 0]
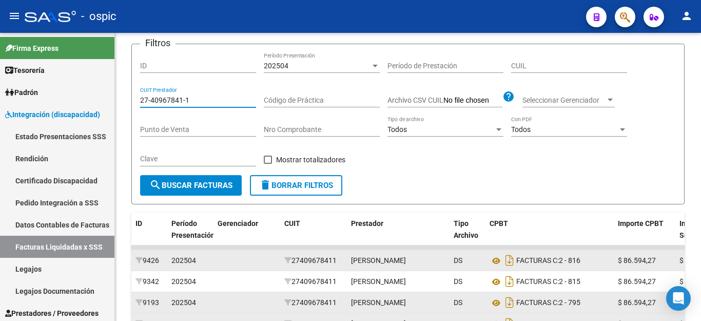
click at [206, 98] on input "27-40967841-1" at bounding box center [198, 100] width 116 height 9
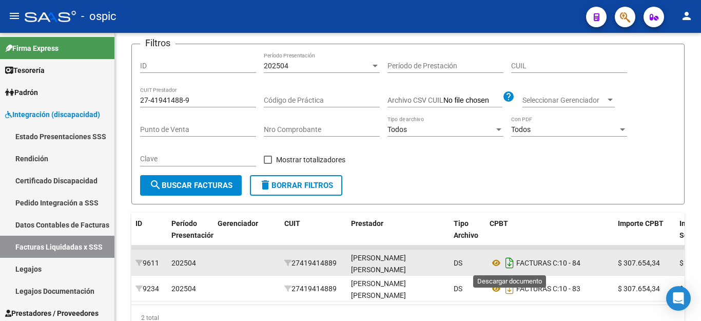
click at [511, 268] on icon "Descargar documento" at bounding box center [509, 263] width 13 height 16
click at [508, 293] on icon "Descargar documento" at bounding box center [509, 288] width 13 height 16
click at [193, 98] on input "27-41941488-9" at bounding box center [198, 100] width 116 height 9
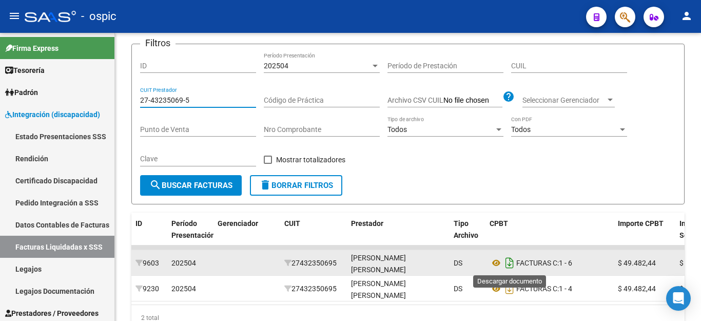
click at [509, 263] on icon "Descargar documento" at bounding box center [509, 263] width 13 height 16
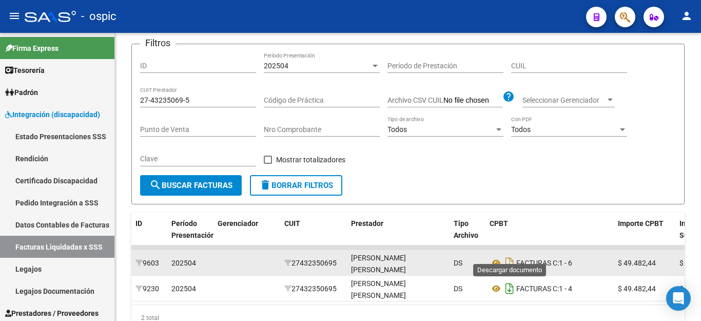
click at [507, 287] on icon "Descargar documento" at bounding box center [509, 288] width 13 height 16
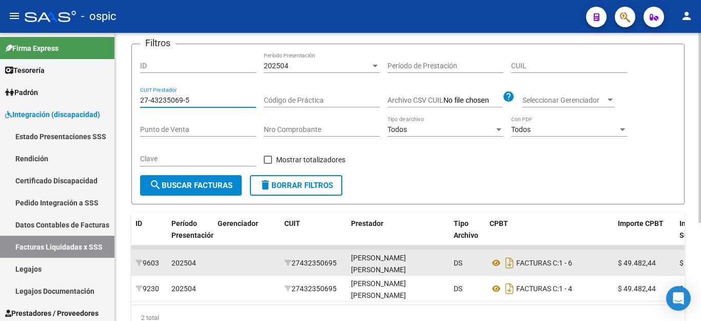
click at [200, 102] on input "27-43235069-5" at bounding box center [198, 100] width 116 height 9
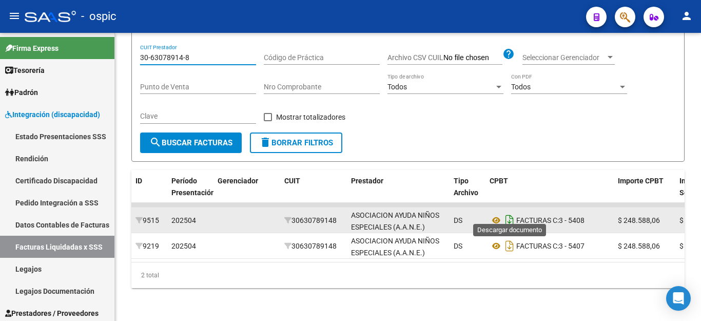
click at [509, 212] on icon "Descargar documento" at bounding box center [509, 220] width 13 height 16
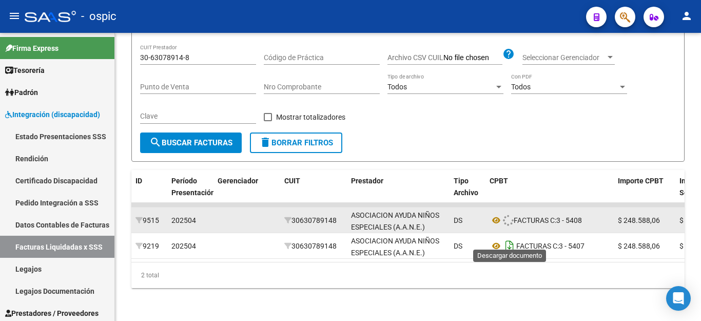
click at [503, 238] on icon "Descargar documento" at bounding box center [509, 246] width 13 height 16
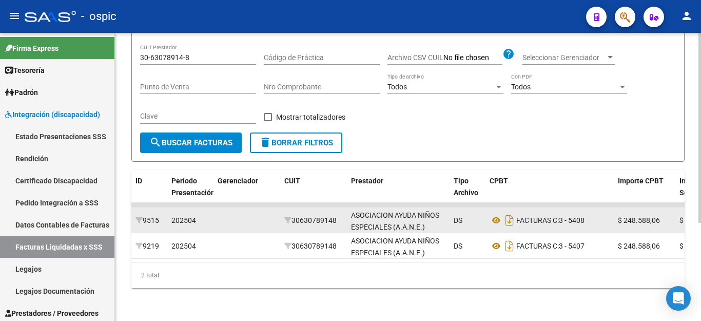
click at [179, 53] on input "30-63078914-8" at bounding box center [198, 57] width 116 height 9
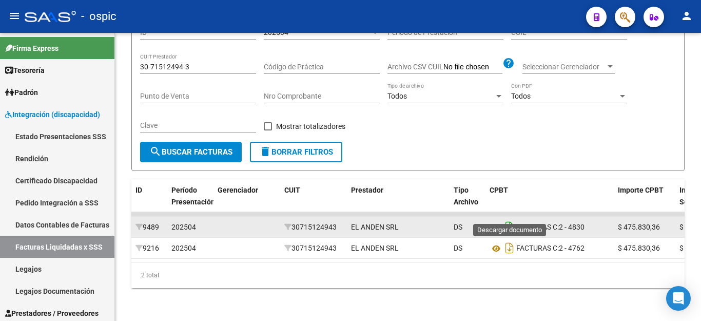
click at [509, 219] on icon "Descargar documento" at bounding box center [509, 227] width 13 height 16
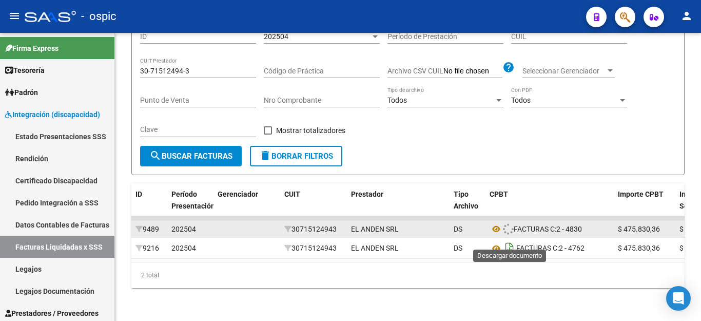
click at [509, 240] on icon "Descargar documento" at bounding box center [509, 248] width 13 height 16
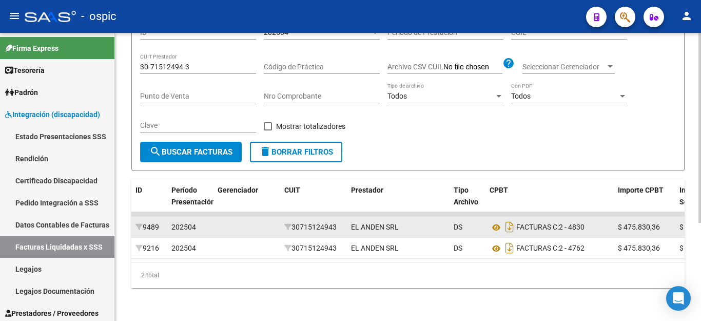
click at [176, 63] on input "30-71512494-3" at bounding box center [198, 67] width 116 height 9
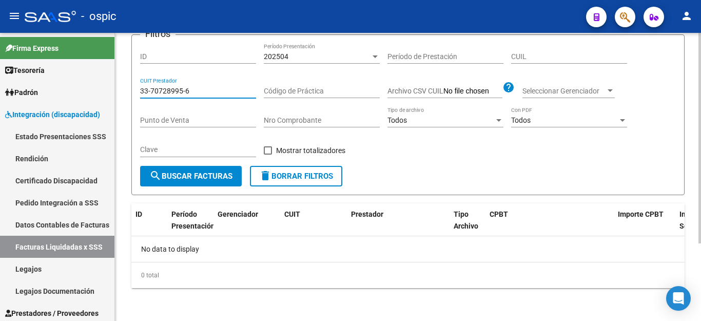
scroll to position [106, 0]
click at [159, 95] on div "33-70728995-6 CUIT Prestador" at bounding box center [198, 87] width 116 height 21
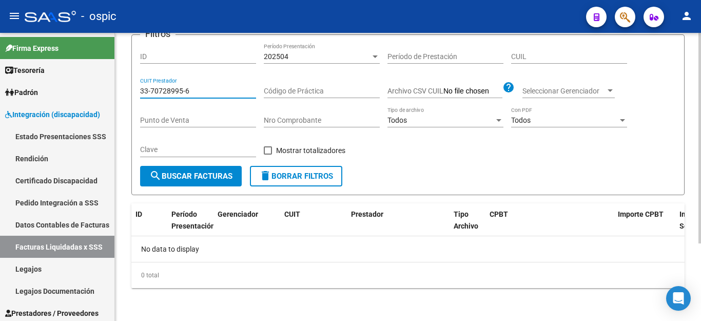
click at [159, 95] on div "33-70728995-6 CUIT Prestador" at bounding box center [198, 87] width 116 height 21
click at [159, 90] on input "33-70728995-6" at bounding box center [198, 91] width 116 height 9
click at [160, 90] on input "33-70728995-6" at bounding box center [198, 91] width 116 height 9
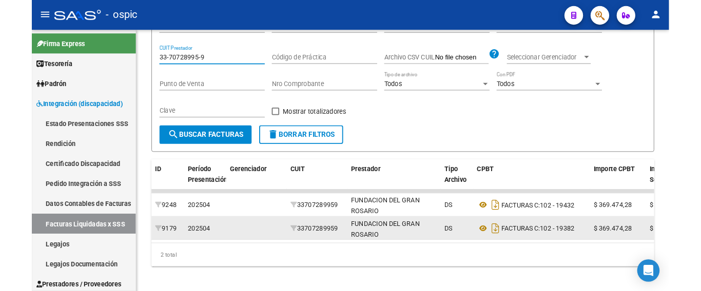
scroll to position [148, 0]
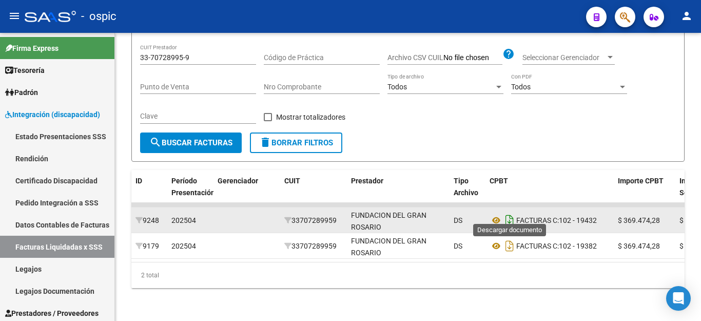
click at [507, 215] on icon "Descargar documento" at bounding box center [509, 220] width 13 height 16
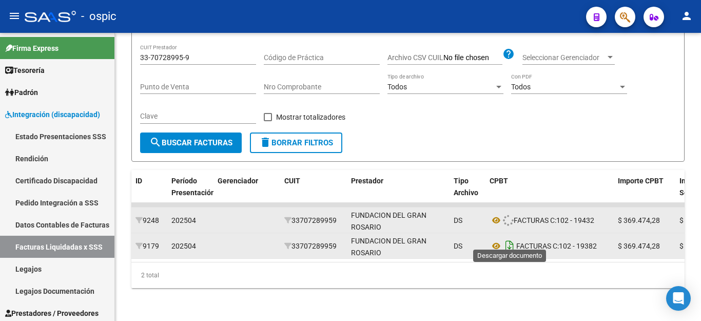
click at [513, 243] on icon "Descargar documento" at bounding box center [509, 246] width 13 height 16
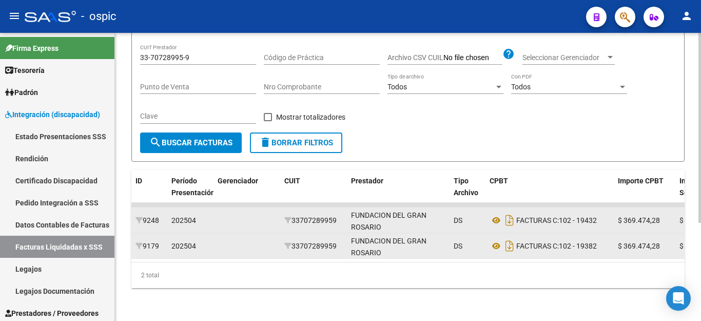
click at [211, 53] on input "33-70728995-9" at bounding box center [198, 57] width 116 height 9
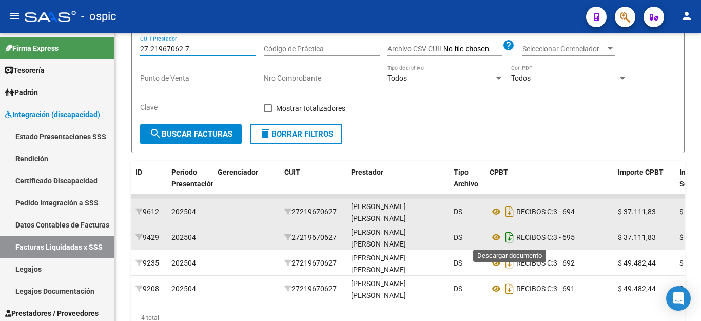
click at [504, 238] on icon "Descargar documento" at bounding box center [509, 237] width 13 height 16
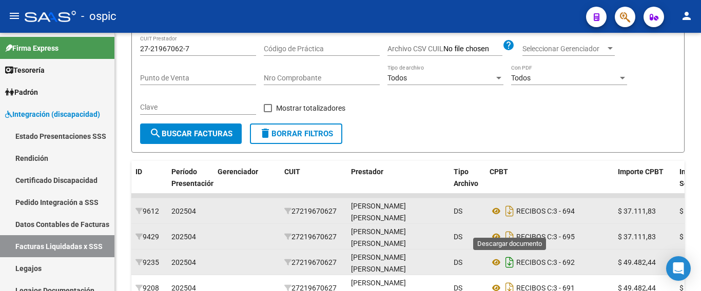
click at [510, 266] on icon "Descargar documento" at bounding box center [509, 263] width 13 height 16
click at [511, 215] on icon "Descargar documento" at bounding box center [509, 211] width 13 height 16
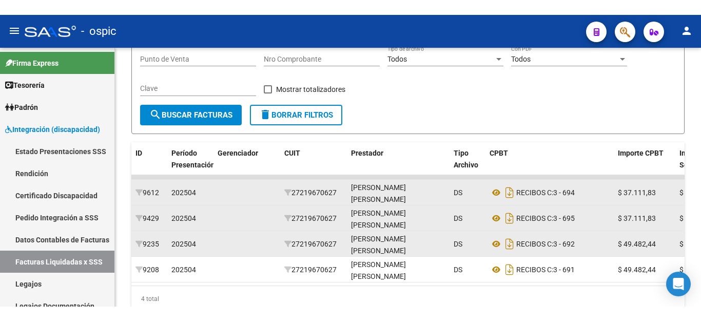
scroll to position [200, 0]
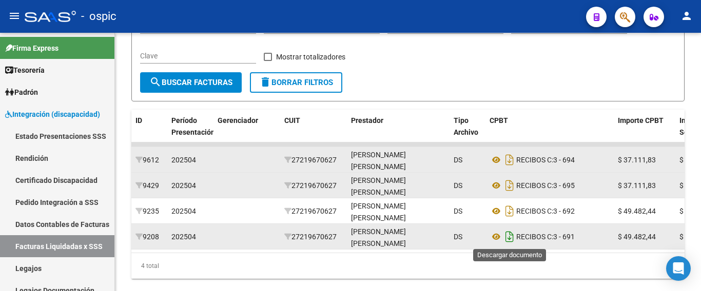
click at [511, 242] on icon "Descargar documento" at bounding box center [509, 237] width 13 height 16
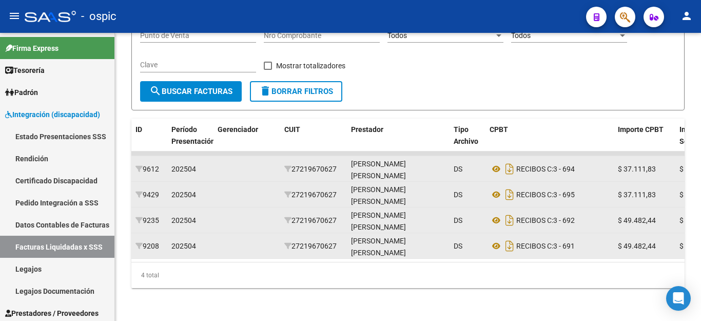
scroll to position [148, 0]
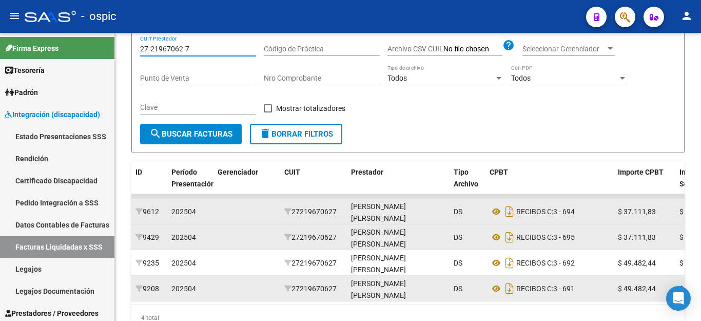
click at [211, 48] on input "27-21967062-7" at bounding box center [198, 49] width 116 height 9
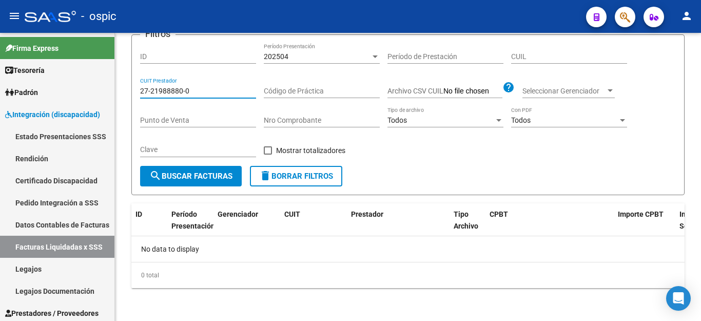
scroll to position [106, 0]
click at [195, 87] on input "27-21988880-0" at bounding box center [198, 91] width 116 height 9
type input "2"
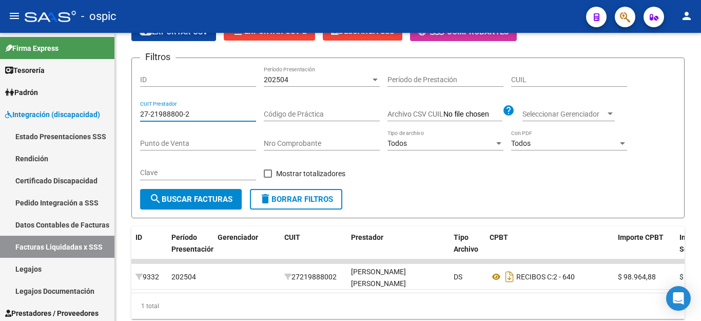
scroll to position [123, 0]
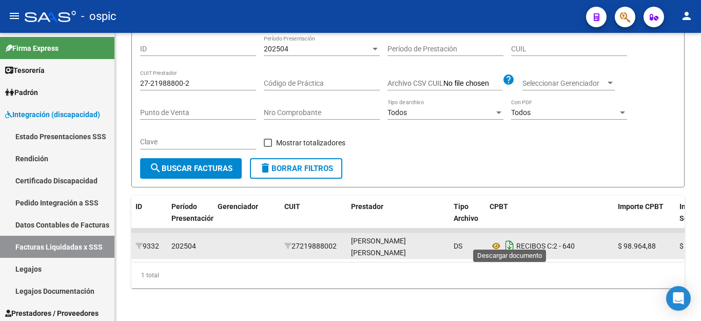
click at [510, 241] on icon "Descargar documento" at bounding box center [509, 246] width 13 height 16
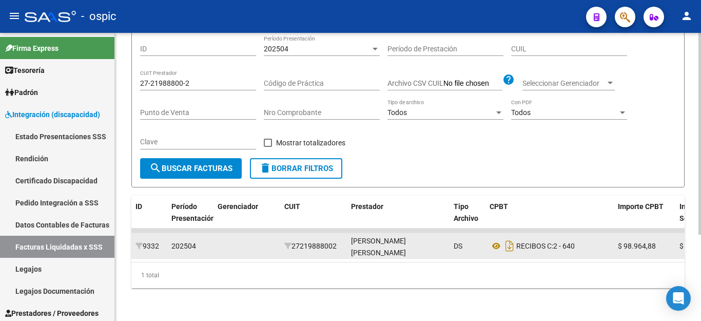
click at [191, 80] on div "27-21988800-2 CUIT Prestador" at bounding box center [198, 80] width 116 height 21
click at [192, 79] on input "27-21988800-2" at bounding box center [198, 83] width 116 height 9
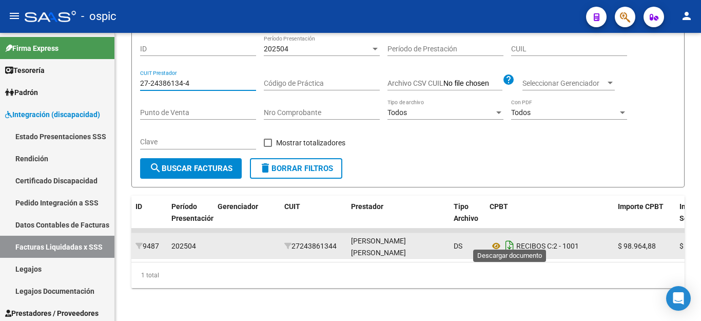
click at [508, 239] on icon "Descargar documento" at bounding box center [509, 246] width 13 height 16
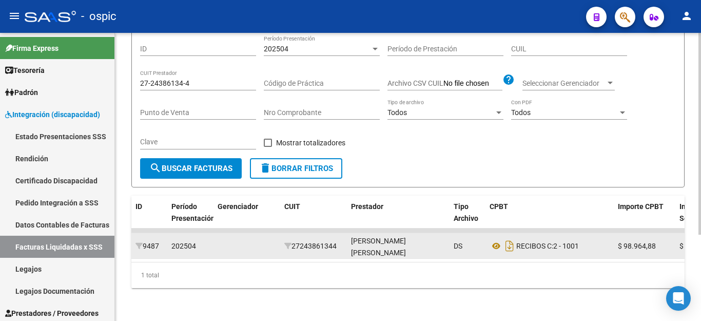
click at [213, 79] on input "27-24386134-4" at bounding box center [198, 83] width 116 height 9
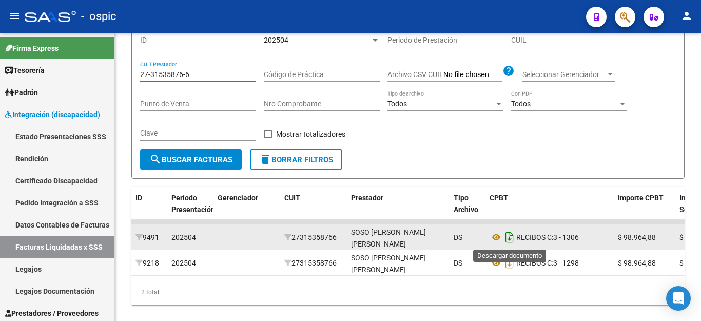
type input "27-31535876-6"
click at [508, 240] on icon "Descargar documento" at bounding box center [509, 237] width 13 height 16
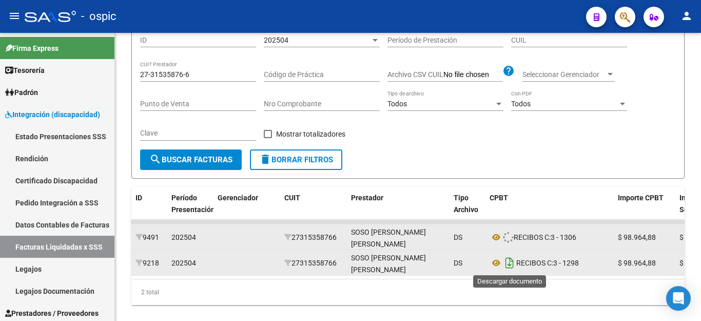
click at [508, 265] on icon "Descargar documento" at bounding box center [509, 263] width 13 height 16
